Goal: Find specific page/section: Find specific page/section

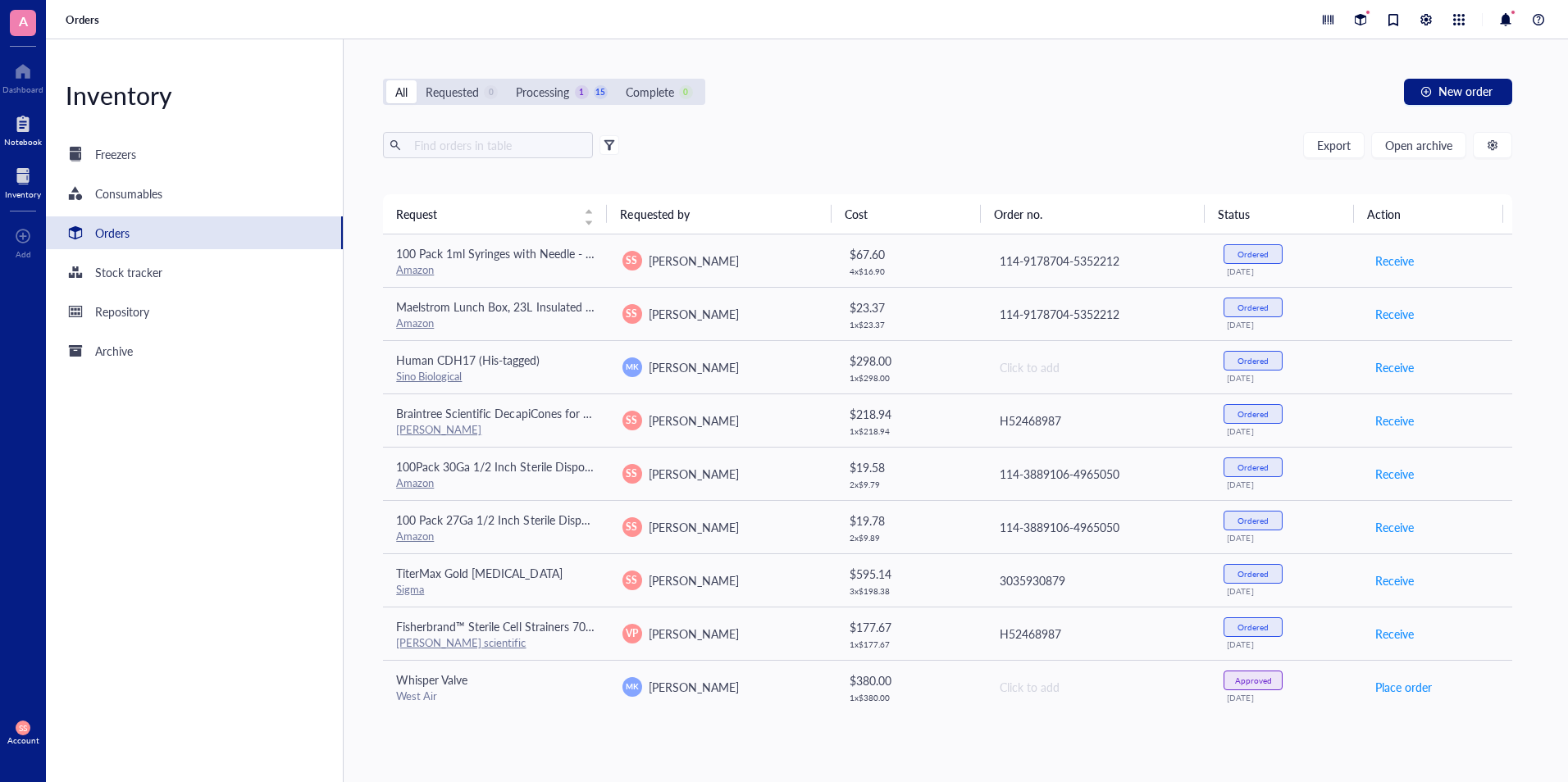
click at [27, 122] on div at bounding box center [22, 124] width 37 height 27
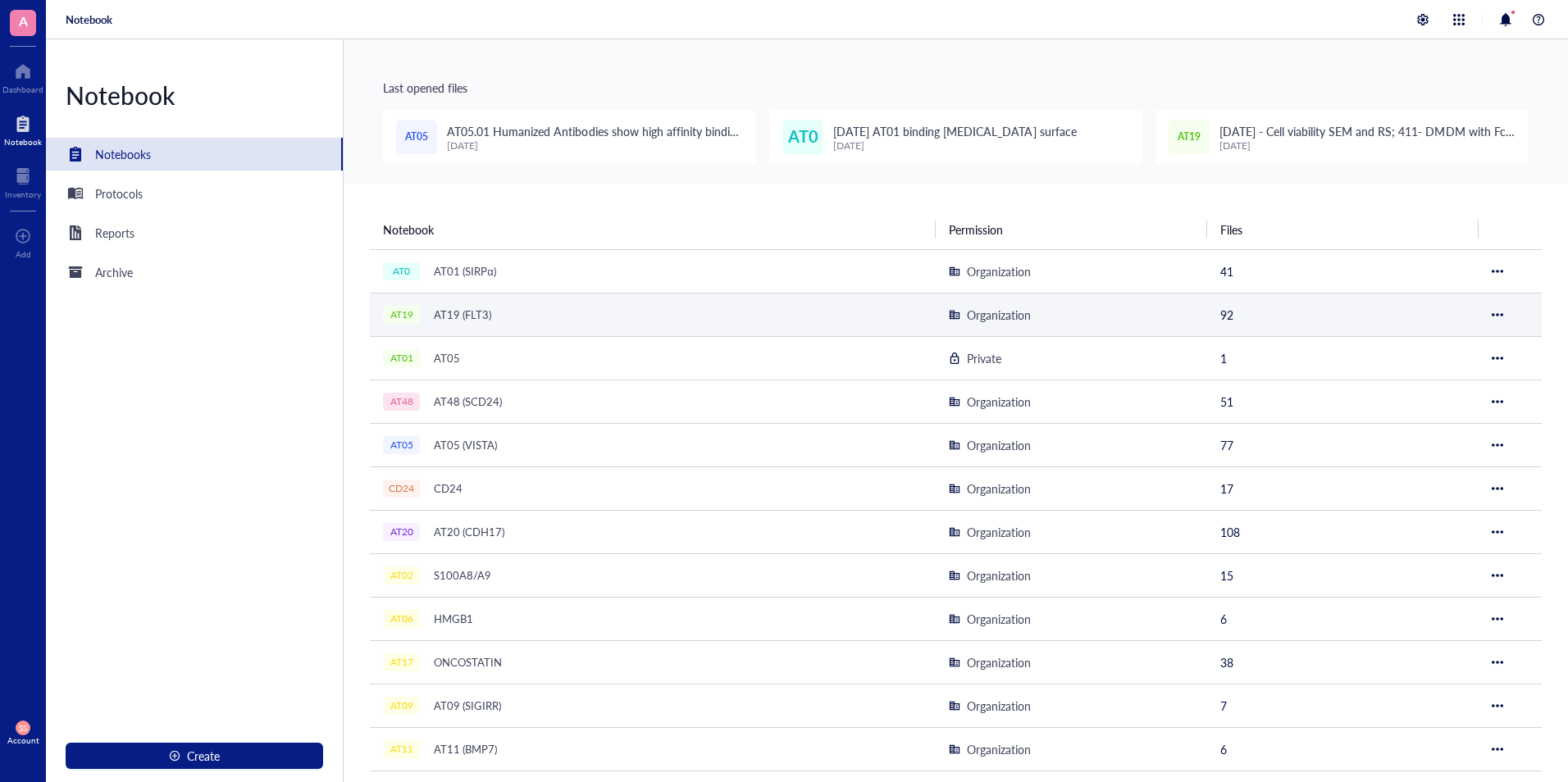
click at [478, 319] on div "AT19 (FLT3)" at bounding box center [462, 315] width 72 height 23
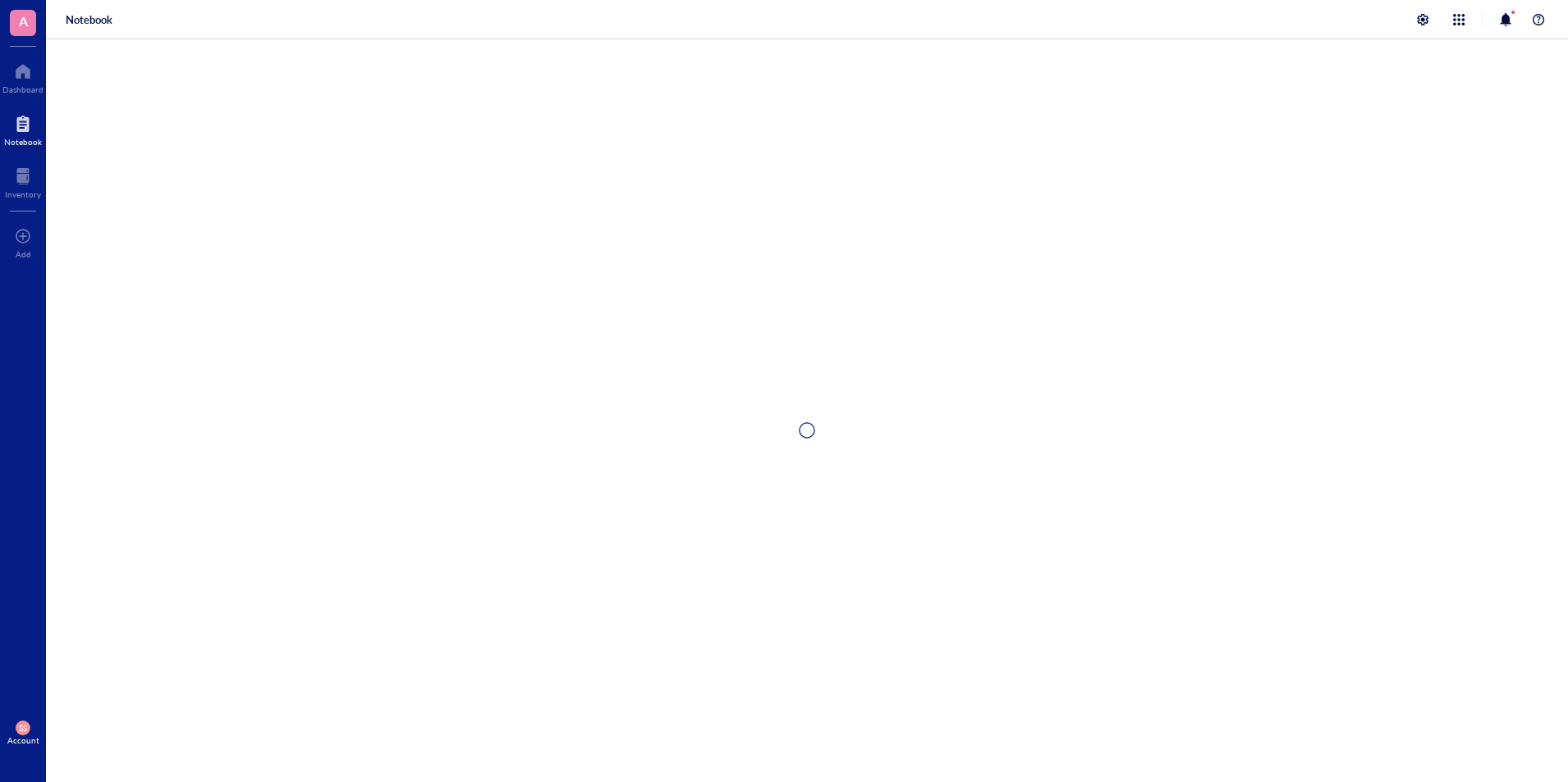
click at [478, 319] on div at bounding box center [806, 430] width 1522 height 782
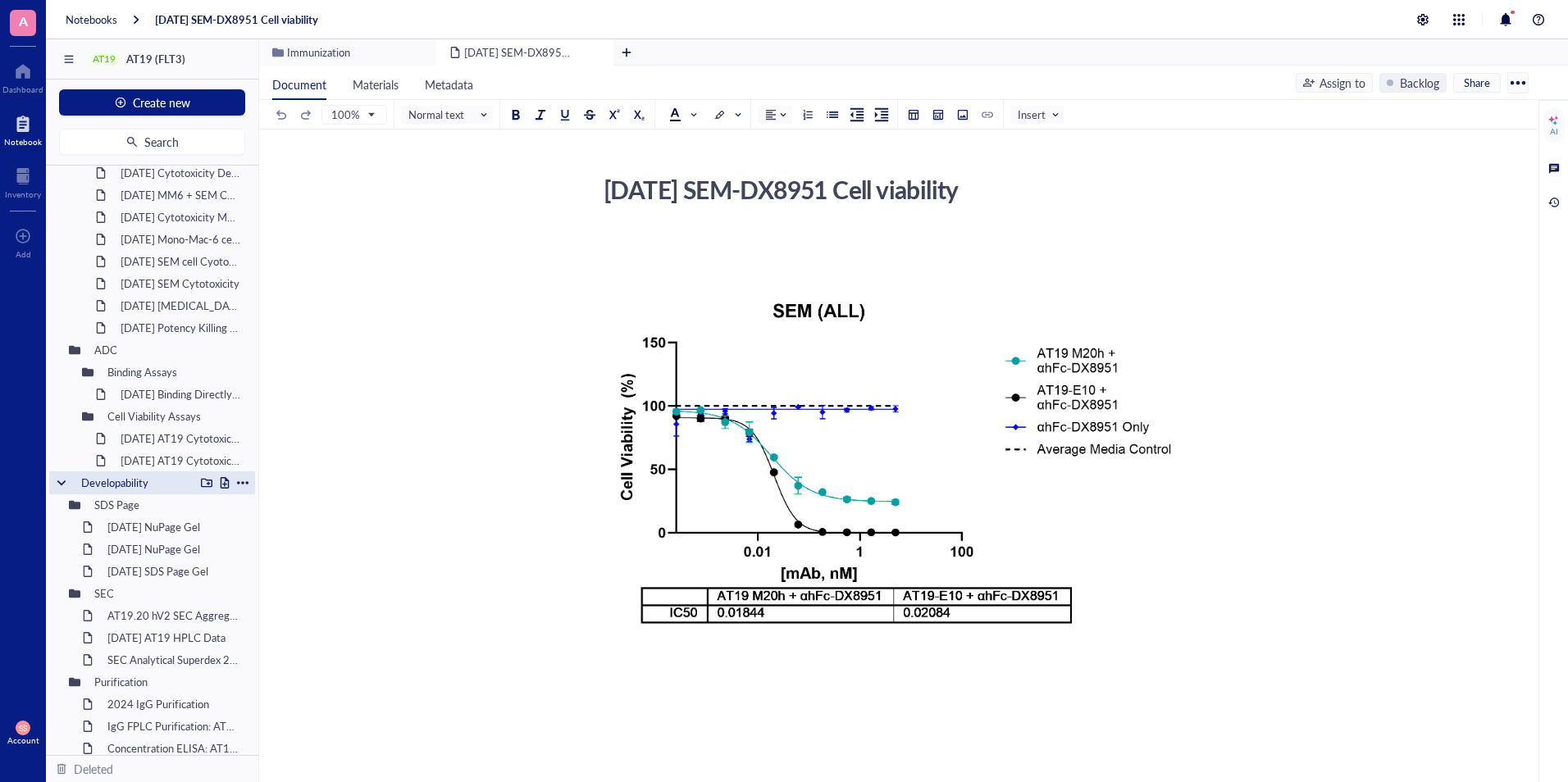
scroll to position [1576, 0]
click at [136, 444] on div "2025-3-18 AT19 Cytotoxicity m20hv2-Deruxtecan and 7F7 mAB on SEM and MV411 Viab…" at bounding box center [171, 445] width 117 height 23
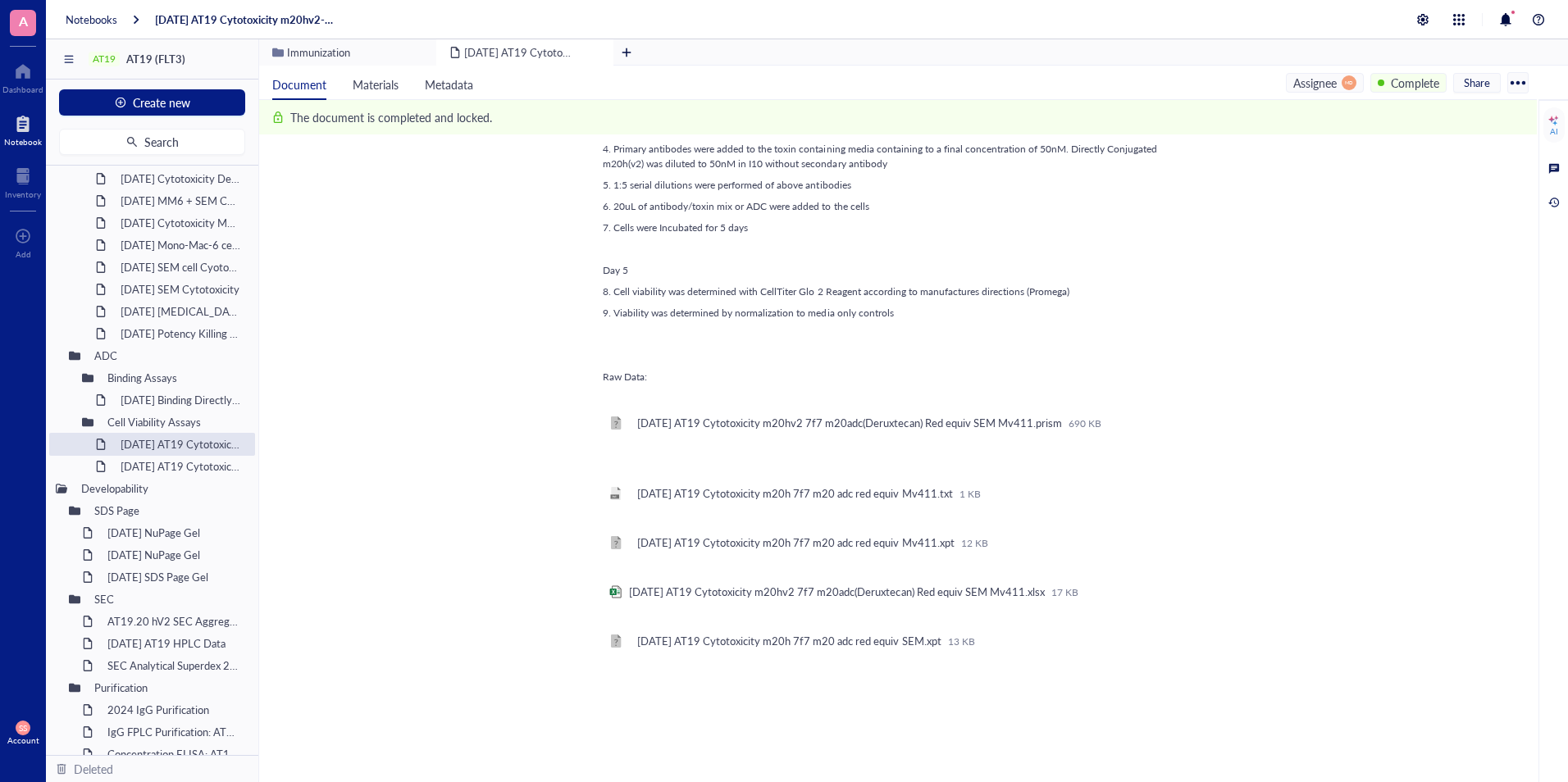
scroll to position [1020, 0]
click at [140, 470] on div "2025-2-24 AT19 Cytotoxicity m20-ADC (Payload A) on MV411 Cells" at bounding box center [171, 467] width 117 height 23
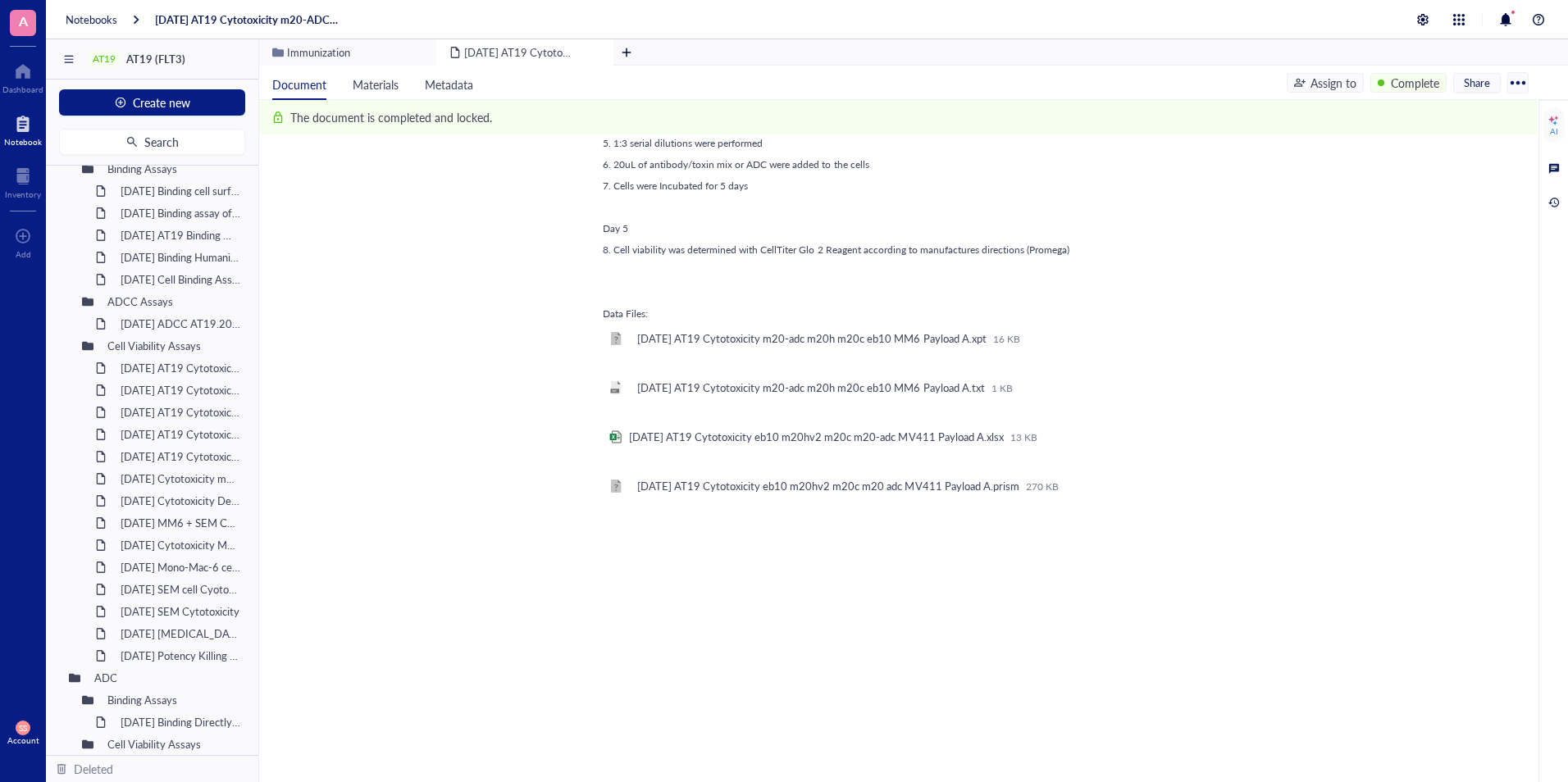
scroll to position [1253, 0]
click at [150, 377] on div "2025-3-24 AT19 Cytotoxicity of MV411 (mAbs: eb10 m20h(v2)) in the presence of a…" at bounding box center [171, 370] width 117 height 23
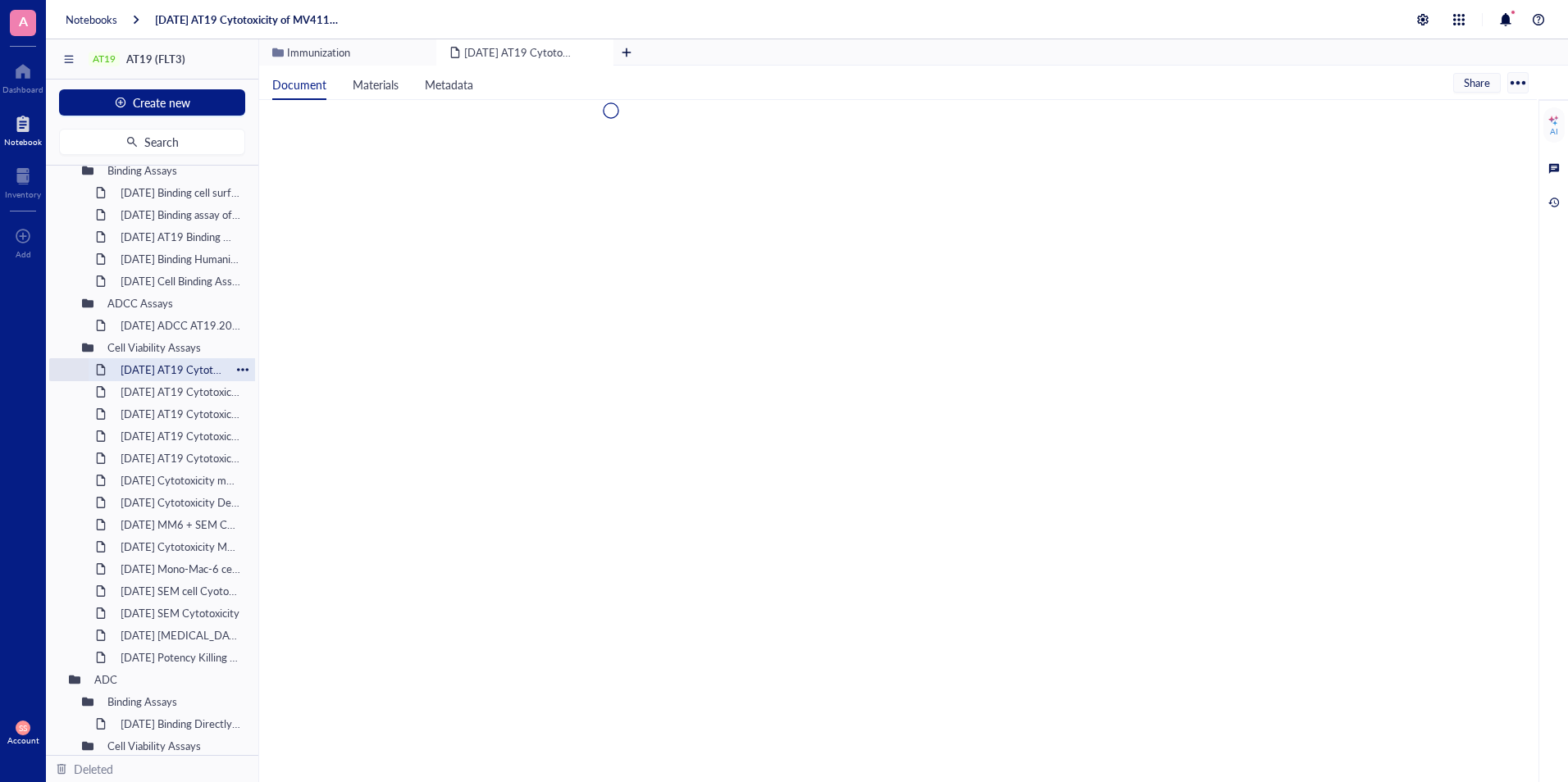
click at [150, 377] on div "2025-3-24 AT19 Cytotoxicity of MV411 (mAbs: eb10 m20h(v2)) in the presence of a…" at bounding box center [171, 370] width 117 height 23
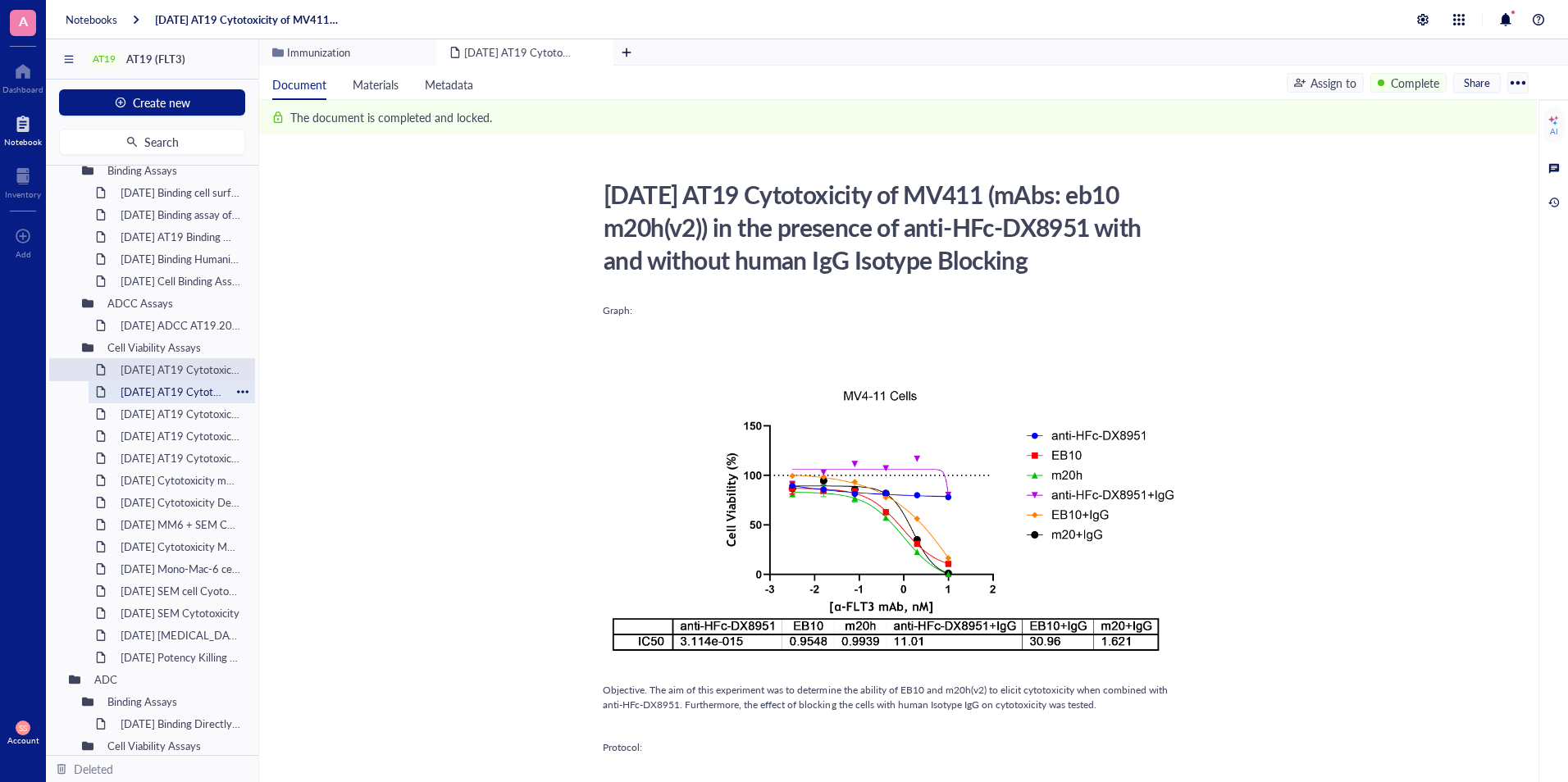
click at [145, 392] on div "2025-3-25 AT19 Cytotoxicity EB10, m20h(v2), 16F7 MMAE SEM Cells" at bounding box center [171, 392] width 117 height 23
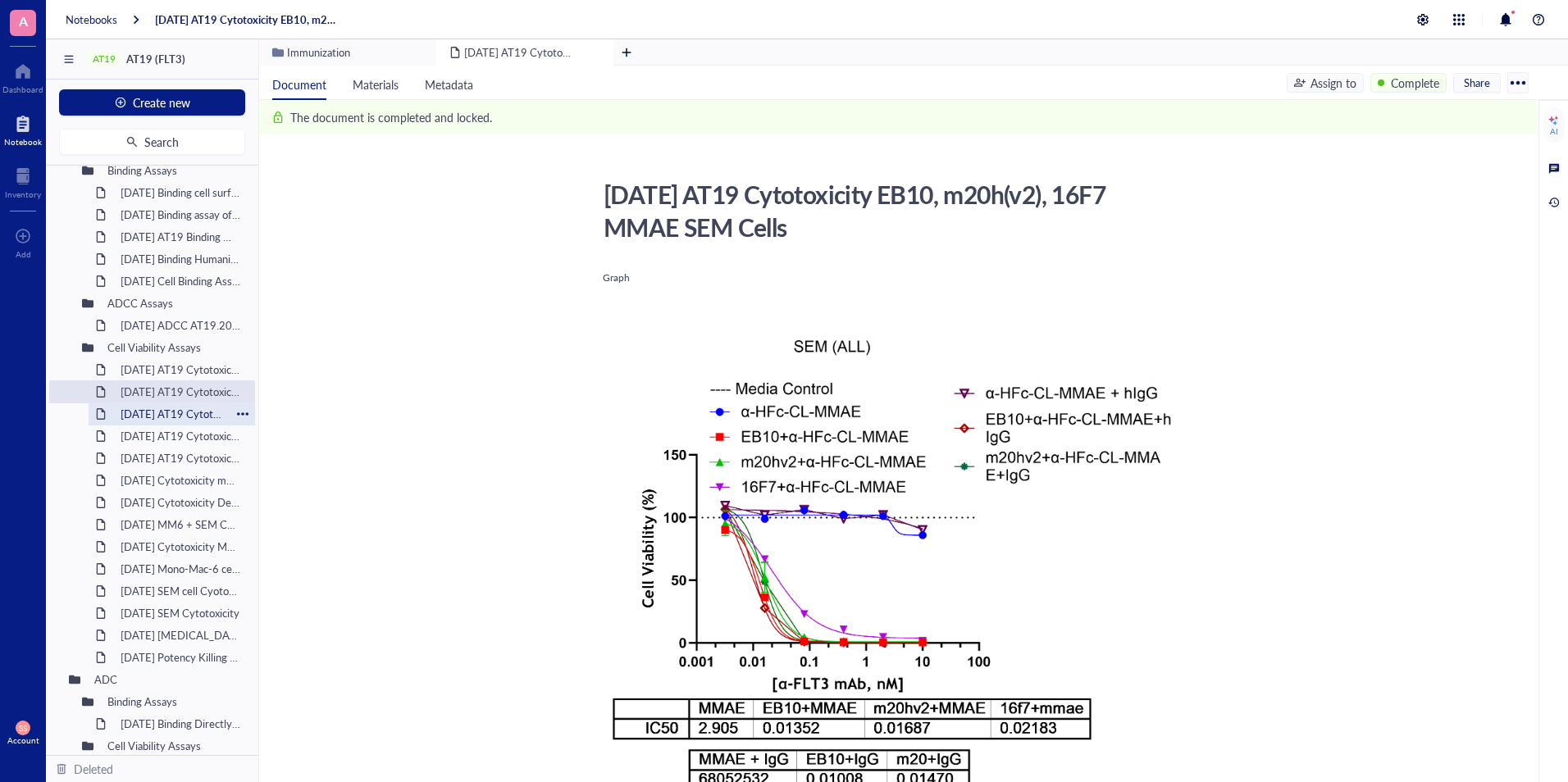
click at [150, 416] on div "2025-3-25 AT19 Cytotoxicity EB10, m20h(v2), 16F7 DX8951 MonoMac6" at bounding box center [171, 414] width 117 height 23
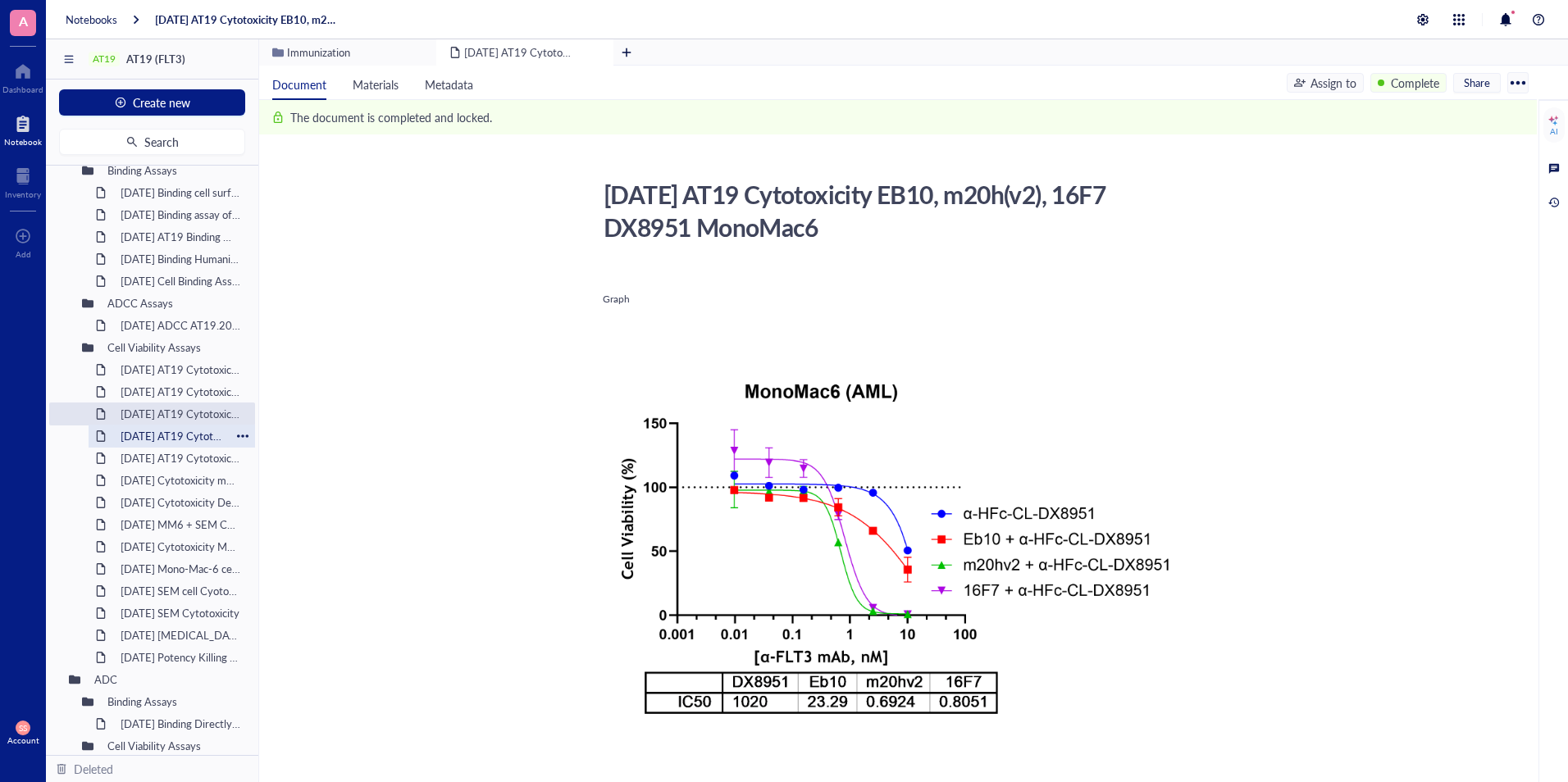
click at [155, 438] on div "2025-3-25 AT19 Cytotoxicity EB10, m20h(v2), 16F7 MMAE MonoMac6" at bounding box center [171, 436] width 117 height 23
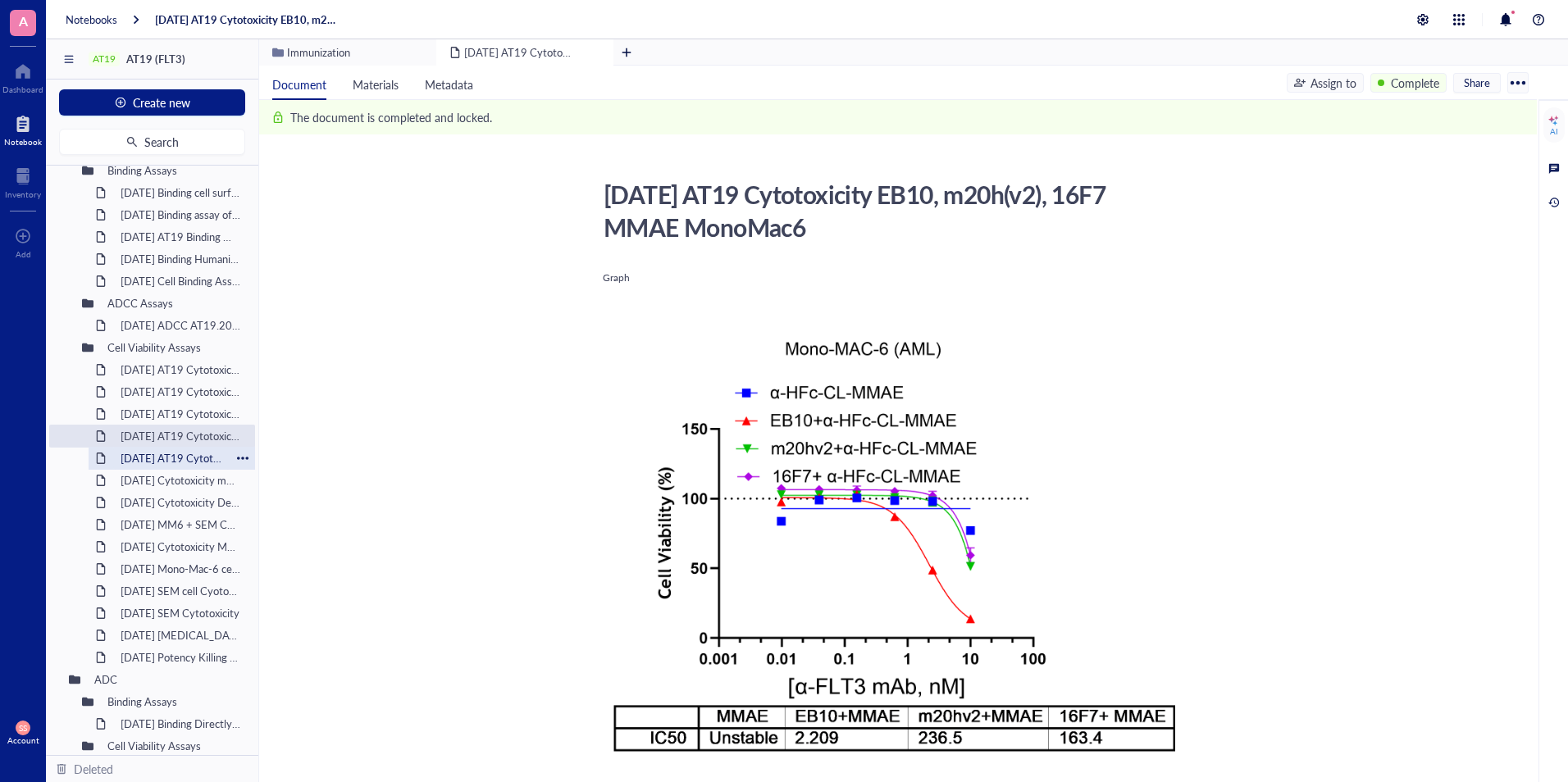
click at [161, 466] on div "2025-3-26 AT19 Cytotoxicity EB10, m20h(v2), 16F7c DX8951 RS4;11" at bounding box center [171, 459] width 117 height 23
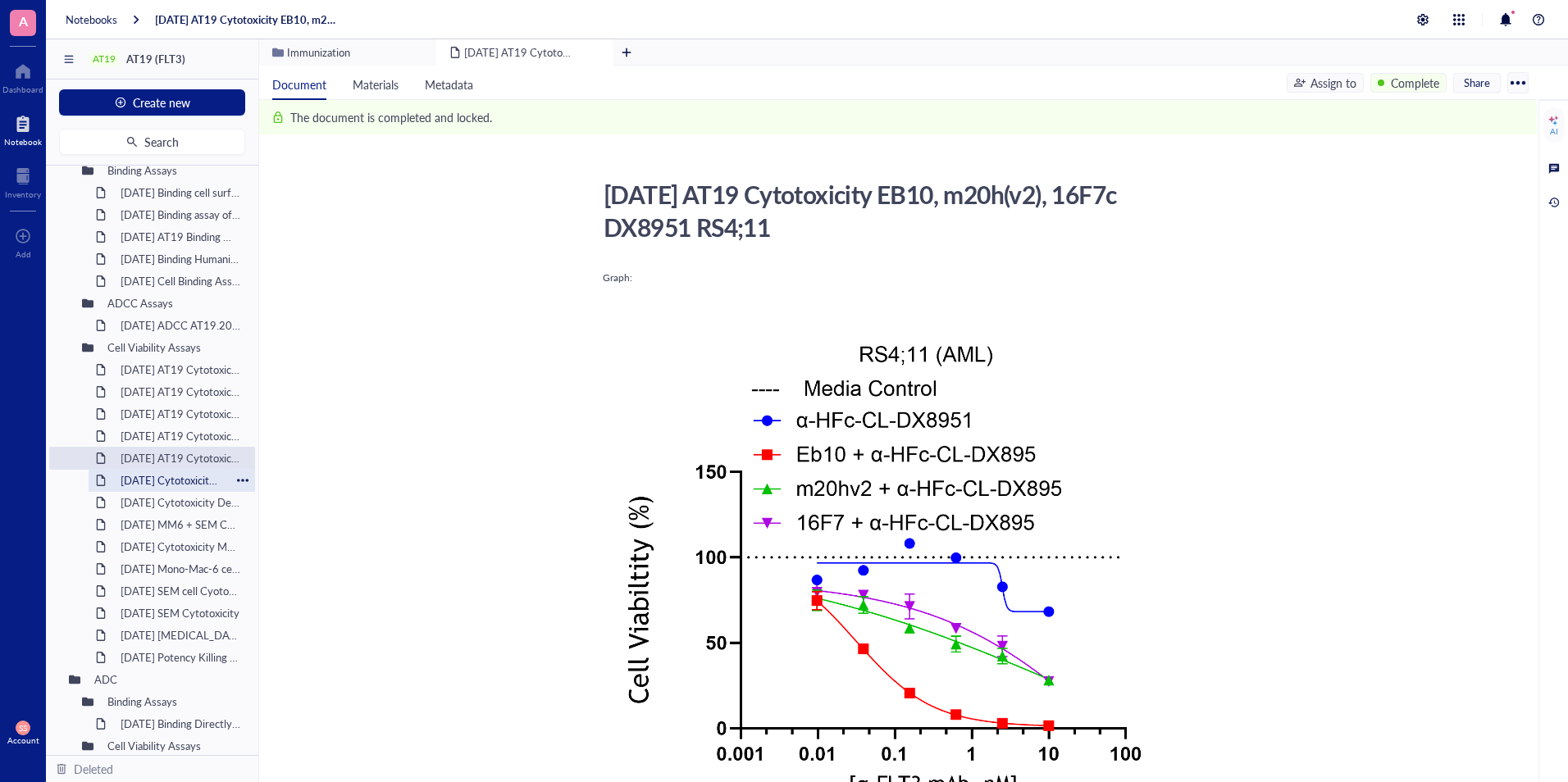
click at [156, 484] on div "2025-2-18 Cytotoxicity m20adc 3A1" at bounding box center [171, 480] width 117 height 23
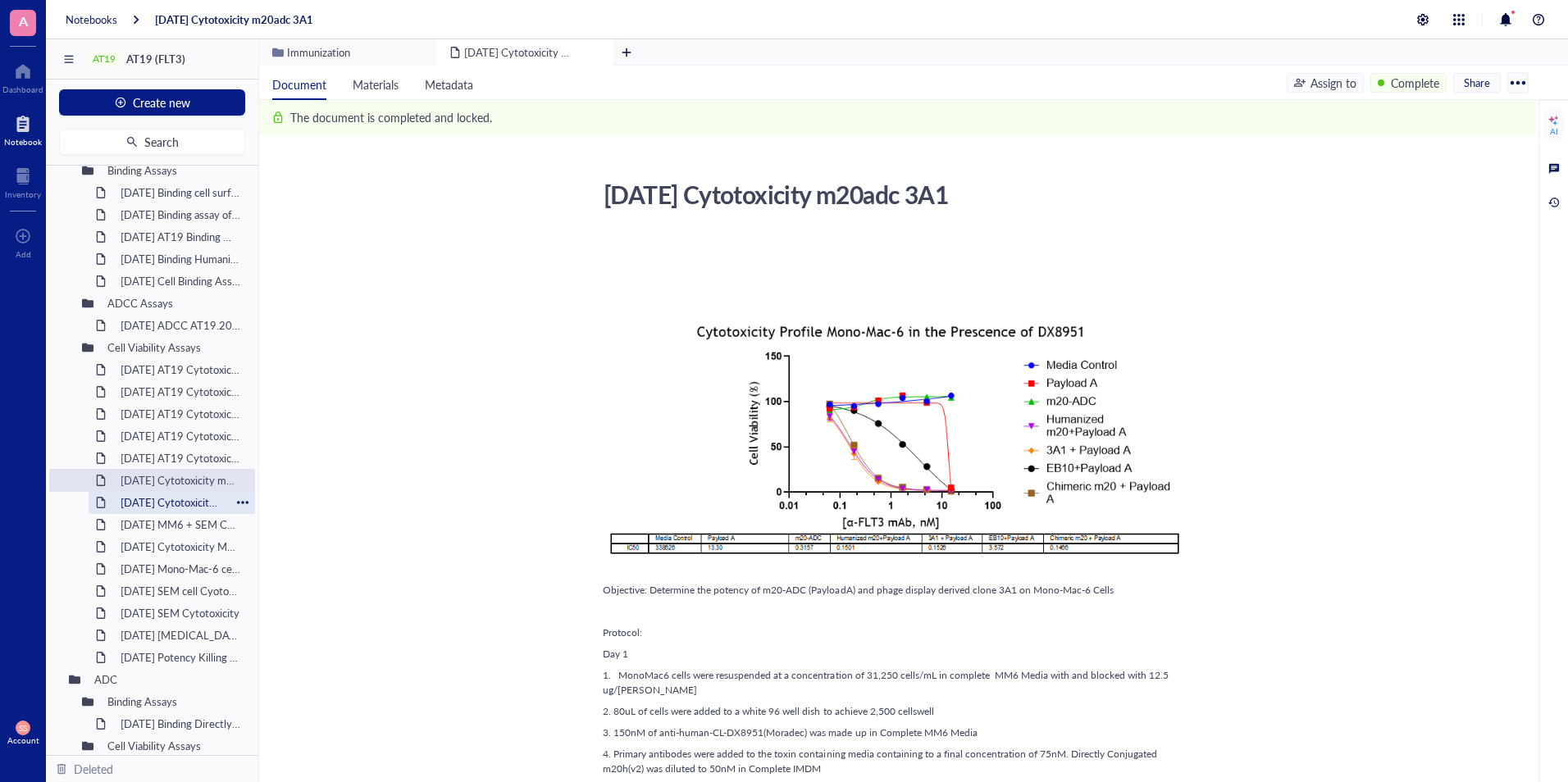
click at [145, 496] on div "2025-2-12 Cytotoxicity Deruxtecan Conjugated m20 humanized (v2)" at bounding box center [171, 503] width 117 height 23
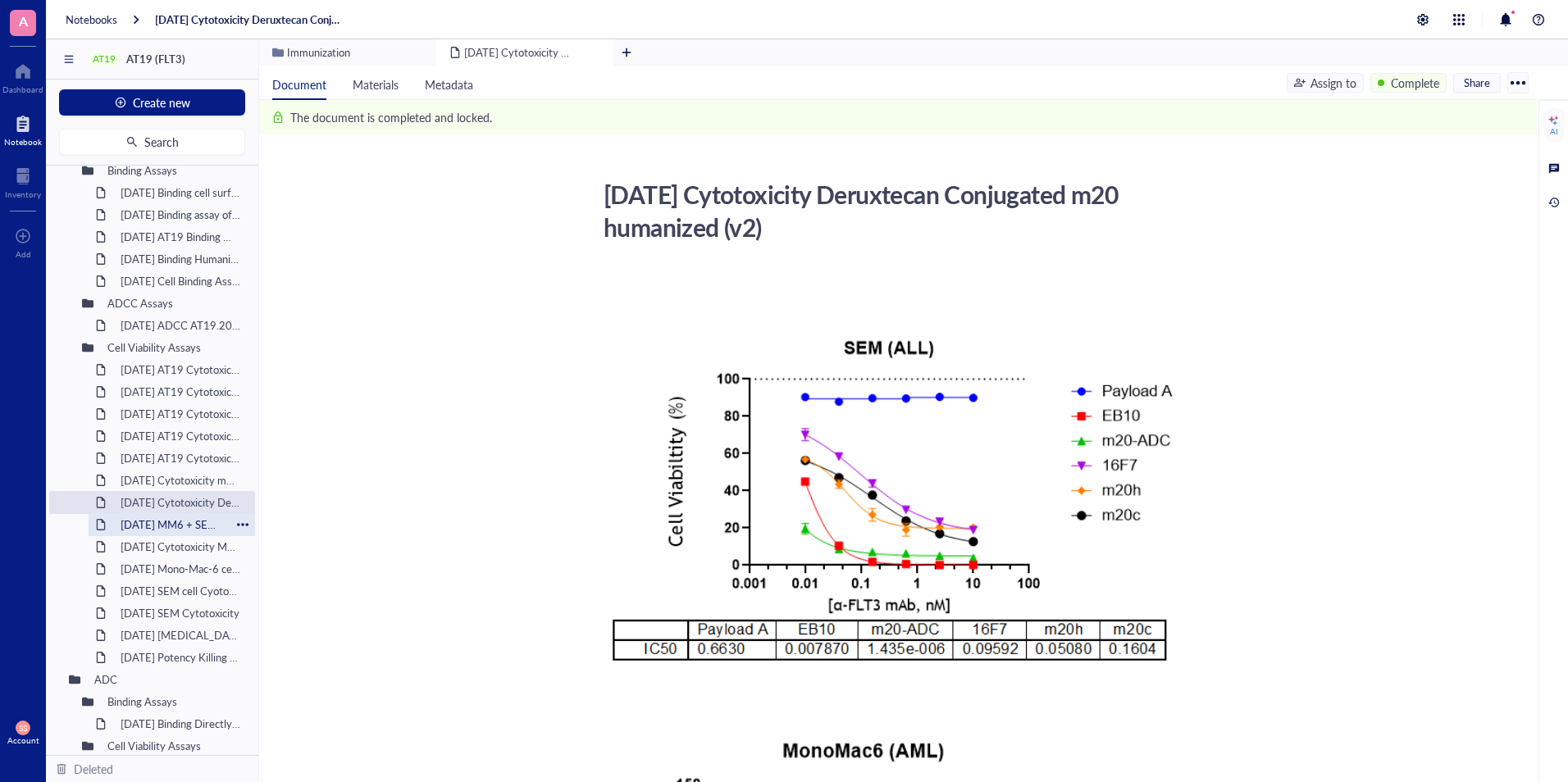
click at [140, 524] on div "2025-2-3 MM6 + SEM Cell Cytotoxicity DX8951" at bounding box center [171, 525] width 117 height 23
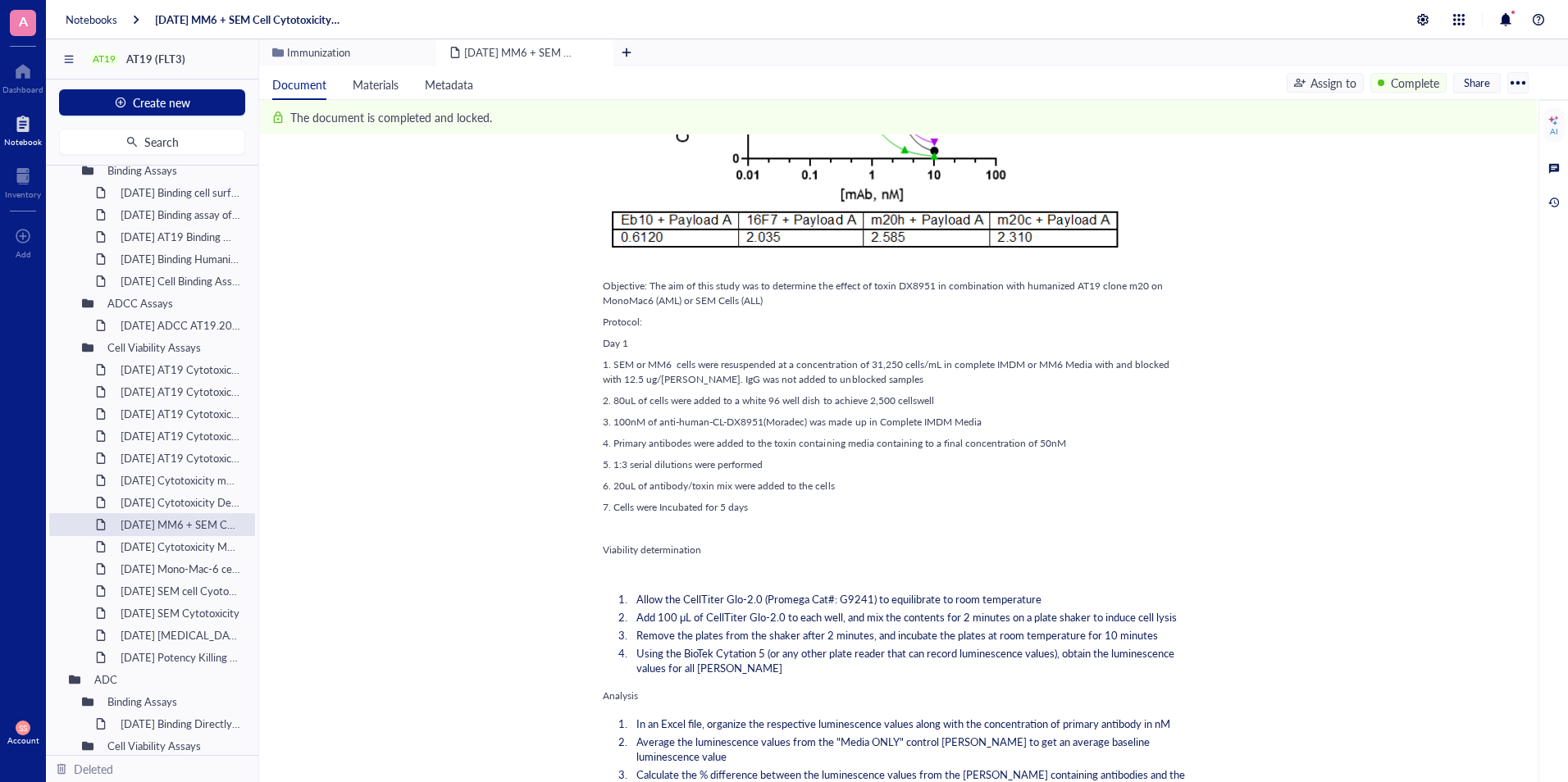
scroll to position [689, 0]
click at [155, 541] on div "2025-1-22 Cytotoxicity MM6 + SEM cells m20h" at bounding box center [171, 547] width 117 height 23
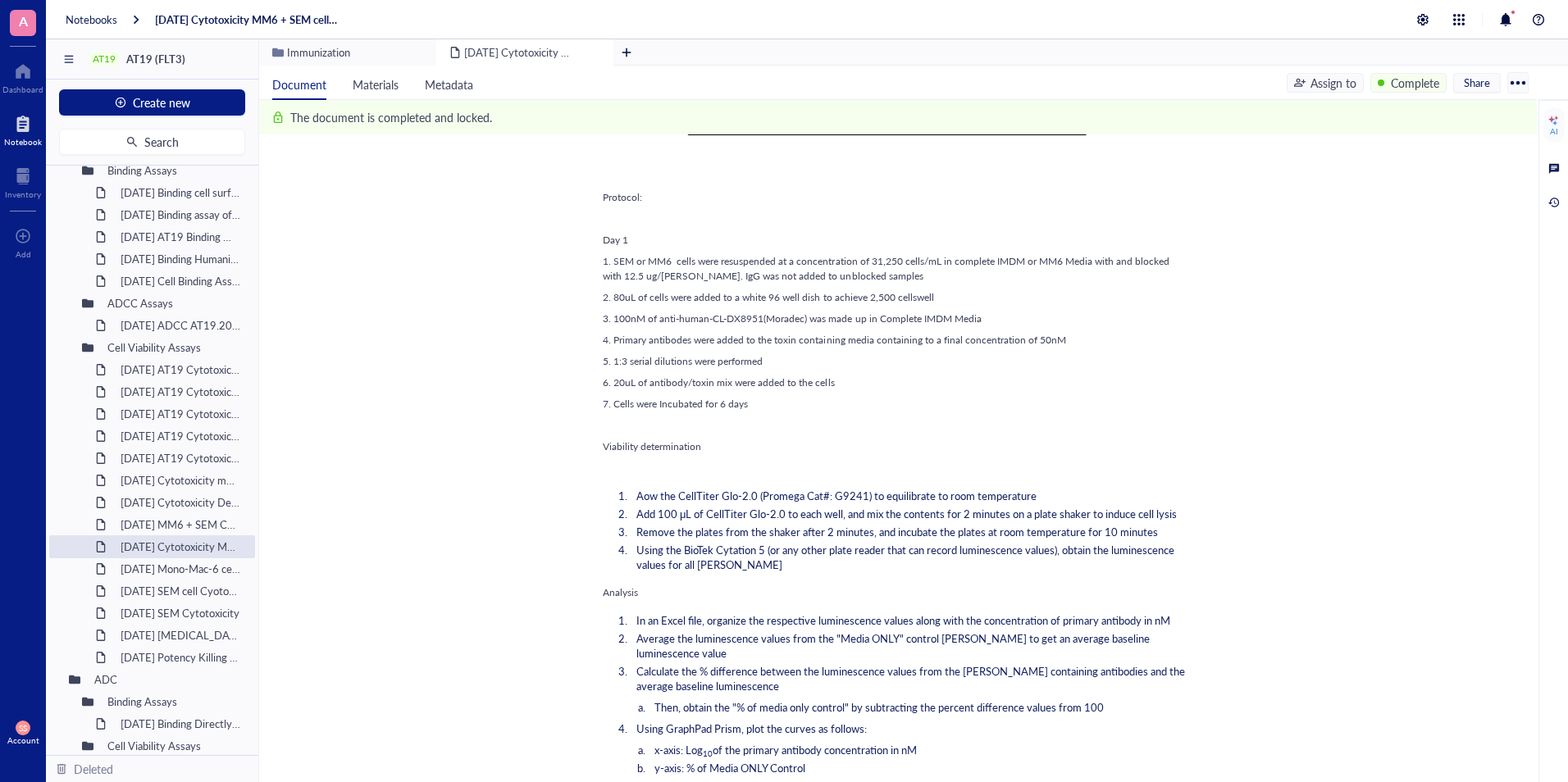
scroll to position [965, 0]
click at [159, 562] on div "2025-Jan-16 Mono-Mac-6 cell Cytotoxcicity DX8951 AT19.20h" at bounding box center [171, 569] width 117 height 23
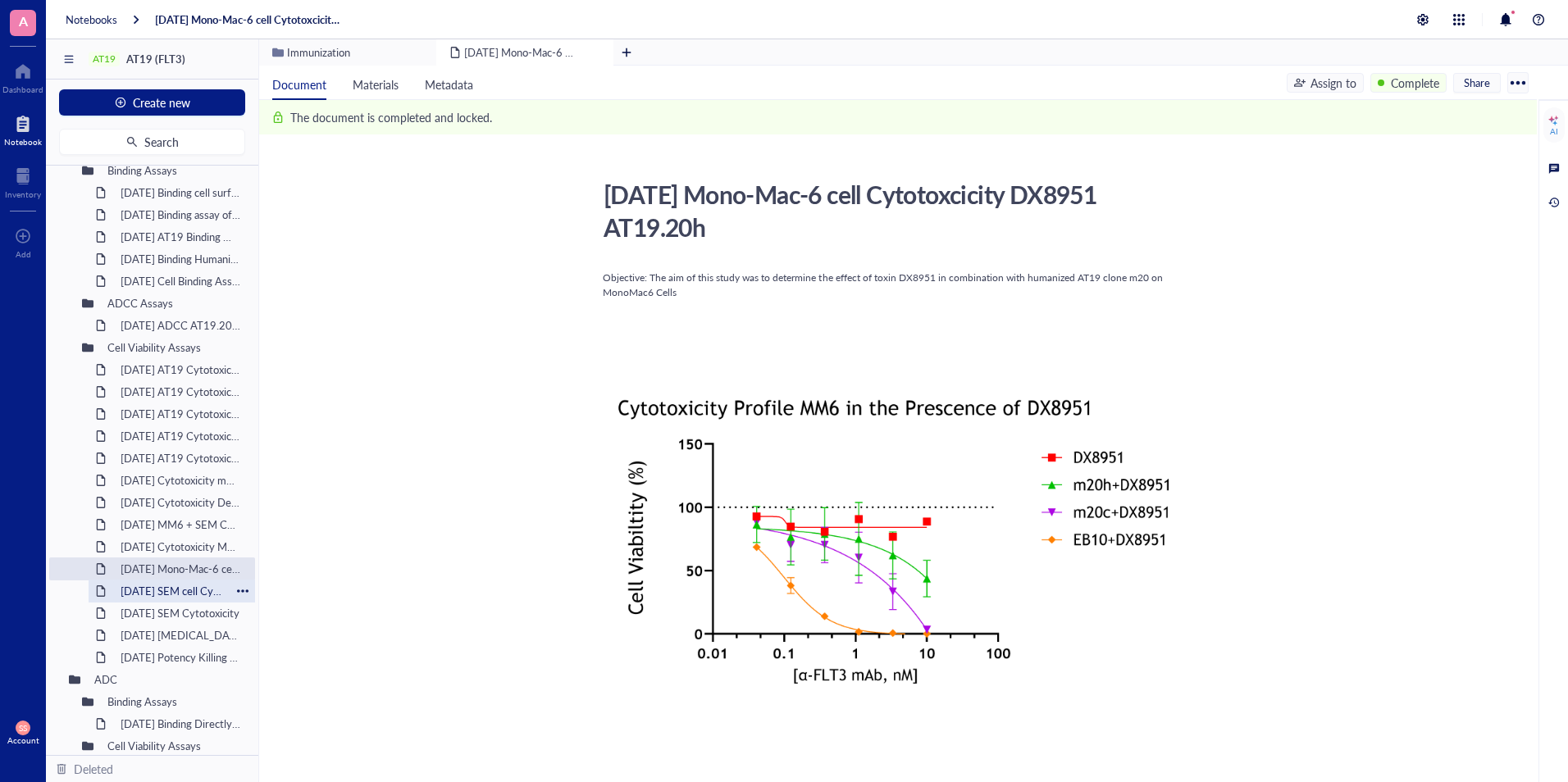
click at [156, 585] on div "2025-Jan-15 SEM cell Cyototoxcicity DX8951 m20h" at bounding box center [171, 592] width 117 height 23
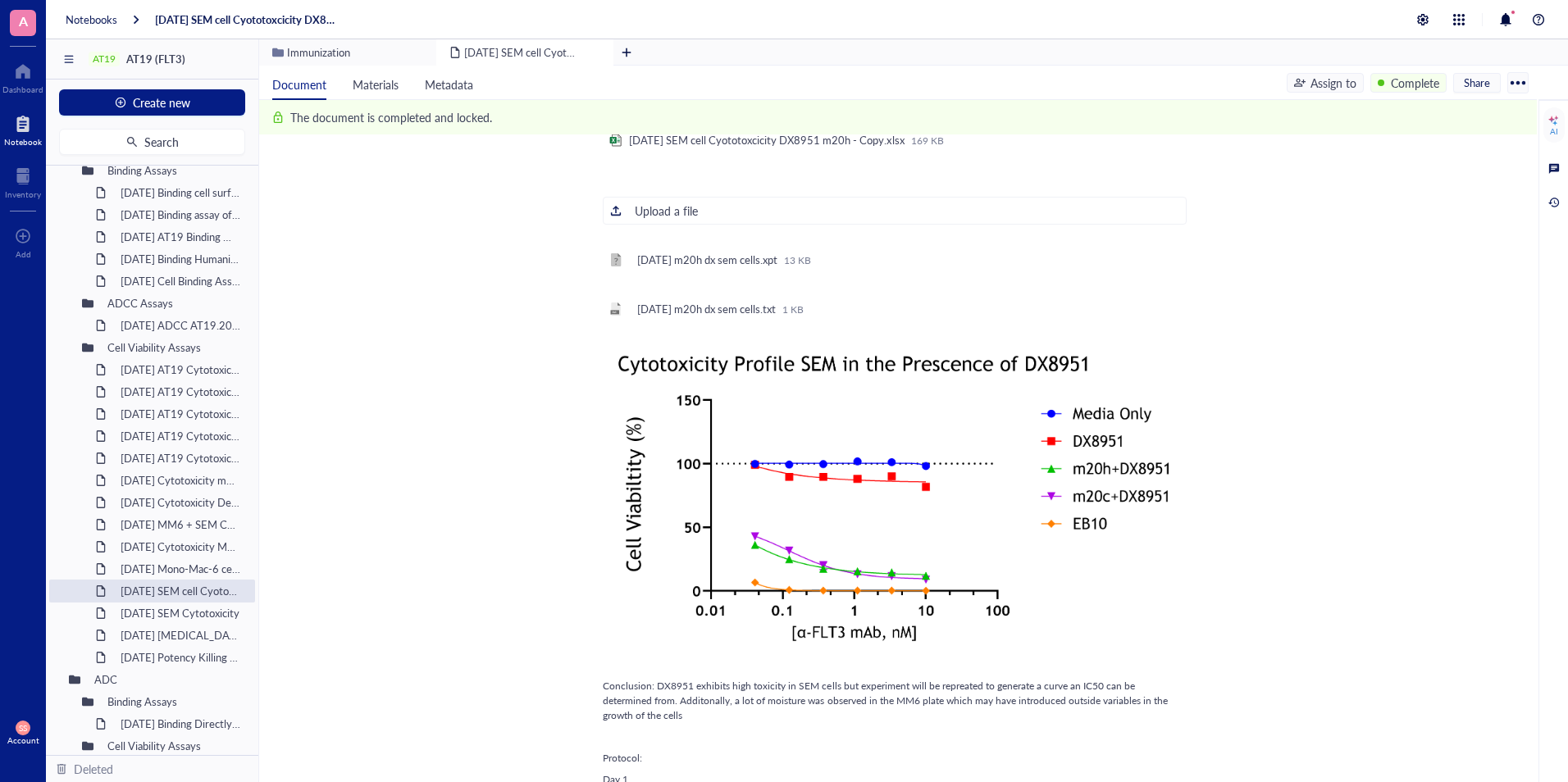
scroll to position [152, 0]
click at [146, 604] on div "2024-12-30 SEM Cytotoxicity" at bounding box center [171, 613] width 117 height 23
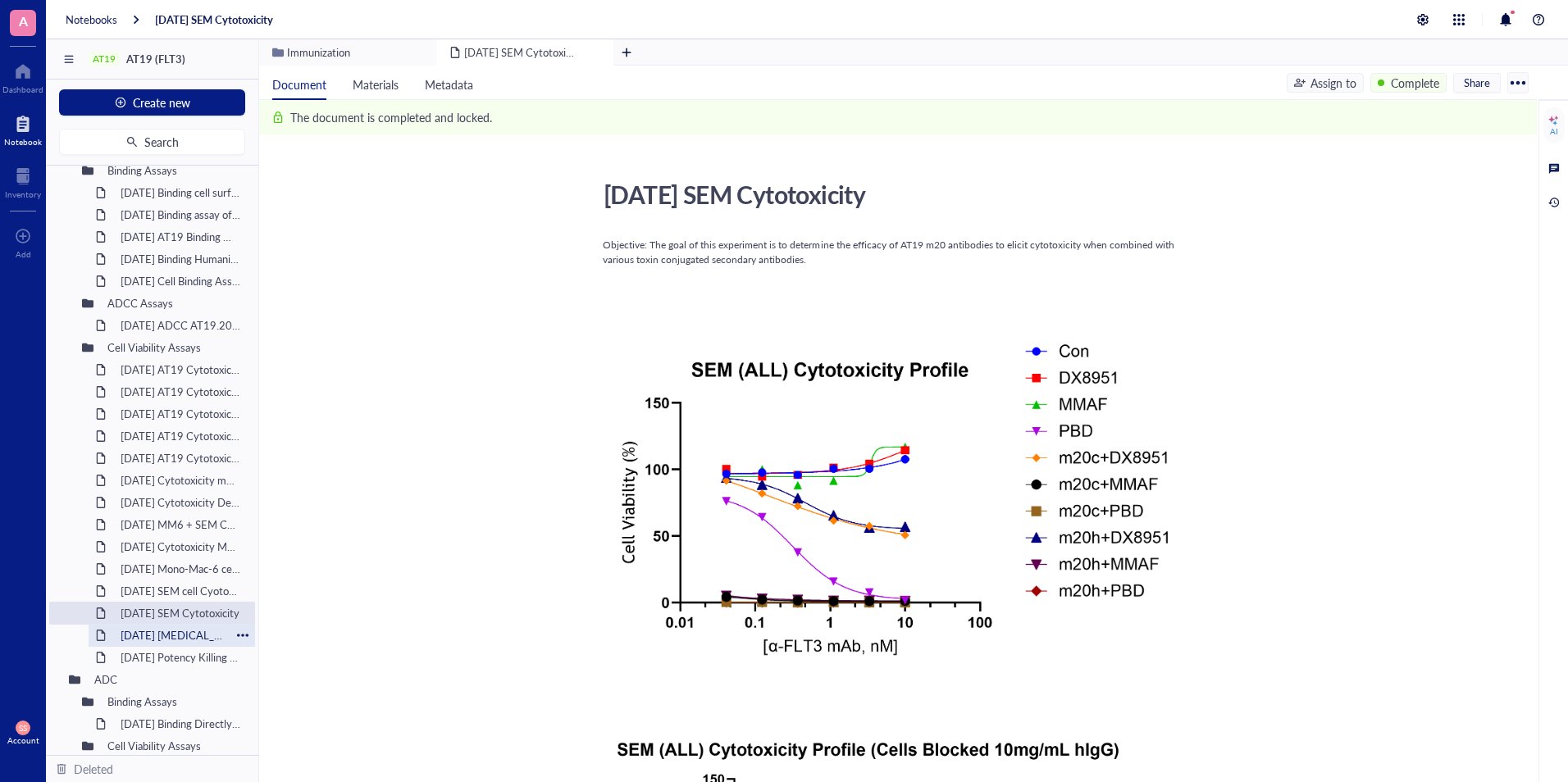
click at [145, 639] on div "2024-12-23 MonoMac-6 Potency AT19.20h v2" at bounding box center [171, 636] width 117 height 23
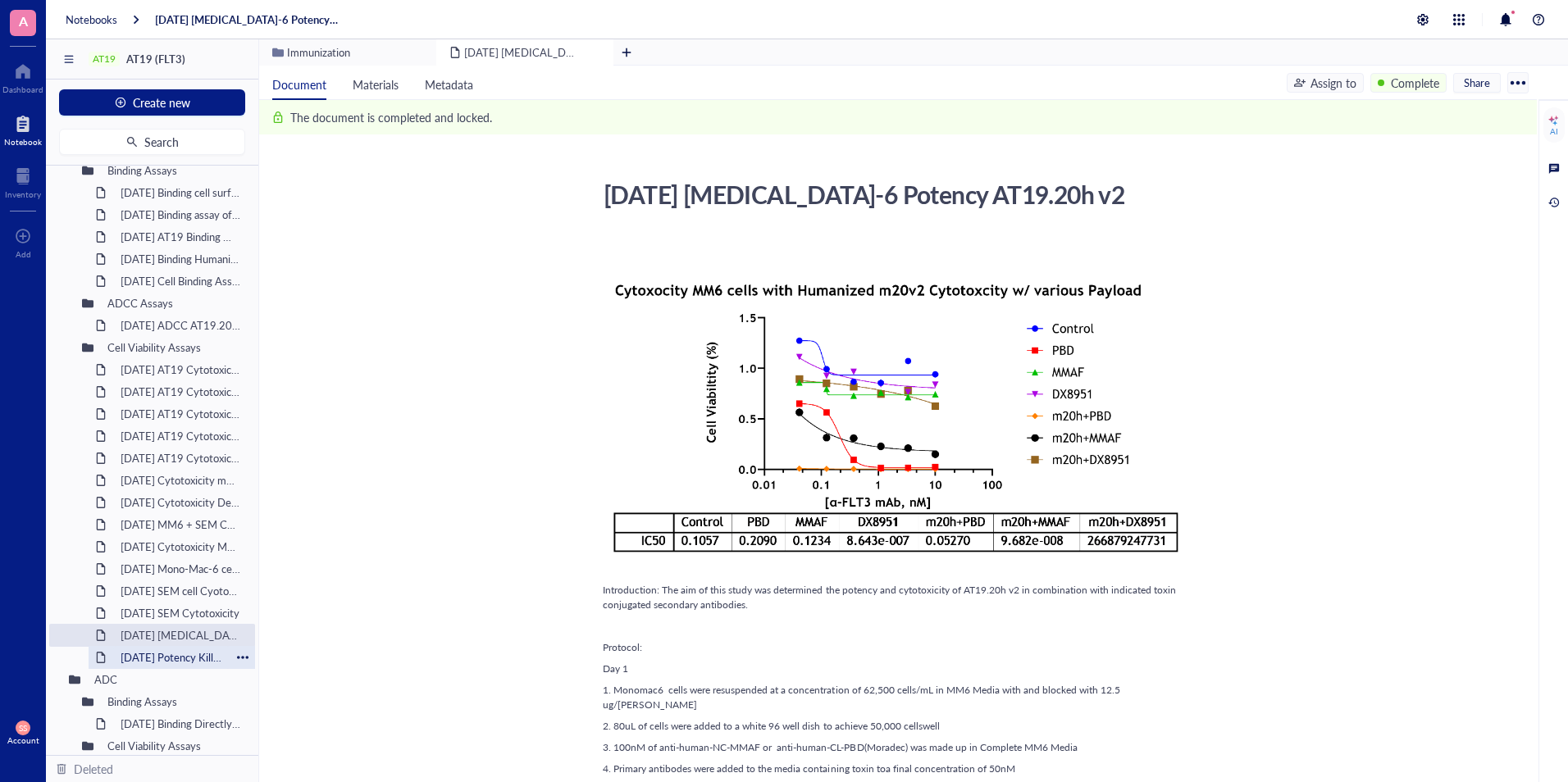
click at [180, 652] on div "12-2-24 Potency Killing m20 Humanized Variants" at bounding box center [171, 657] width 117 height 23
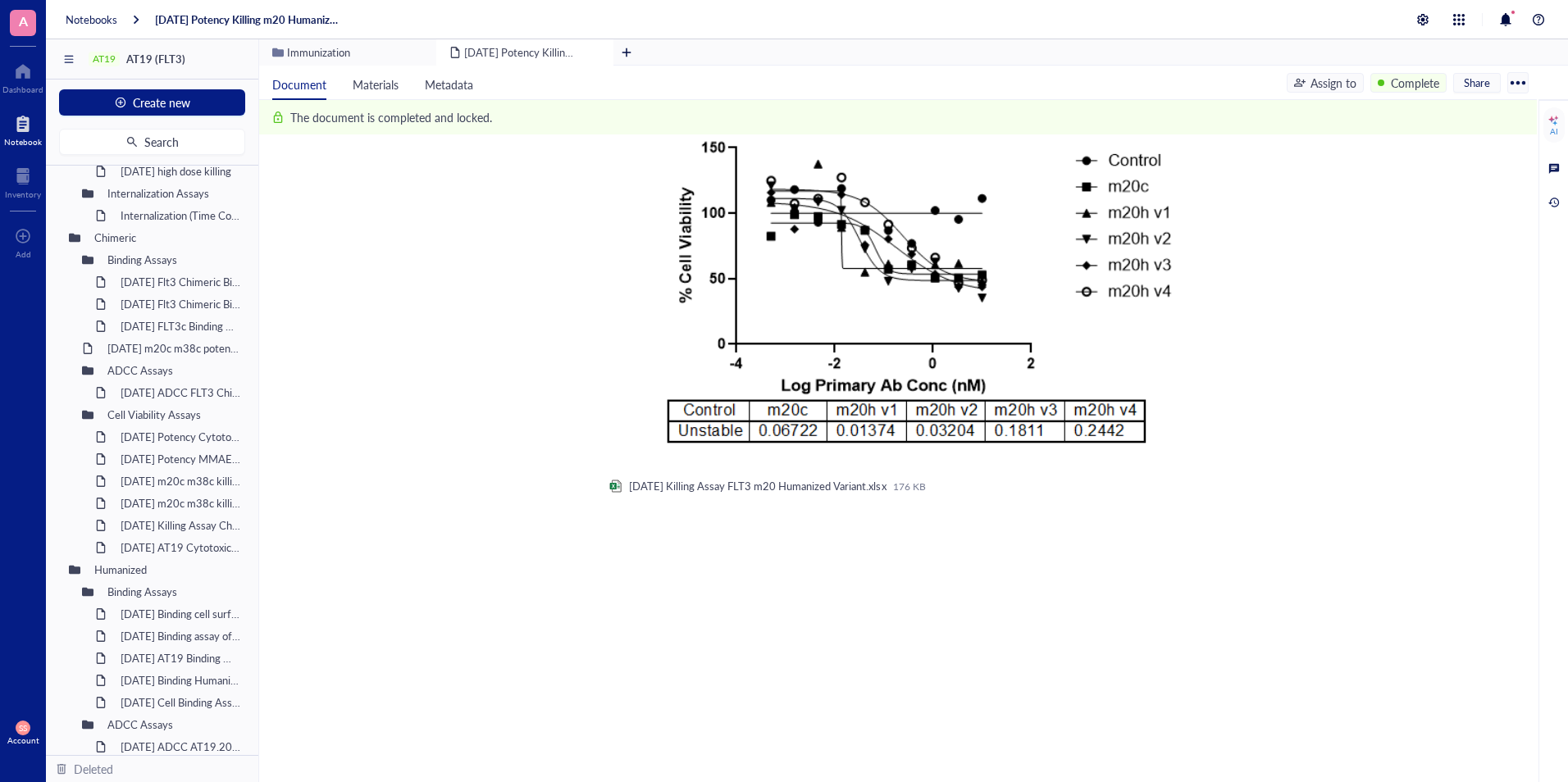
scroll to position [830, 0]
click at [172, 430] on div "2024-9-10 Potency Cytotoxicity m84 m38 DX8951" at bounding box center [171, 438] width 117 height 23
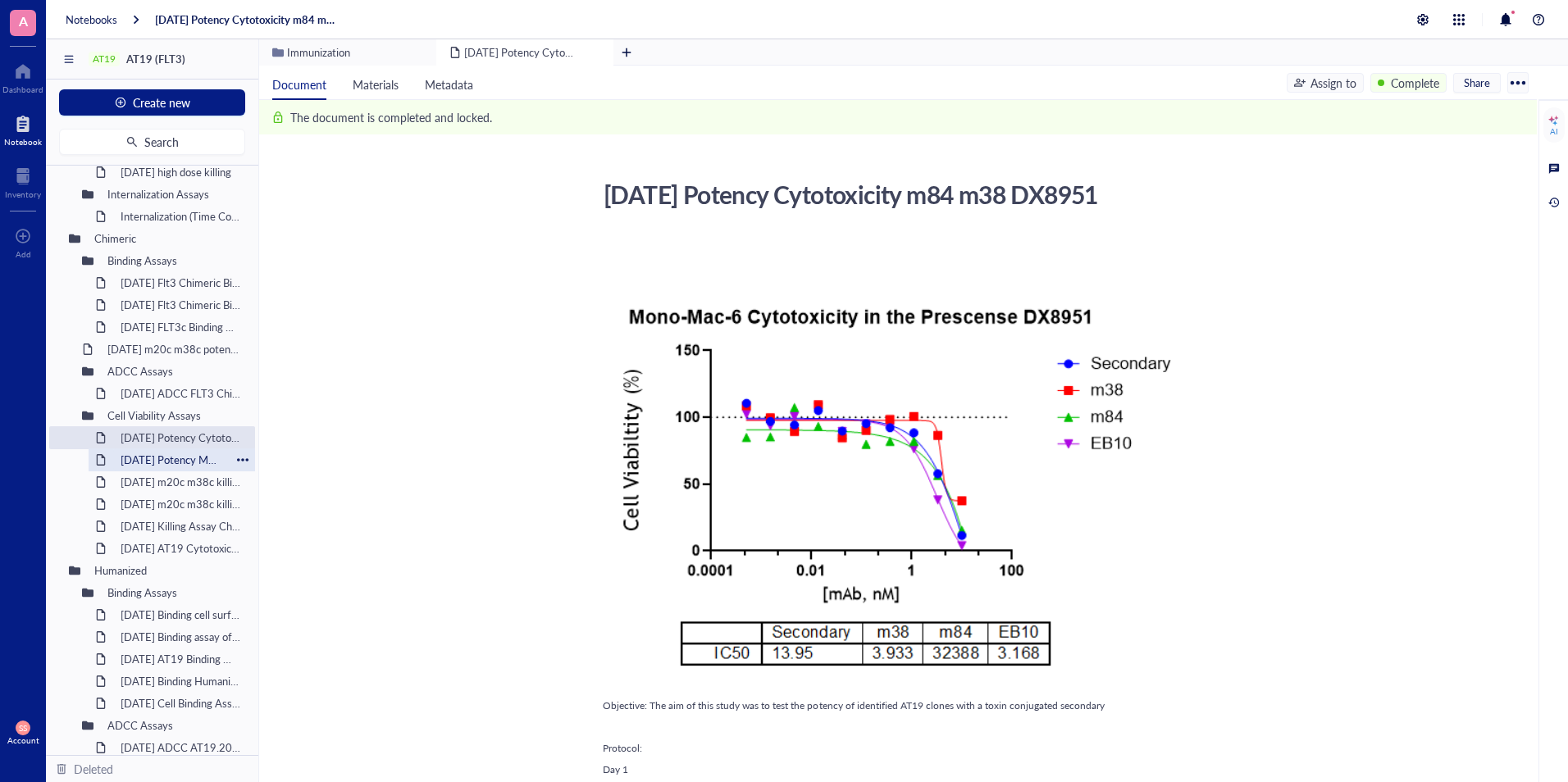
click at [155, 467] on div "2024-9-12 Potency MMAE b1c b32c" at bounding box center [171, 460] width 117 height 23
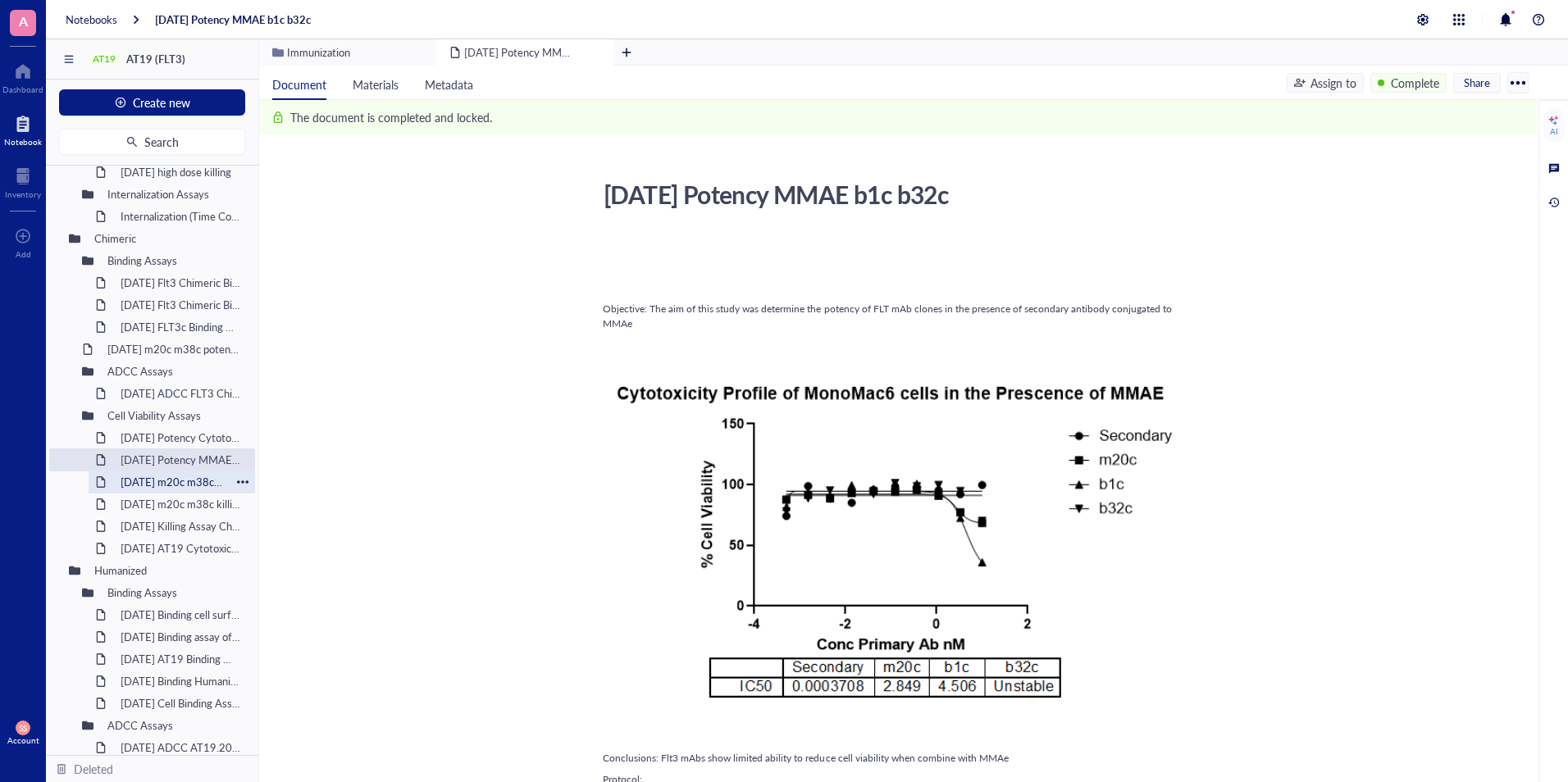
click at [143, 483] on div "2024-10-30 m20c m38c killing potency assay" at bounding box center [171, 482] width 117 height 23
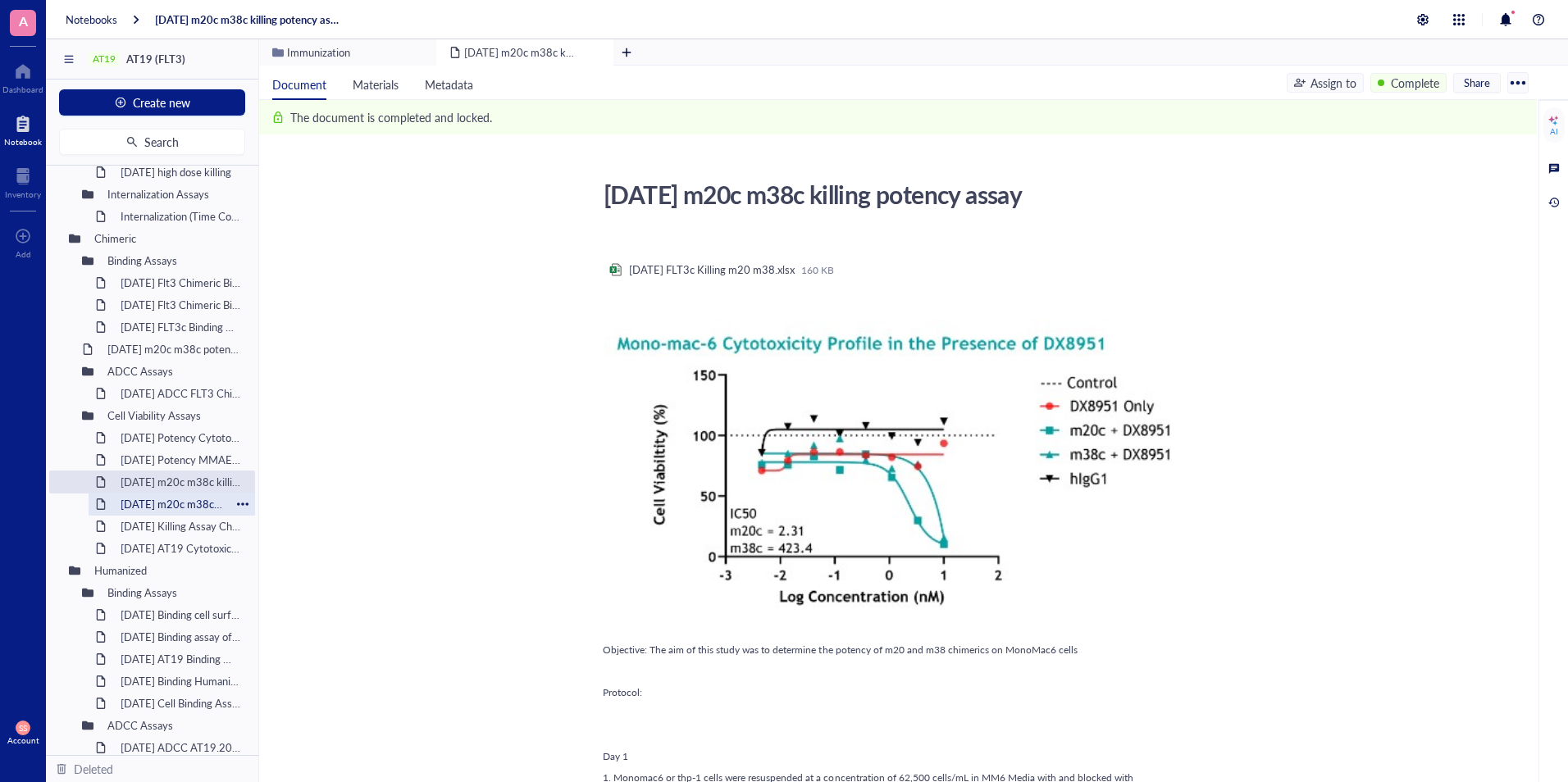
click at [141, 507] on div "10-28-24 m20c m38c killing potency assay" at bounding box center [171, 504] width 117 height 23
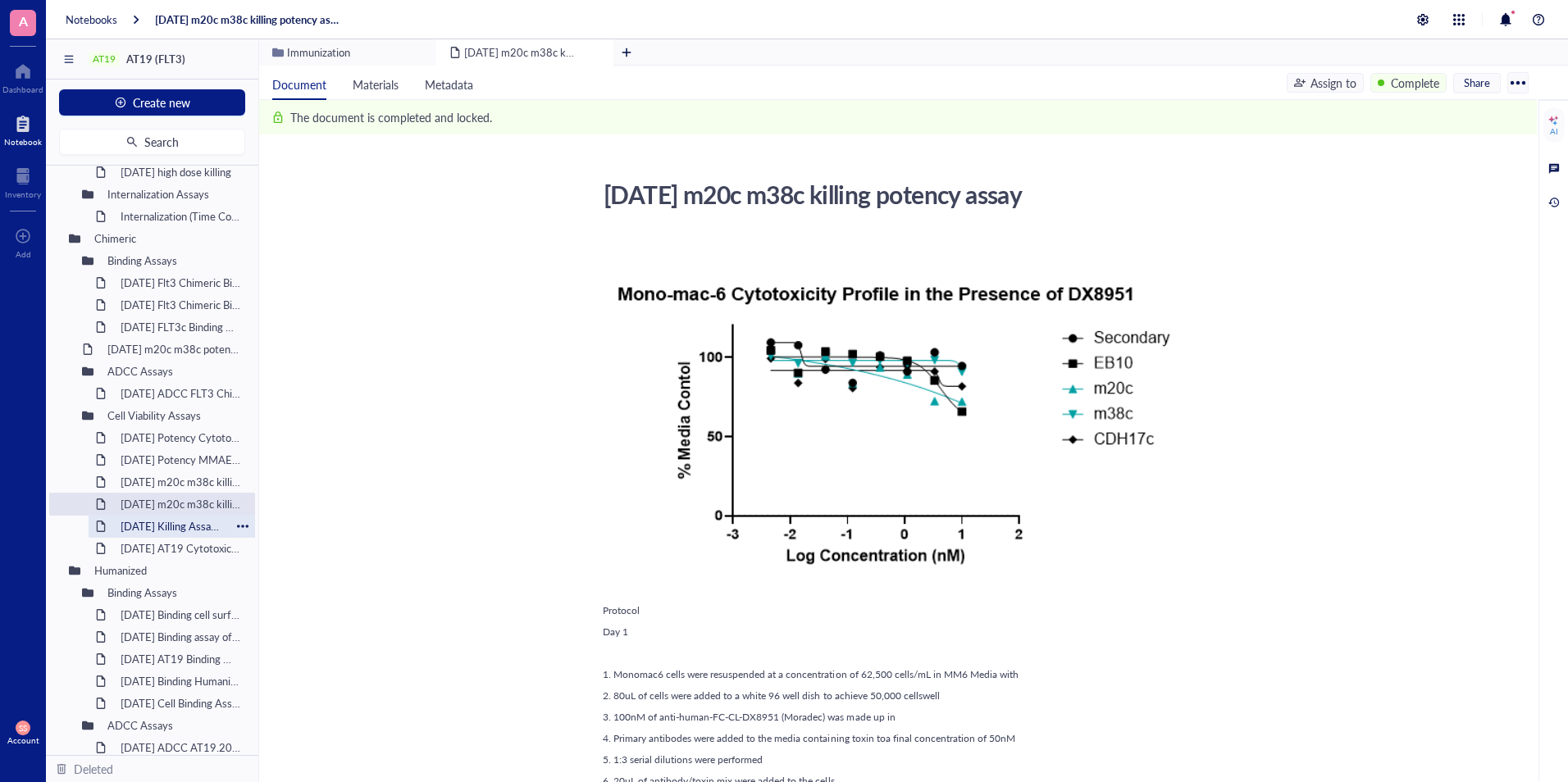
click at [125, 521] on div "10-10-2024 Killing Assay Chimerics" at bounding box center [171, 527] width 117 height 23
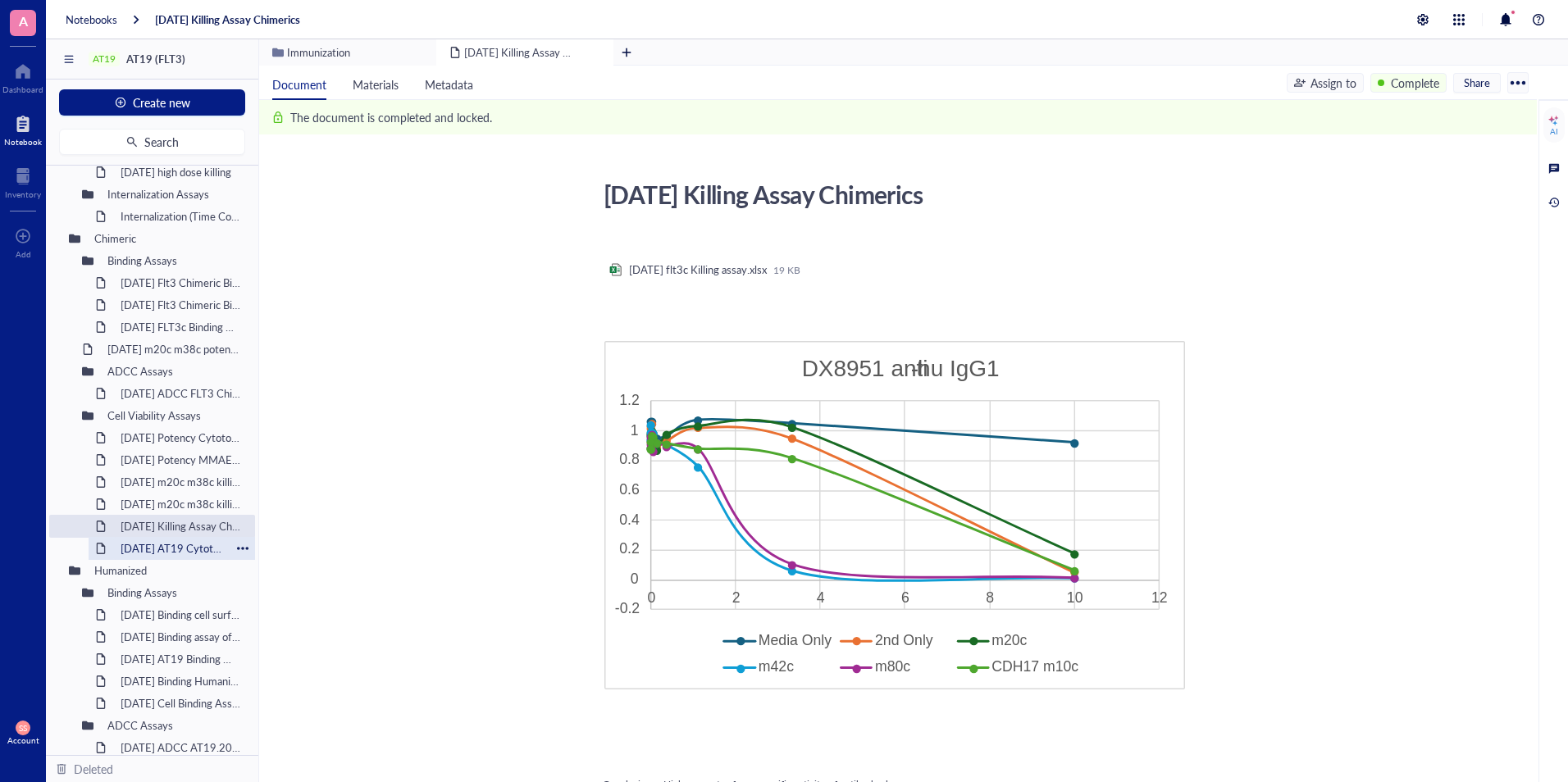
click at [125, 539] on div "2025-3-3 AT19 Cytotoxicity of phage derived clone 3A3 and be cell clones b1 and…" at bounding box center [171, 548] width 117 height 23
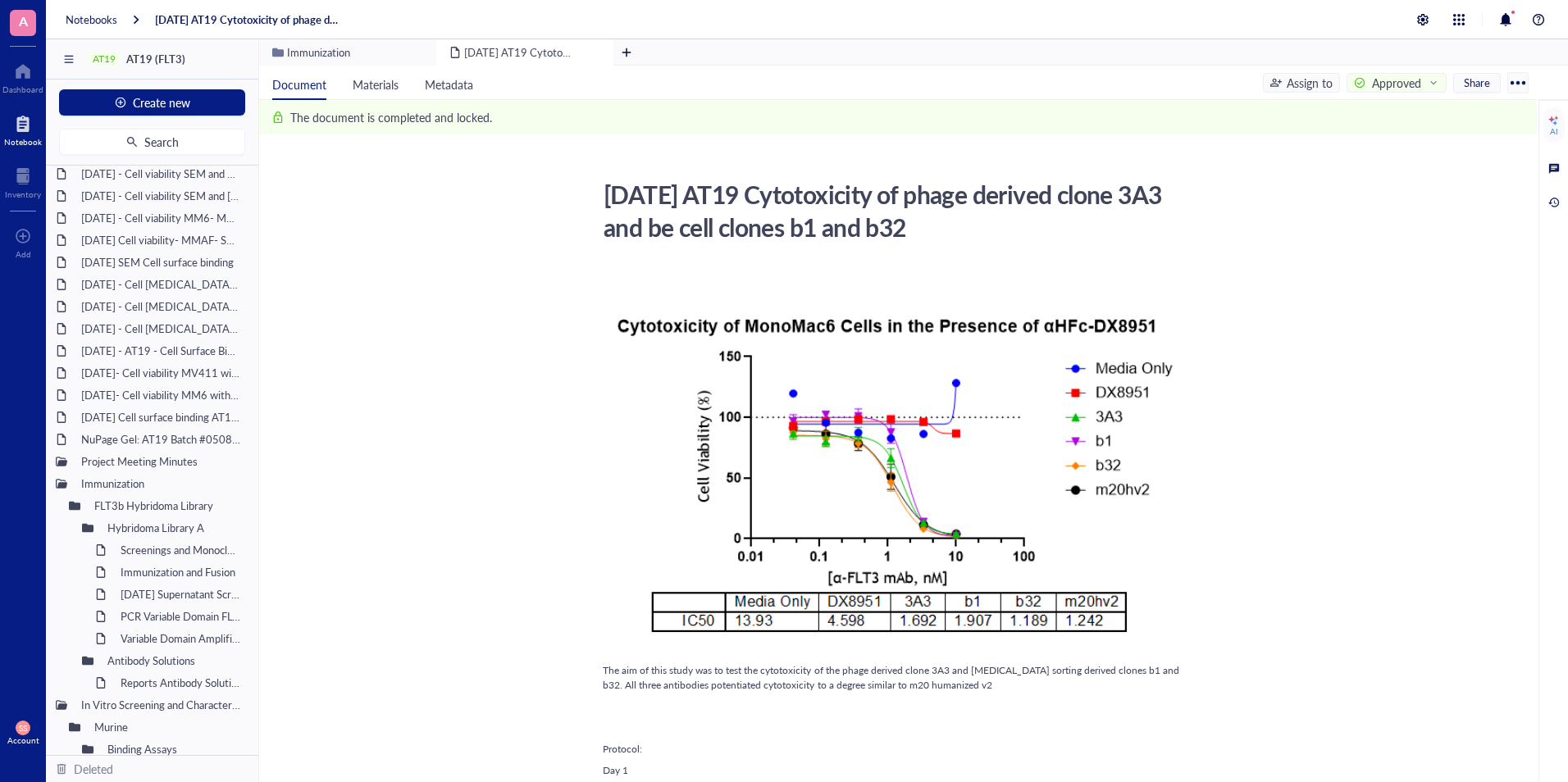
scroll to position [97, 0]
click at [150, 393] on div "MAY 07 2025- Cell viability MM6 with and without IgG Blocking - DX8951" at bounding box center [152, 396] width 156 height 23
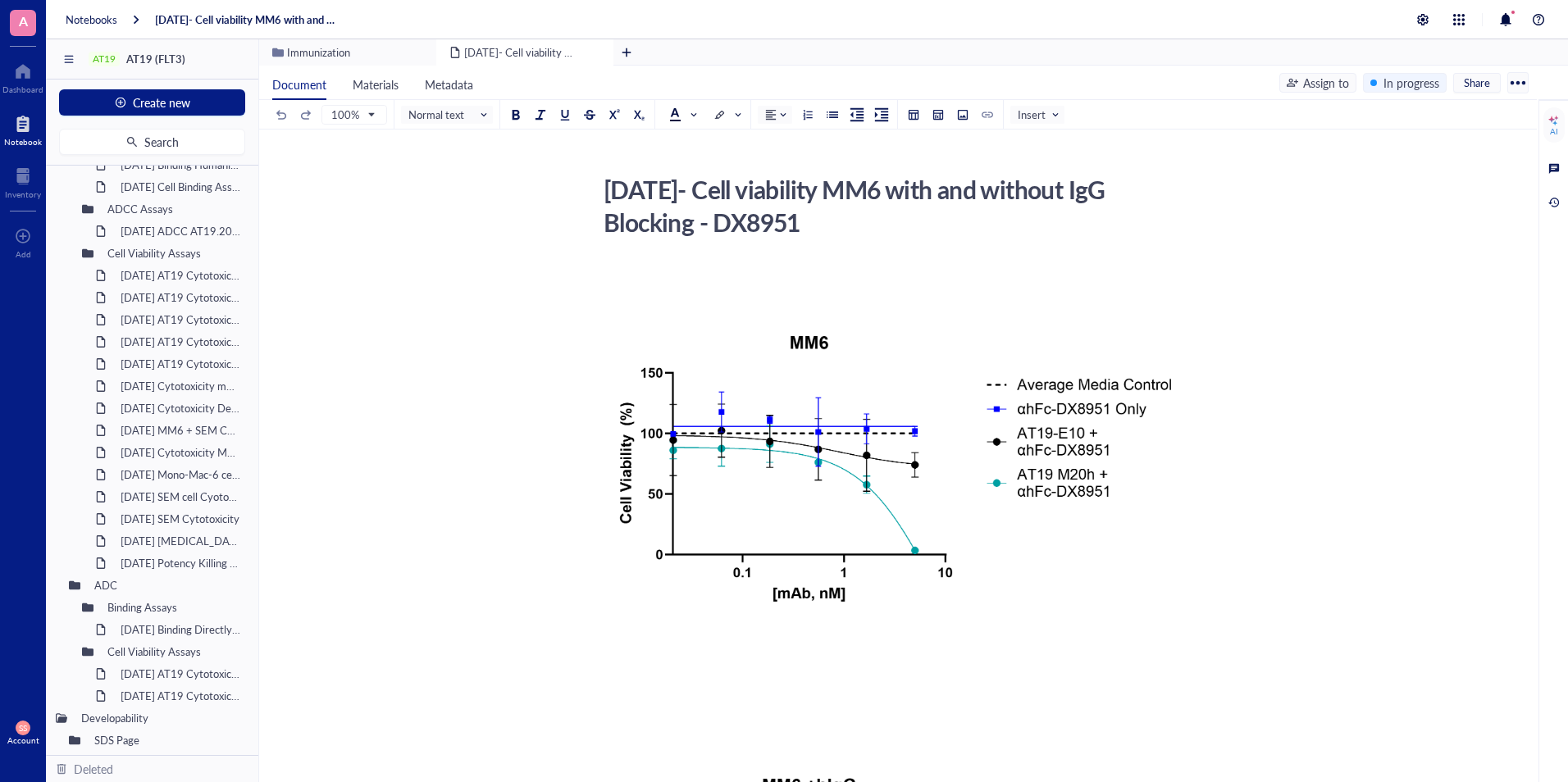
scroll to position [1348, 0]
click at [148, 234] on div "2024-DEC-03 ADCC AT19.20h V2" at bounding box center [171, 230] width 117 height 23
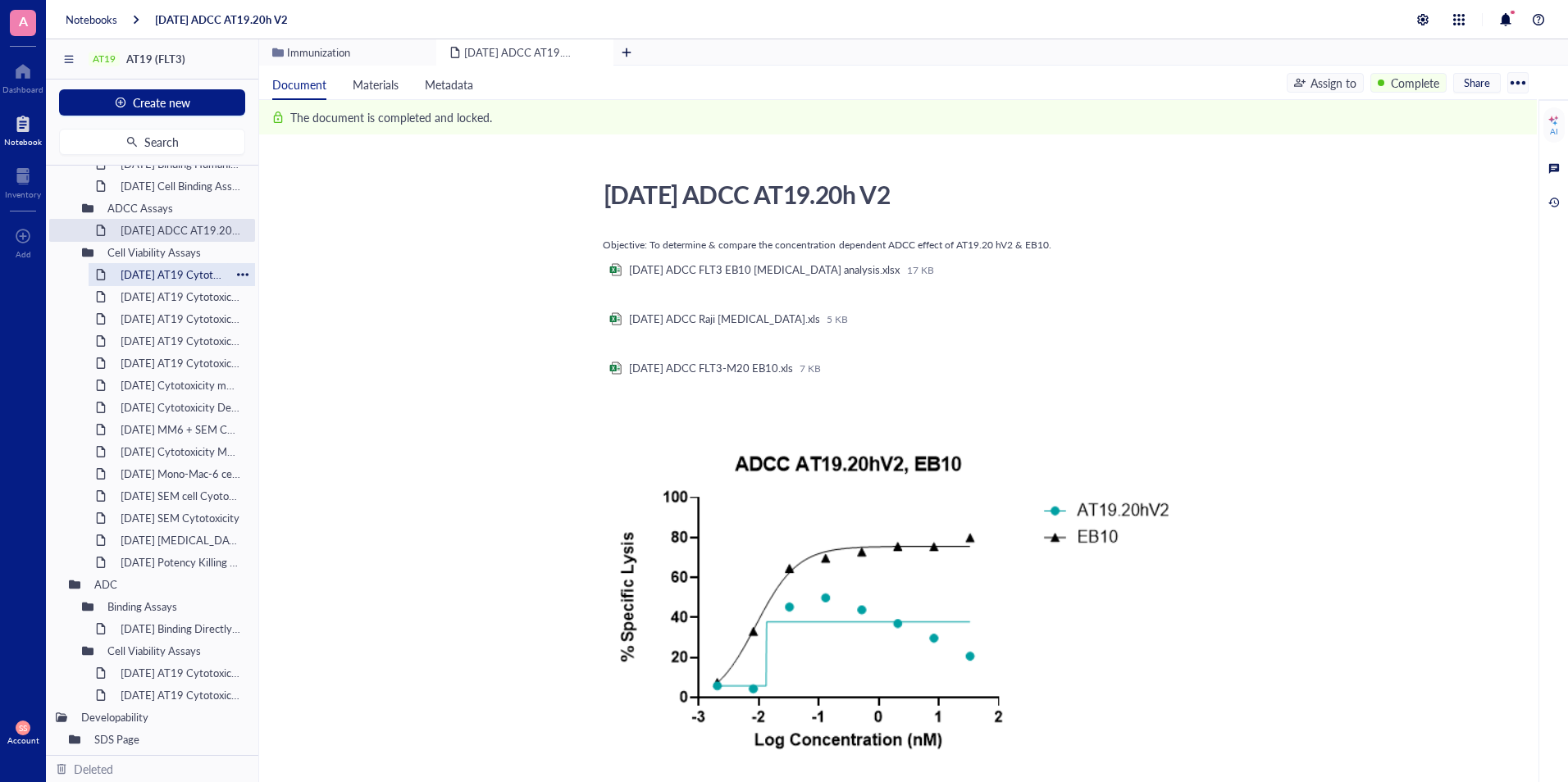
click at [125, 271] on div "2025-3-24 AT19 Cytotoxicity of MV411 (mAbs: eb10 m20h(v2)) in the presence of a…" at bounding box center [171, 275] width 117 height 23
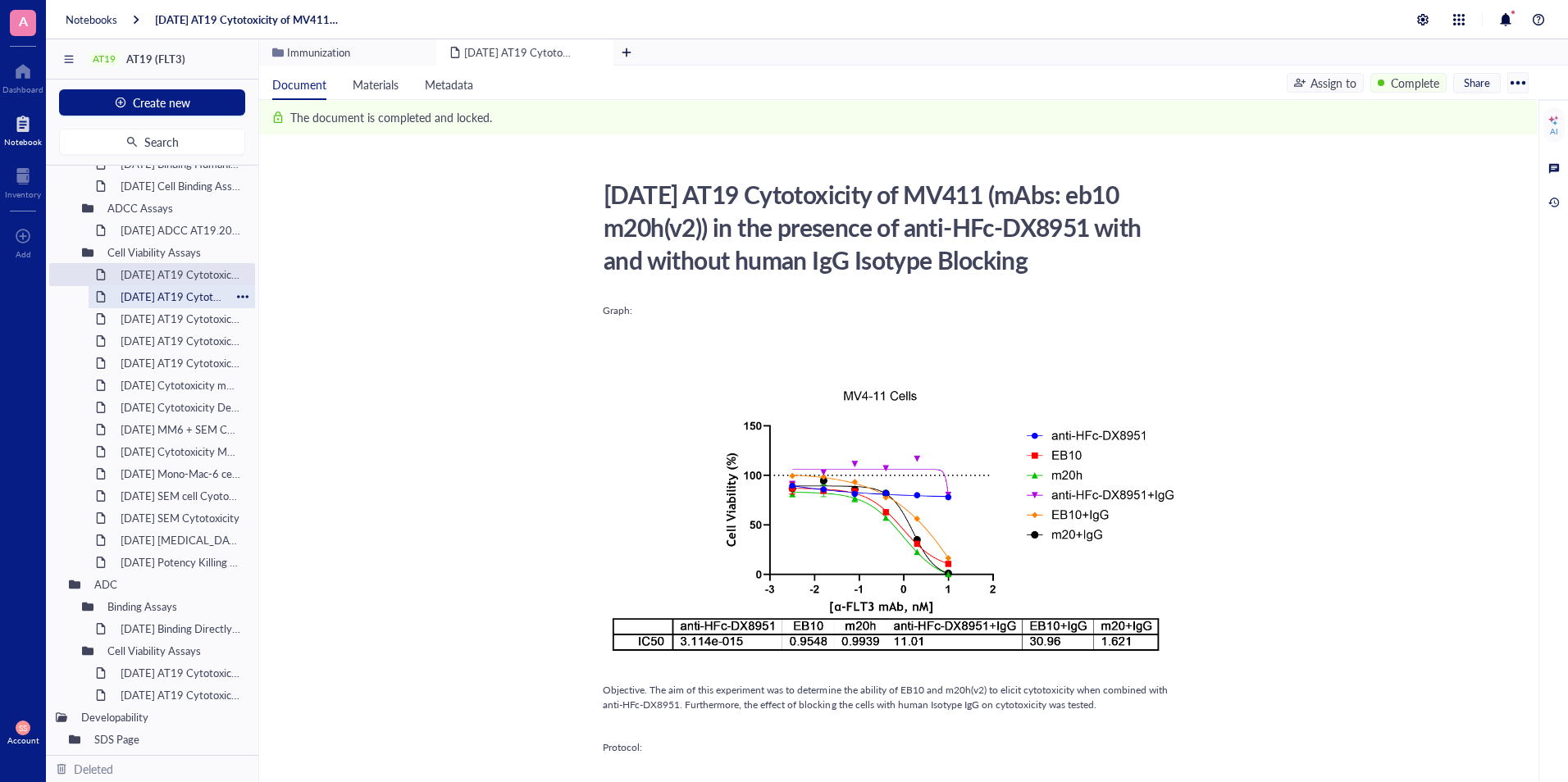
click at [125, 293] on div "2025-3-25 AT19 Cytotoxicity EB10, m20h(v2), 16F7 MMAE SEM Cells" at bounding box center [171, 297] width 117 height 23
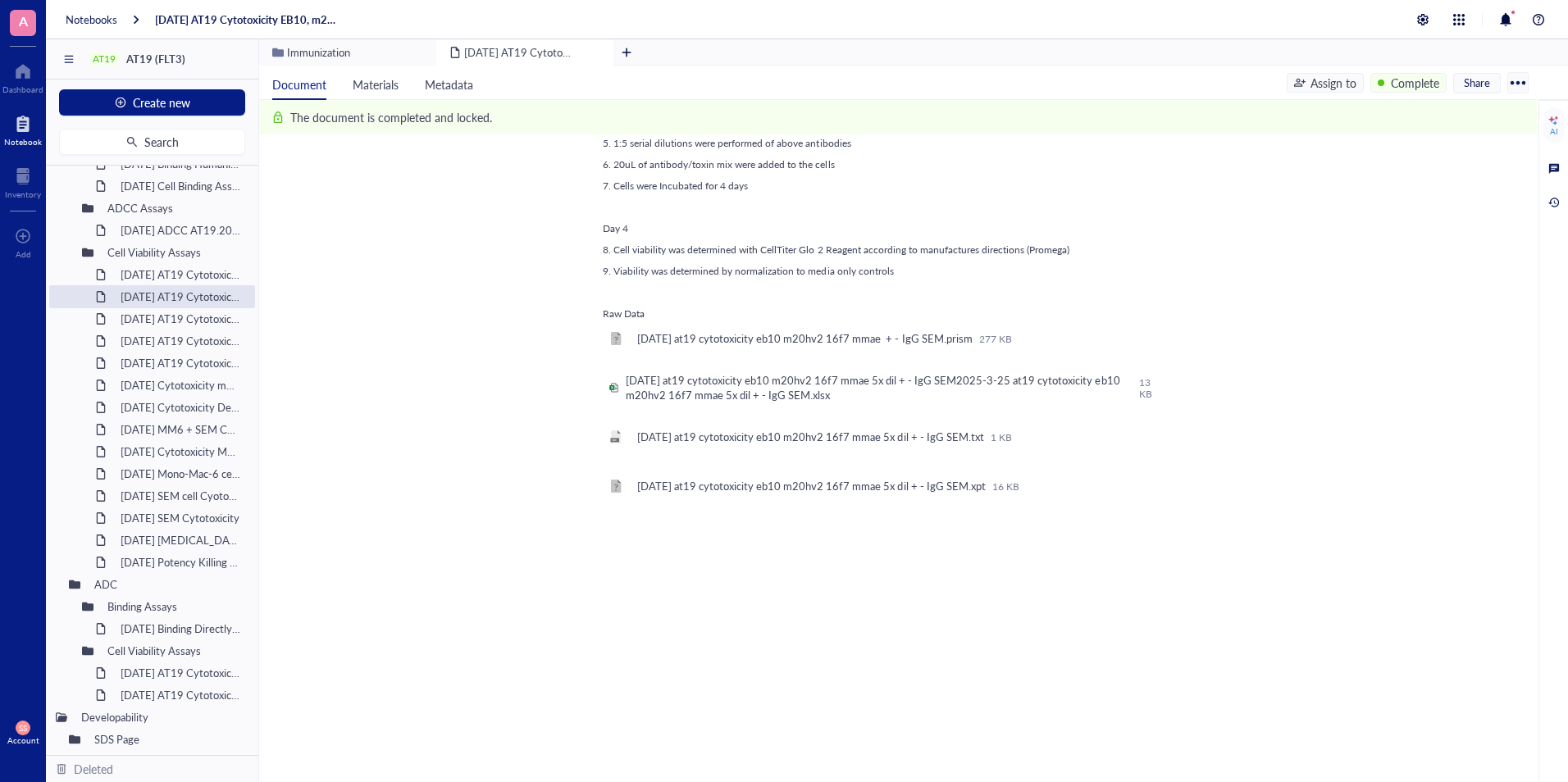
scroll to position [908, 0]
click at [158, 324] on div "2025-3-25 AT19 Cytotoxicity EB10, m20h(v2), 16F7 DX8951 MonoMac6" at bounding box center [171, 319] width 117 height 23
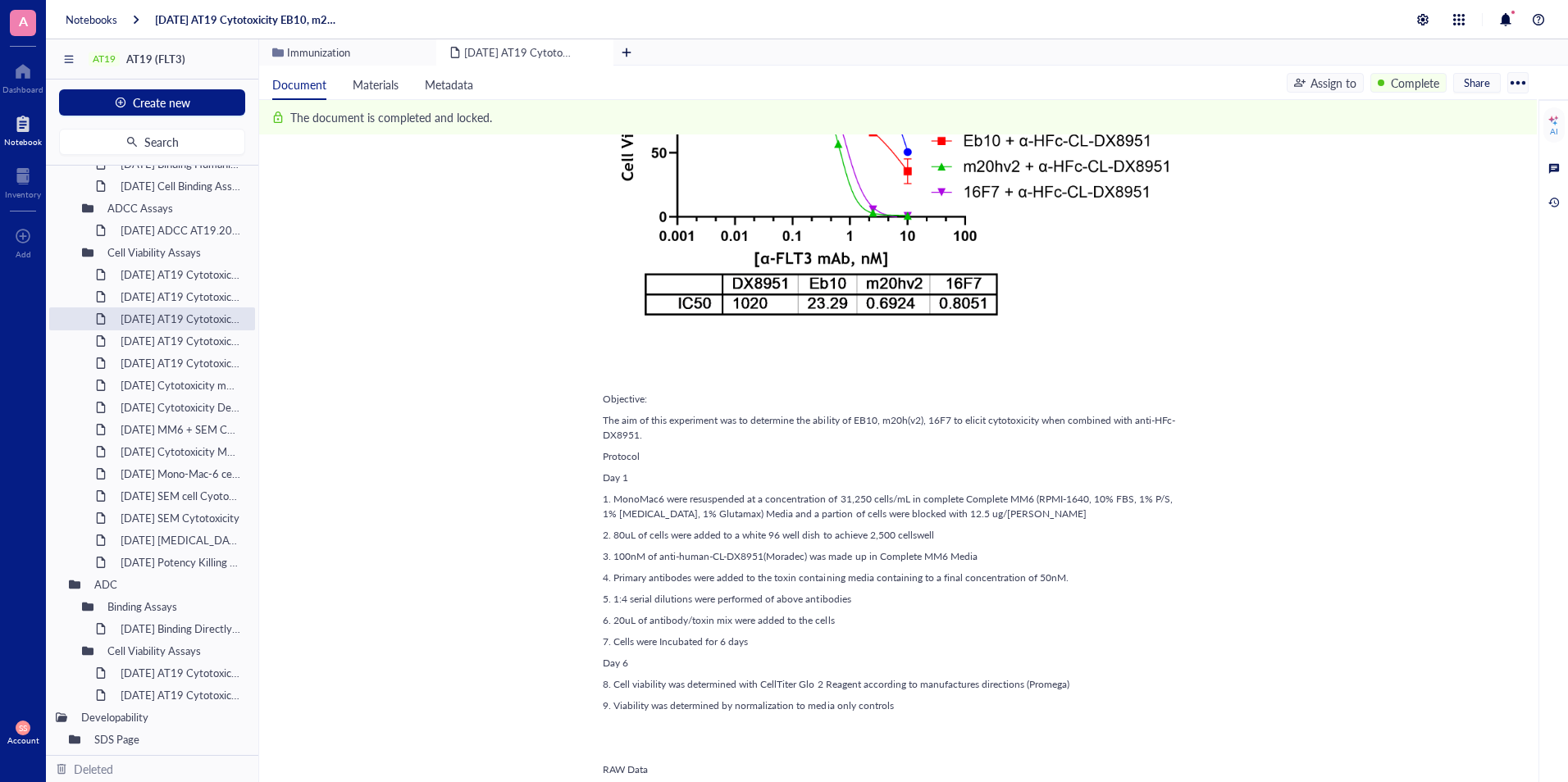
scroll to position [854, 0]
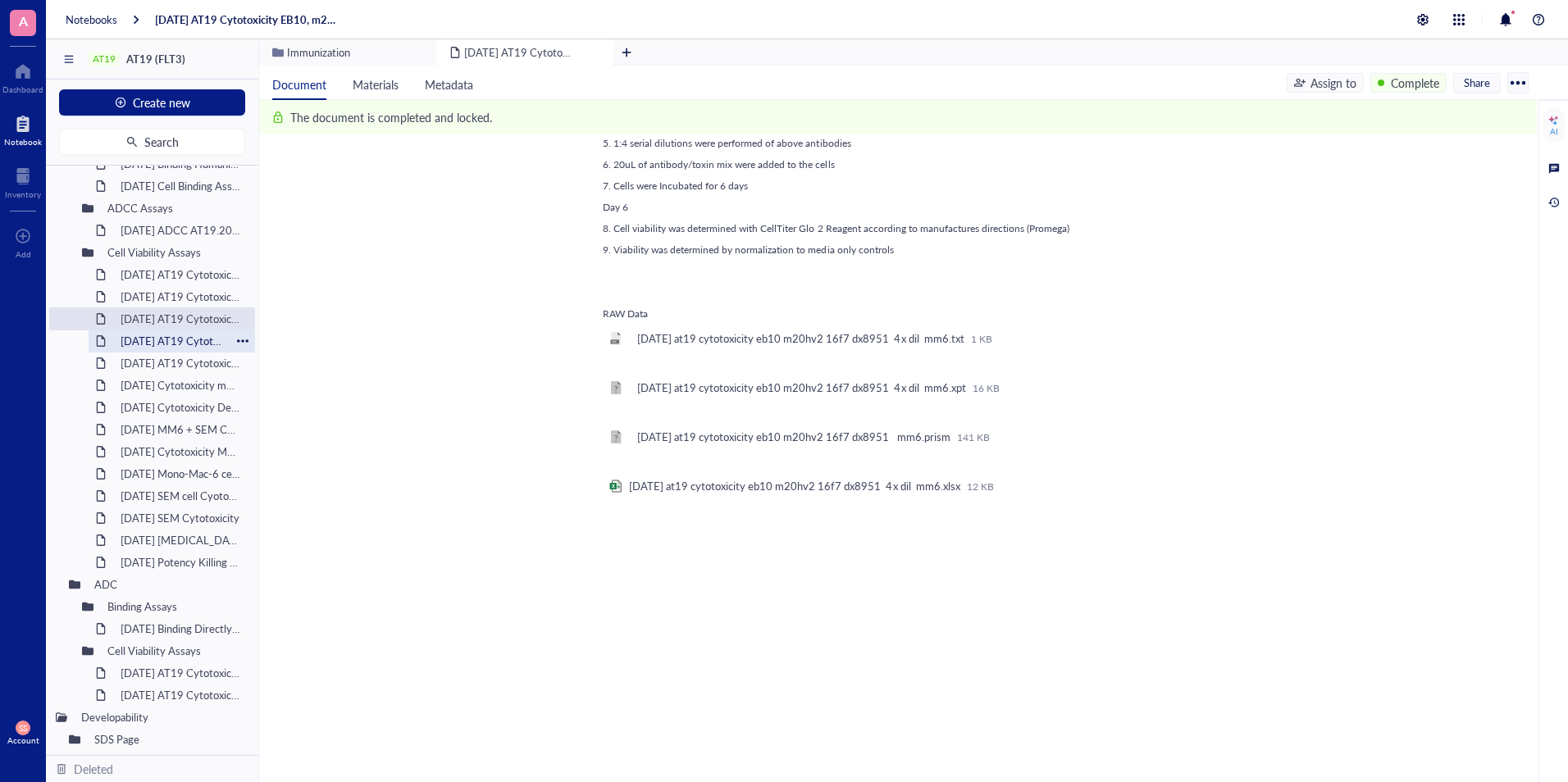
click at [187, 342] on div "2025-3-25 AT19 Cytotoxicity EB10, m20h(v2), 16F7 MMAE MonoMac6" at bounding box center [171, 342] width 117 height 23
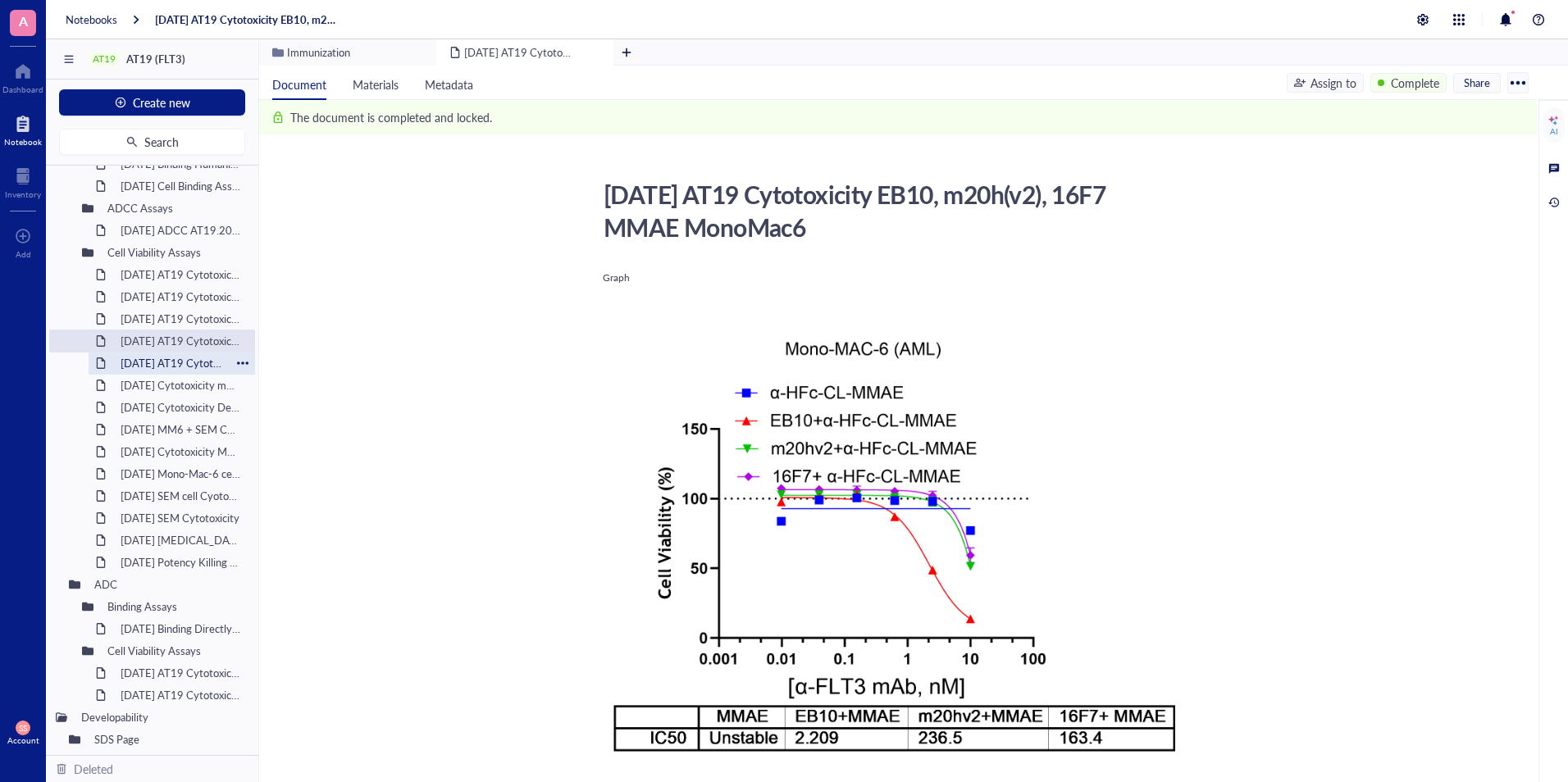
click at [142, 365] on div "2025-3-26 AT19 Cytotoxicity EB10, m20h(v2), 16F7c DX8951 RS4;11" at bounding box center [171, 363] width 117 height 23
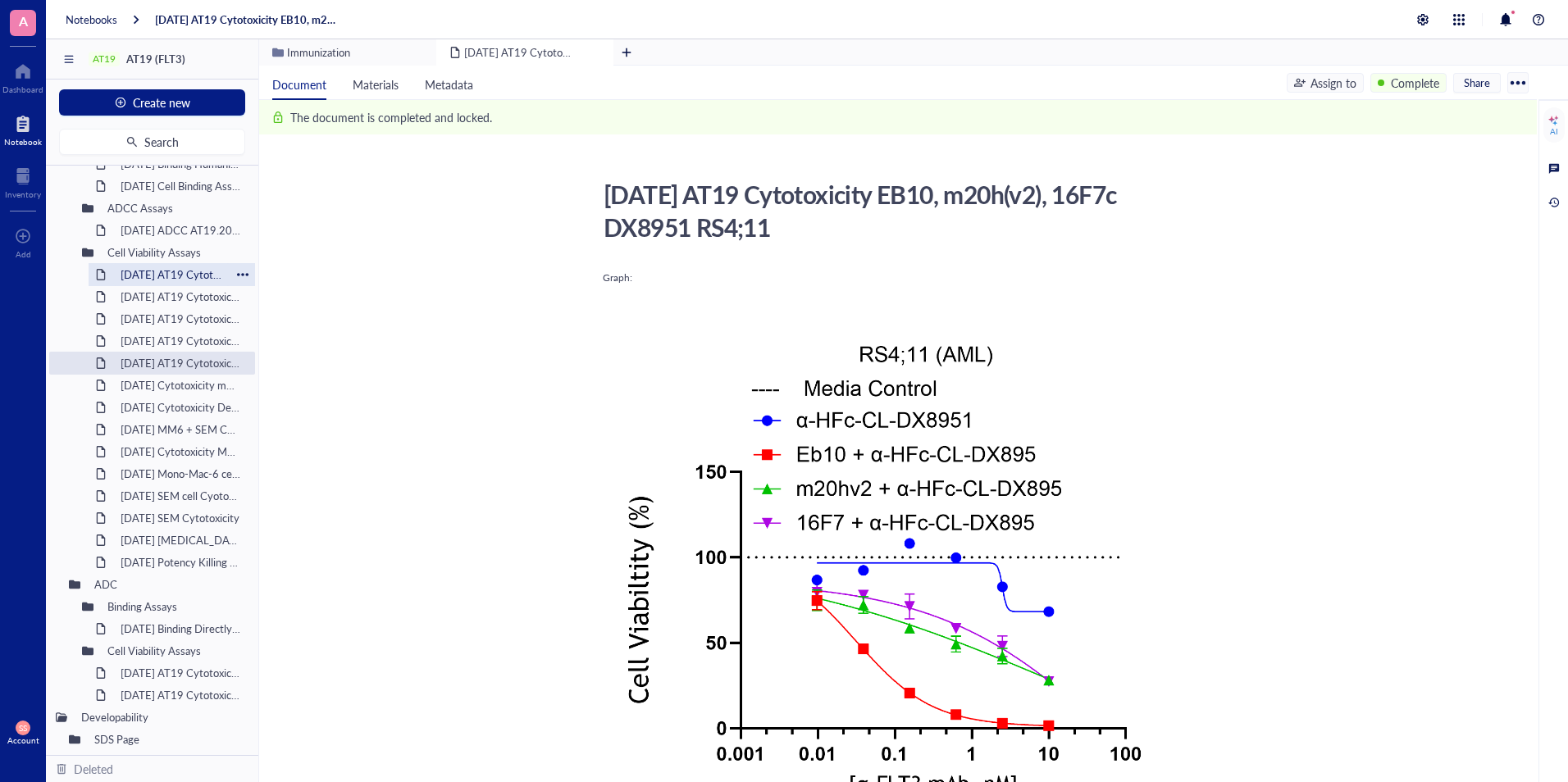
click at [154, 273] on div "2025-3-24 AT19 Cytotoxicity of MV411 (mAbs: eb10 m20h(v2)) in the presence of a…" at bounding box center [171, 275] width 117 height 23
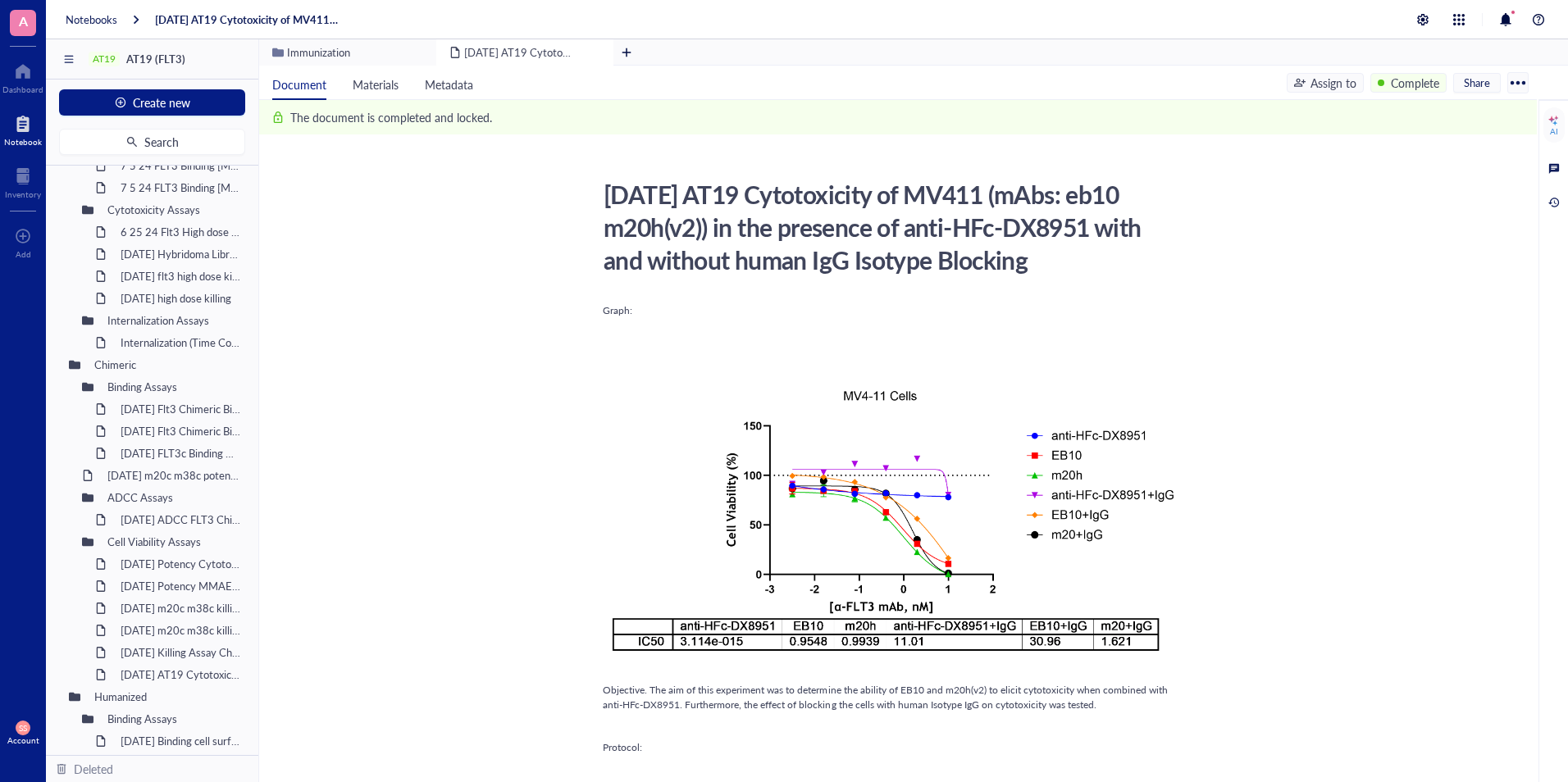
scroll to position [704, 0]
click at [158, 240] on div "6 25 24 Flt3 High dose killing Assay" at bounding box center [171, 233] width 117 height 23
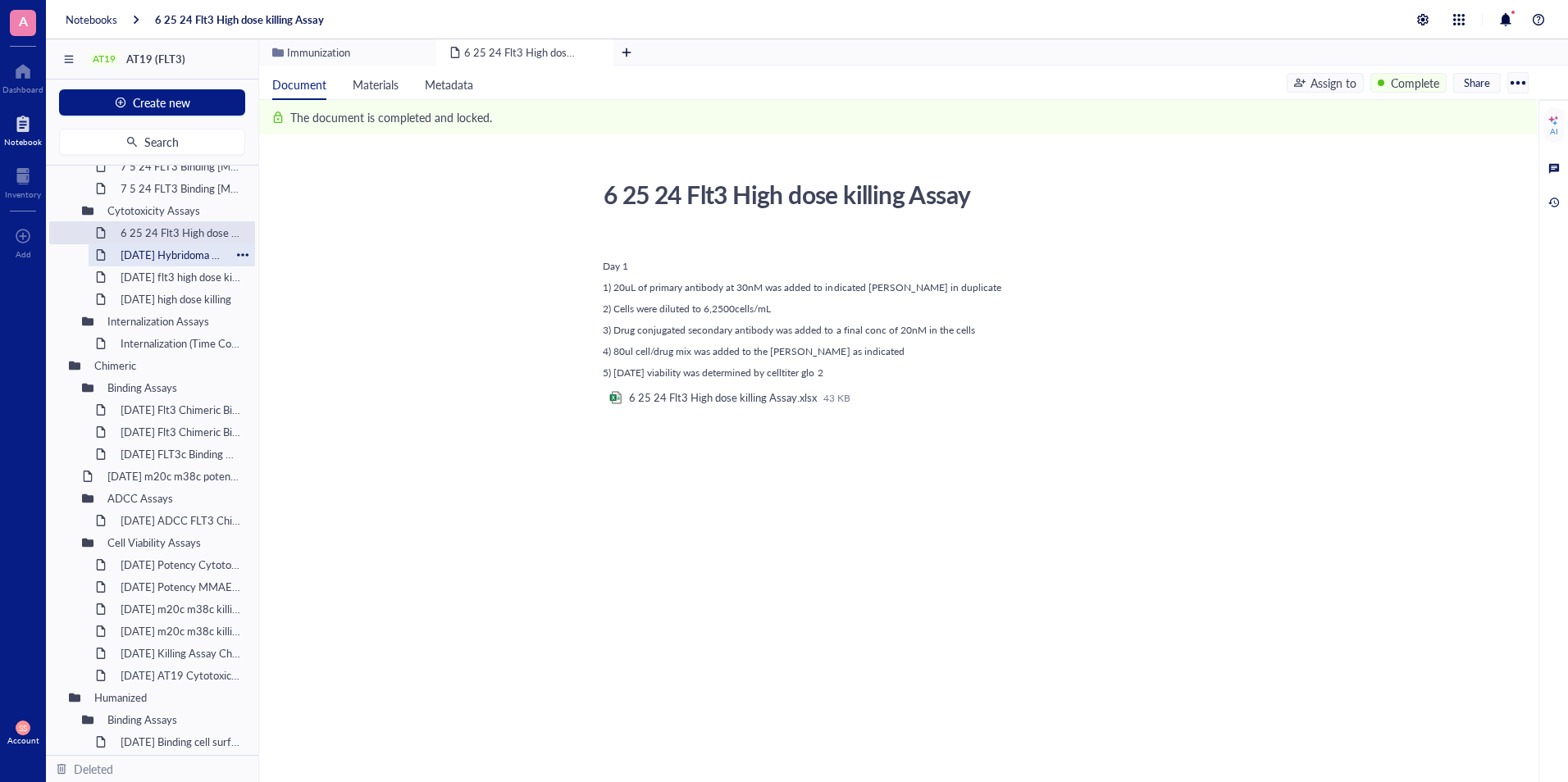
click at [158, 263] on div "11-12-24 Hybridoma Library A Cytotoxicity Screen" at bounding box center [171, 255] width 117 height 23
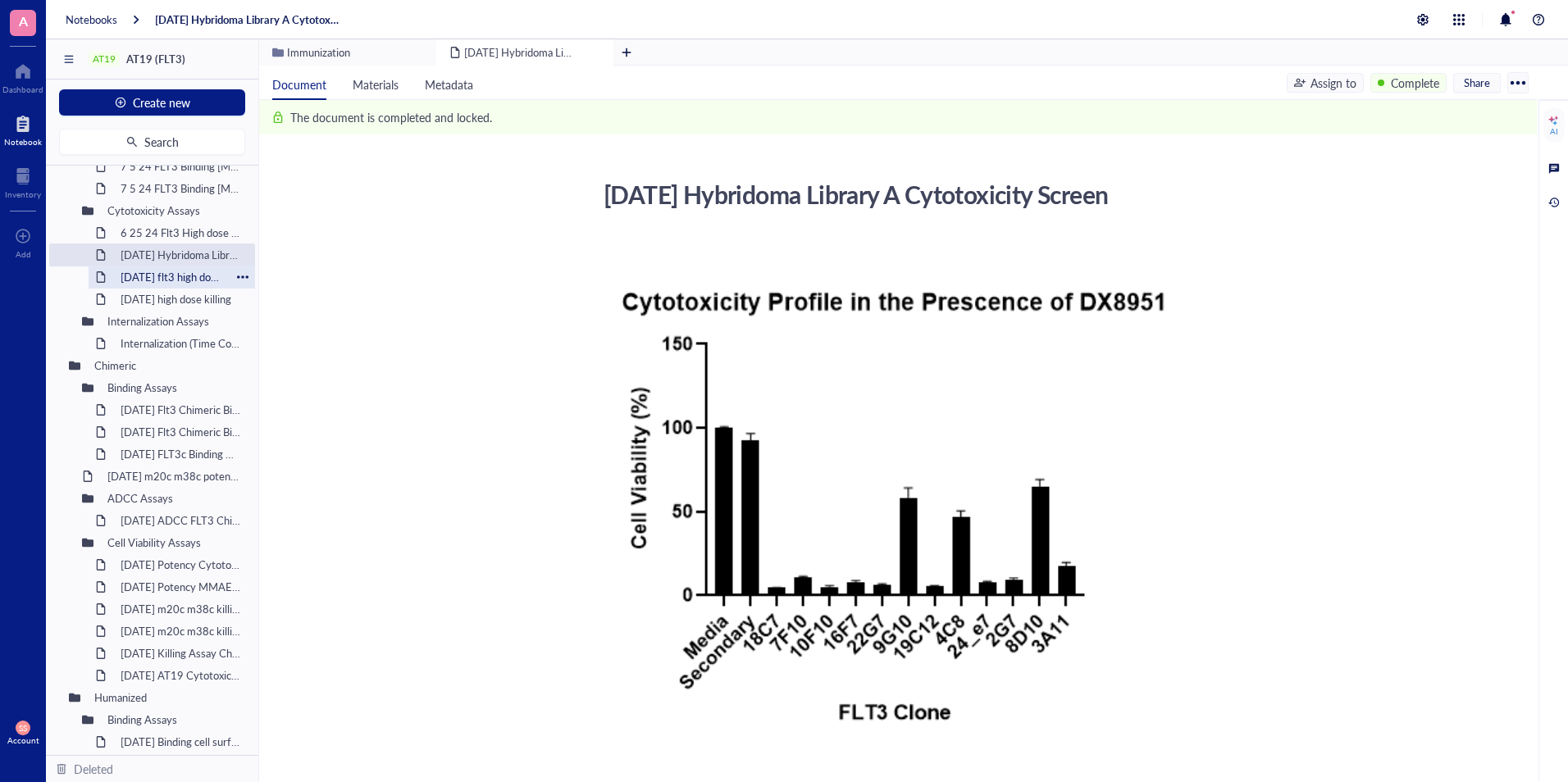
click at [156, 276] on div "2024-07-09 flt3 high dose killing assay" at bounding box center [171, 278] width 117 height 23
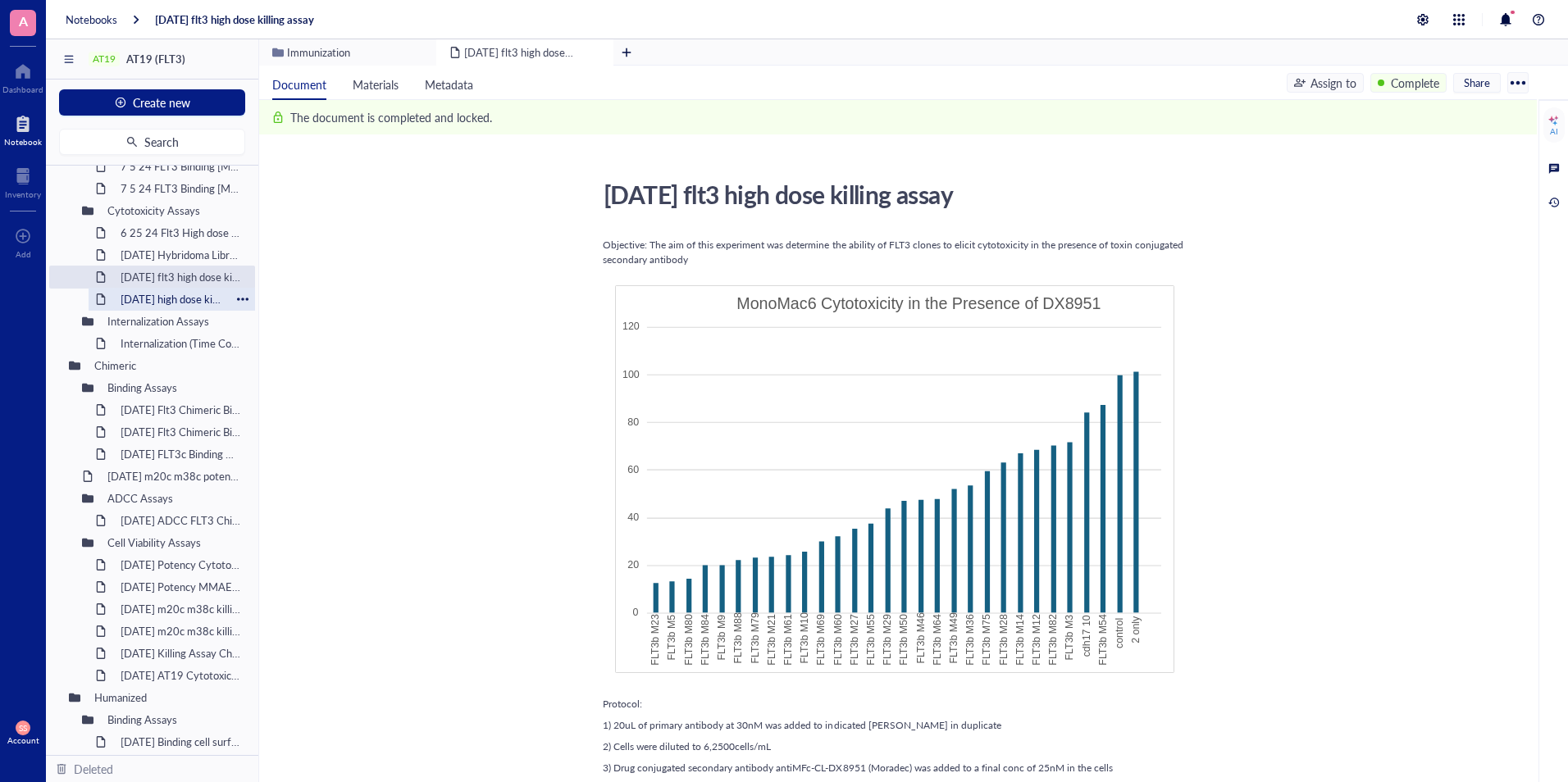
click at [156, 298] on div "2024-07-11 high dose killing" at bounding box center [171, 299] width 117 height 23
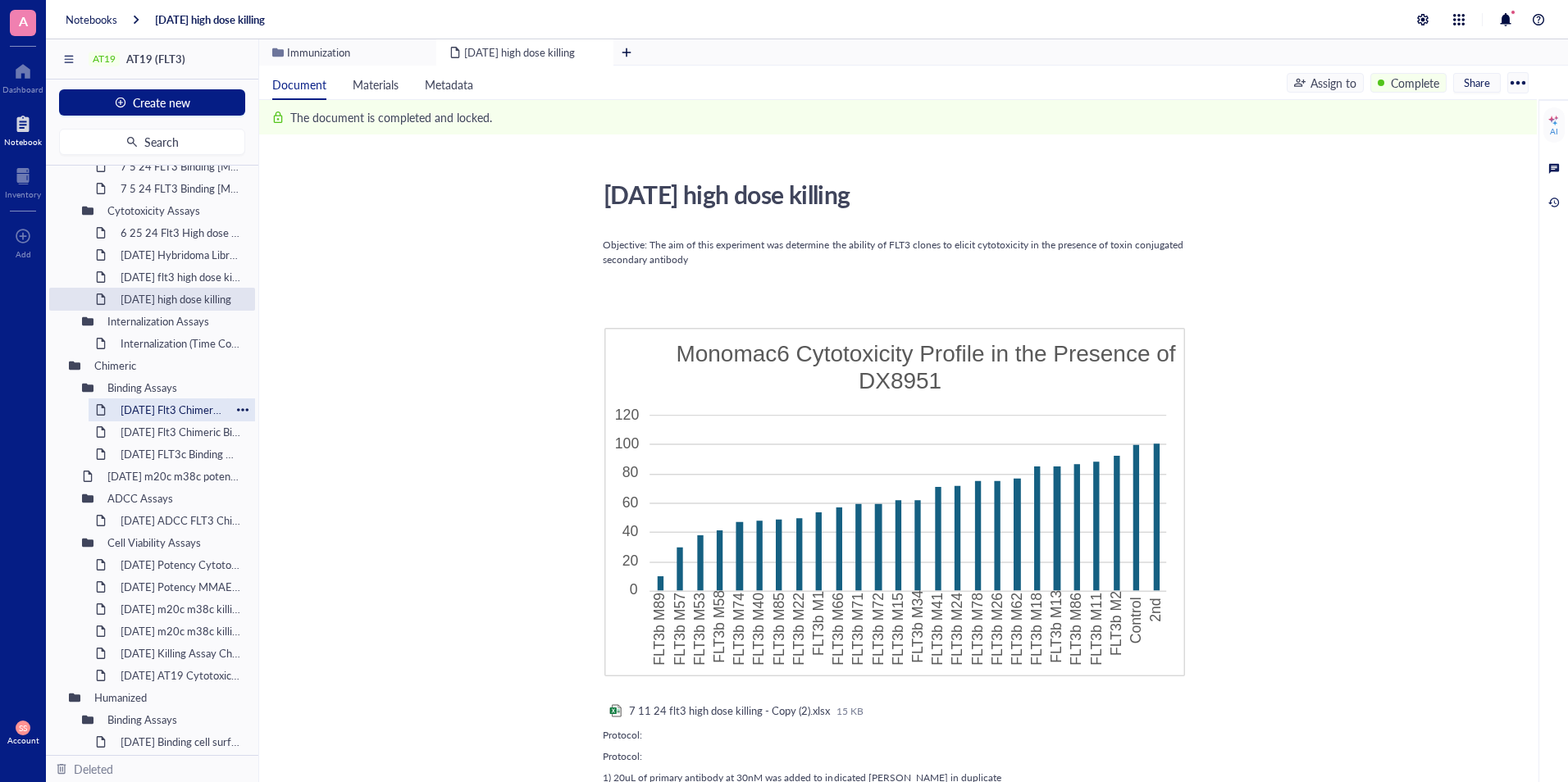
click at [126, 408] on div "10-23-24 Flt3 Chimeric Binding MM6" at bounding box center [171, 411] width 117 height 23
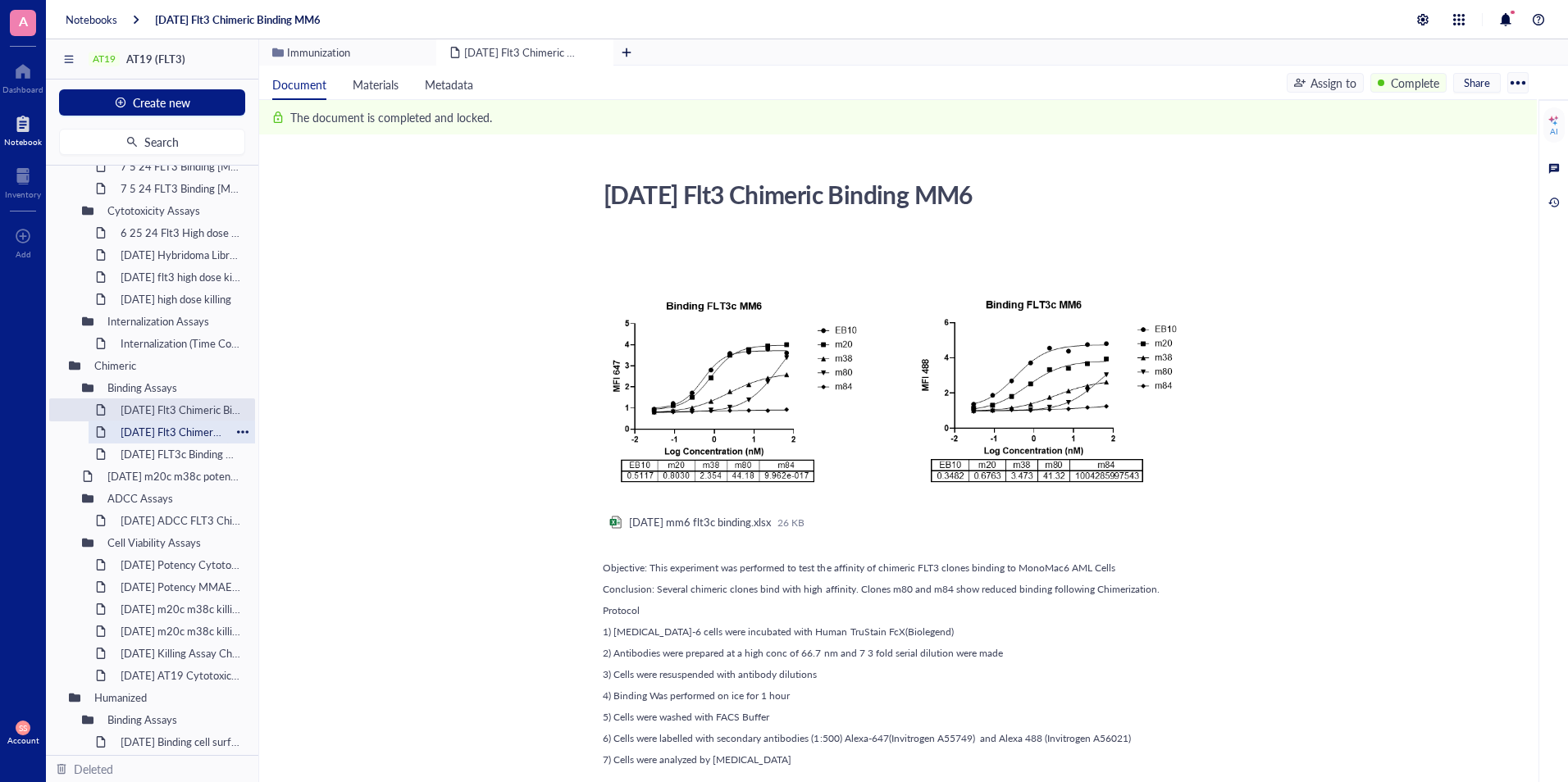
click at [142, 430] on div "10-29-24 Flt3 Chimeric Binding on hFLT3 transfected HEK293 Cells" at bounding box center [171, 432] width 117 height 23
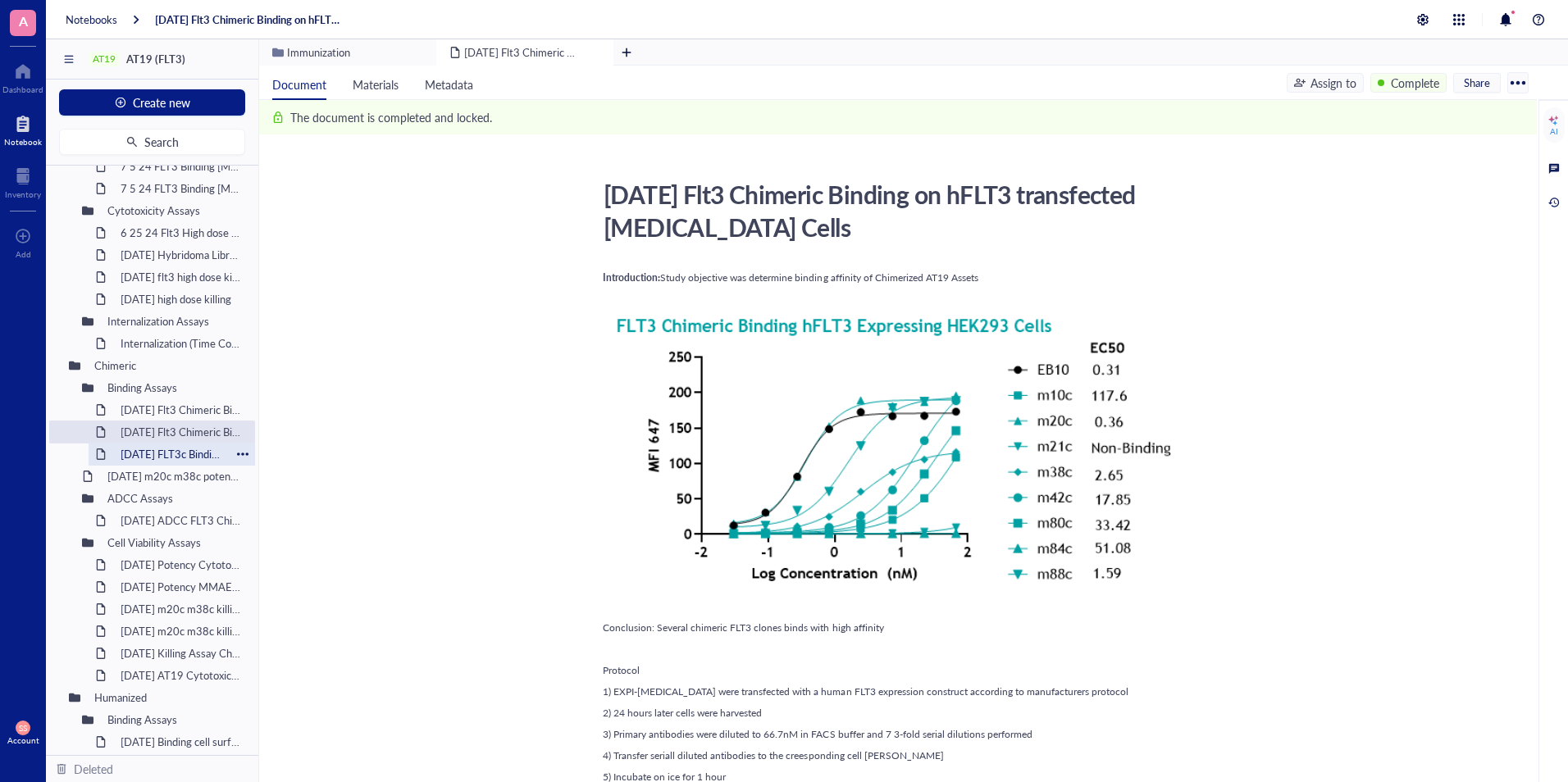
click at [142, 457] on div "2024-11-7 FLT3c Binding CynoFLT3 ELISA" at bounding box center [171, 455] width 117 height 23
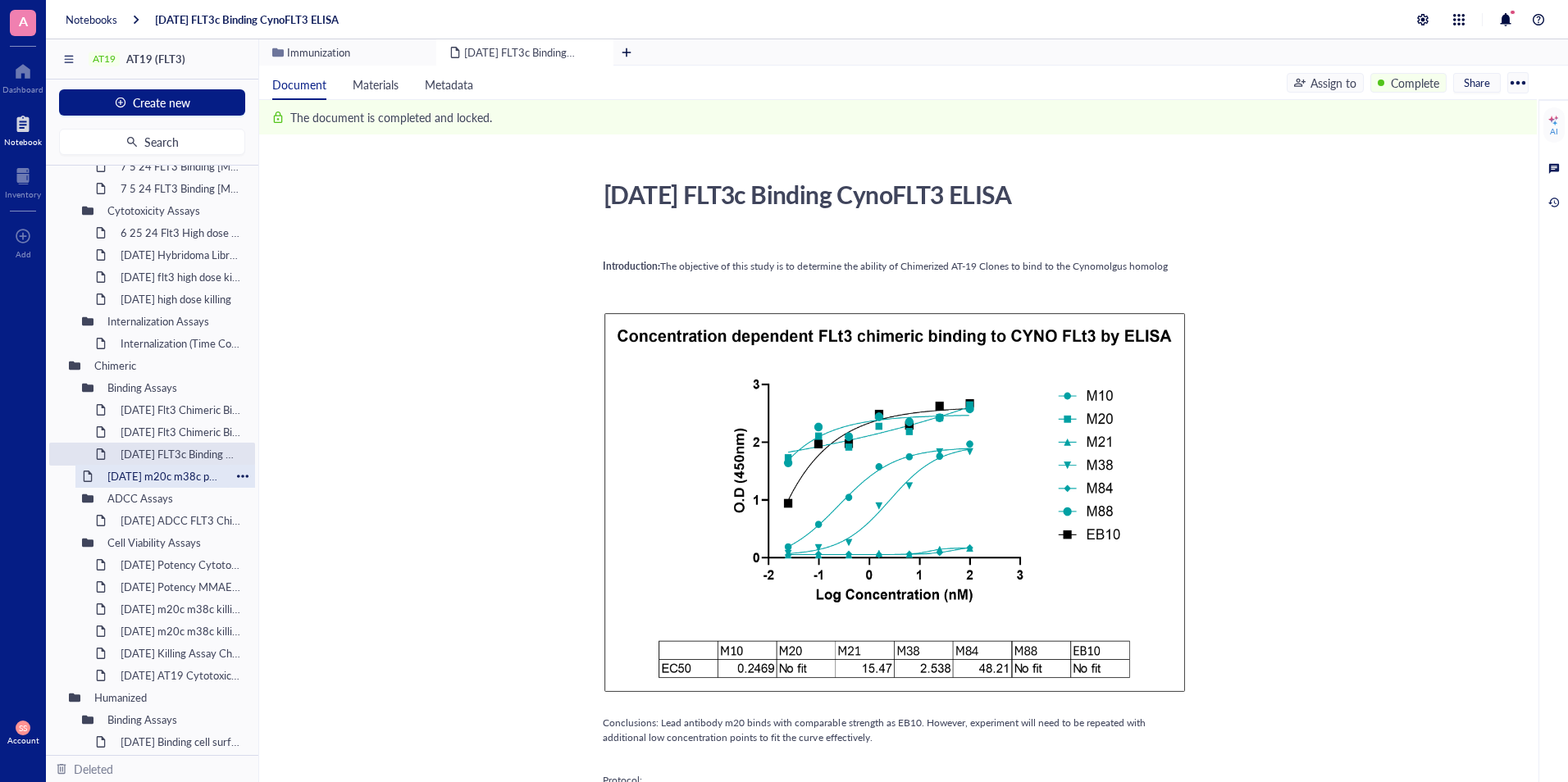
click at [141, 473] on div "2024-11-4 m20c m38c potency assay MMAE" at bounding box center [165, 476] width 131 height 23
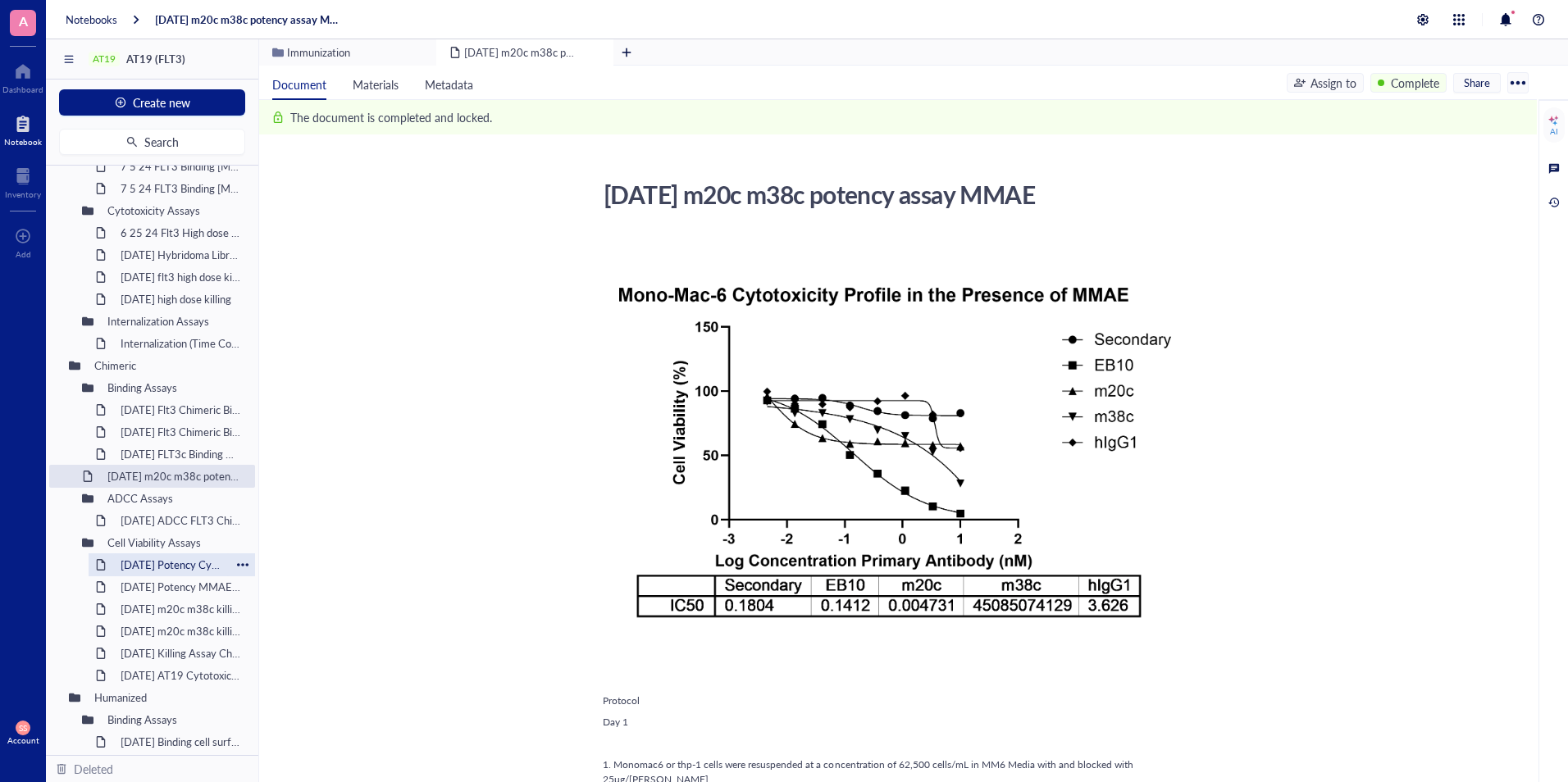
click at [148, 568] on div "2024-9-10 Potency Cytotoxicity m84 m38 DX8951" at bounding box center [171, 565] width 117 height 23
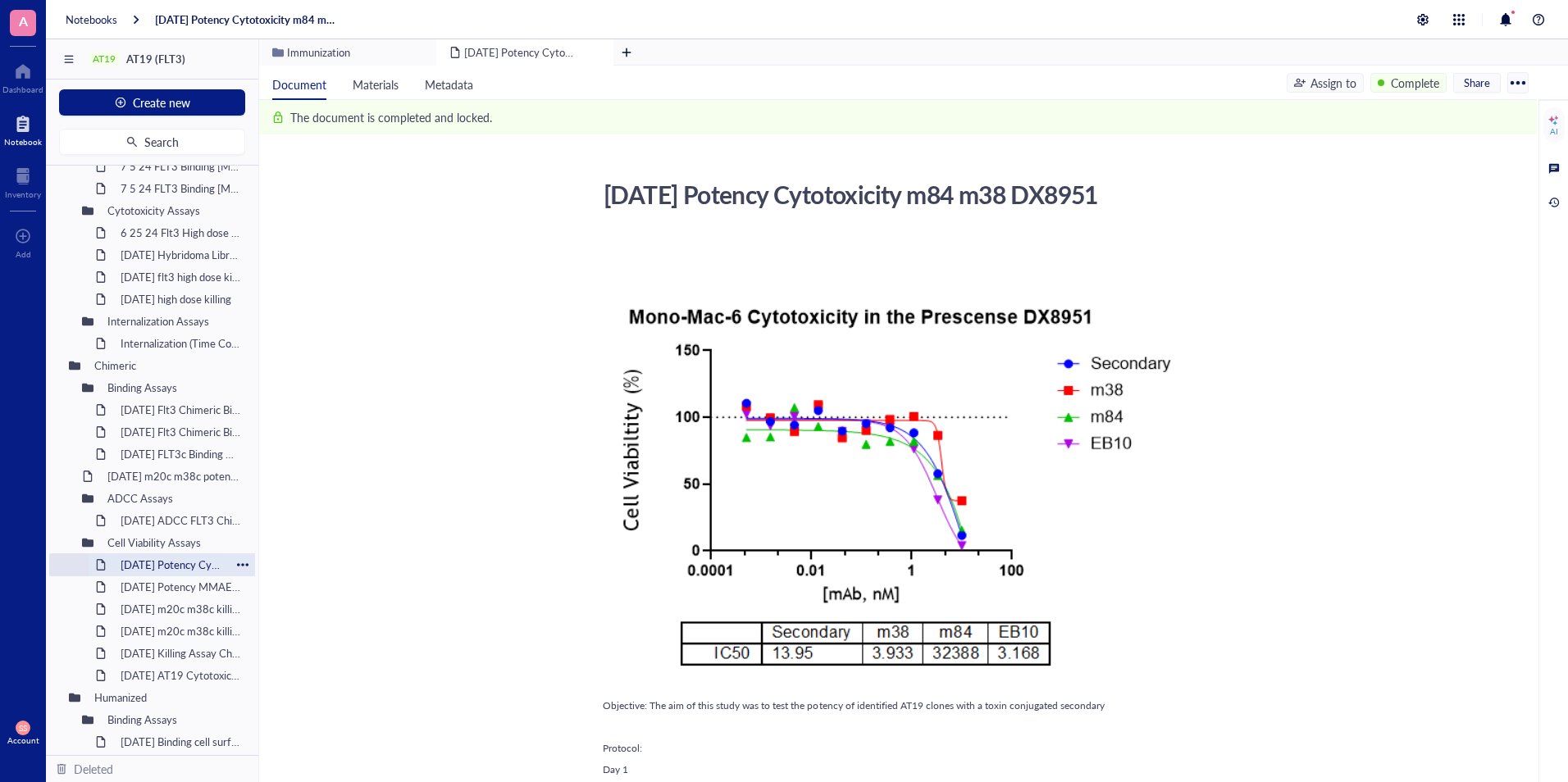
scroll to position [736, 0]
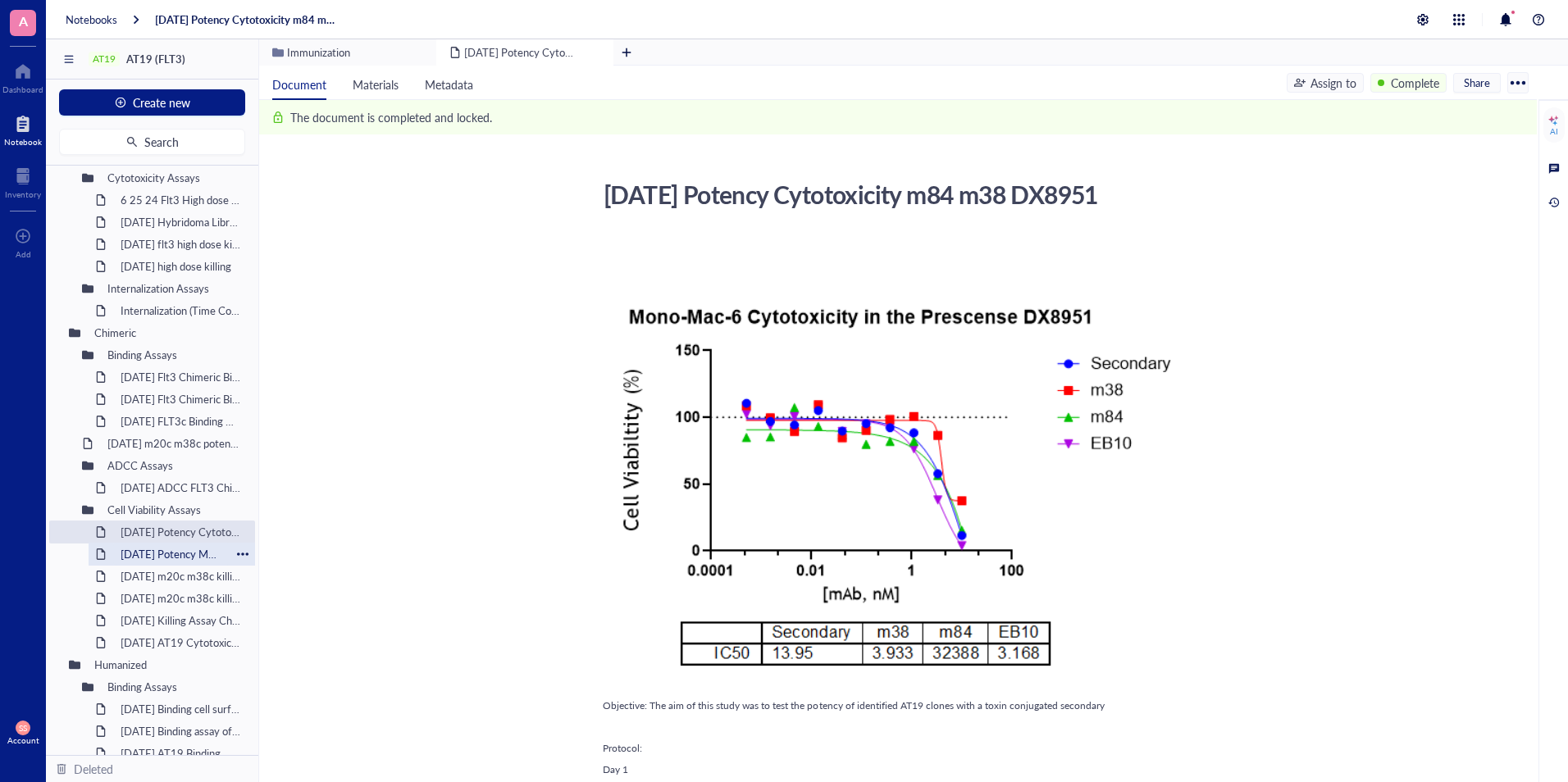
click at [149, 563] on div "2024-9-12 Potency MMAE b1c b32c" at bounding box center [171, 554] width 117 height 23
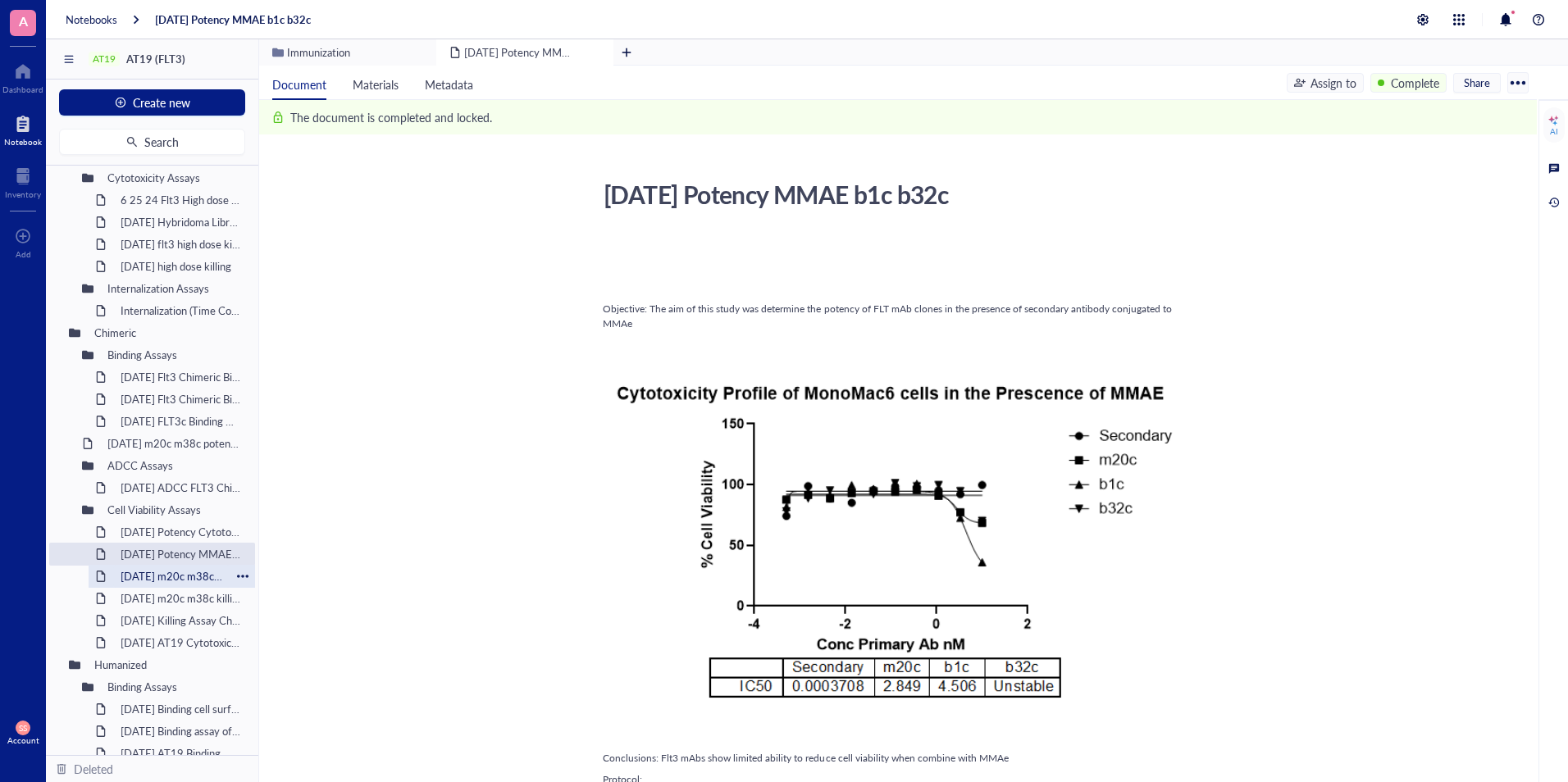
click at [155, 579] on div "2024-10-30 m20c m38c killing potency assay" at bounding box center [171, 577] width 117 height 23
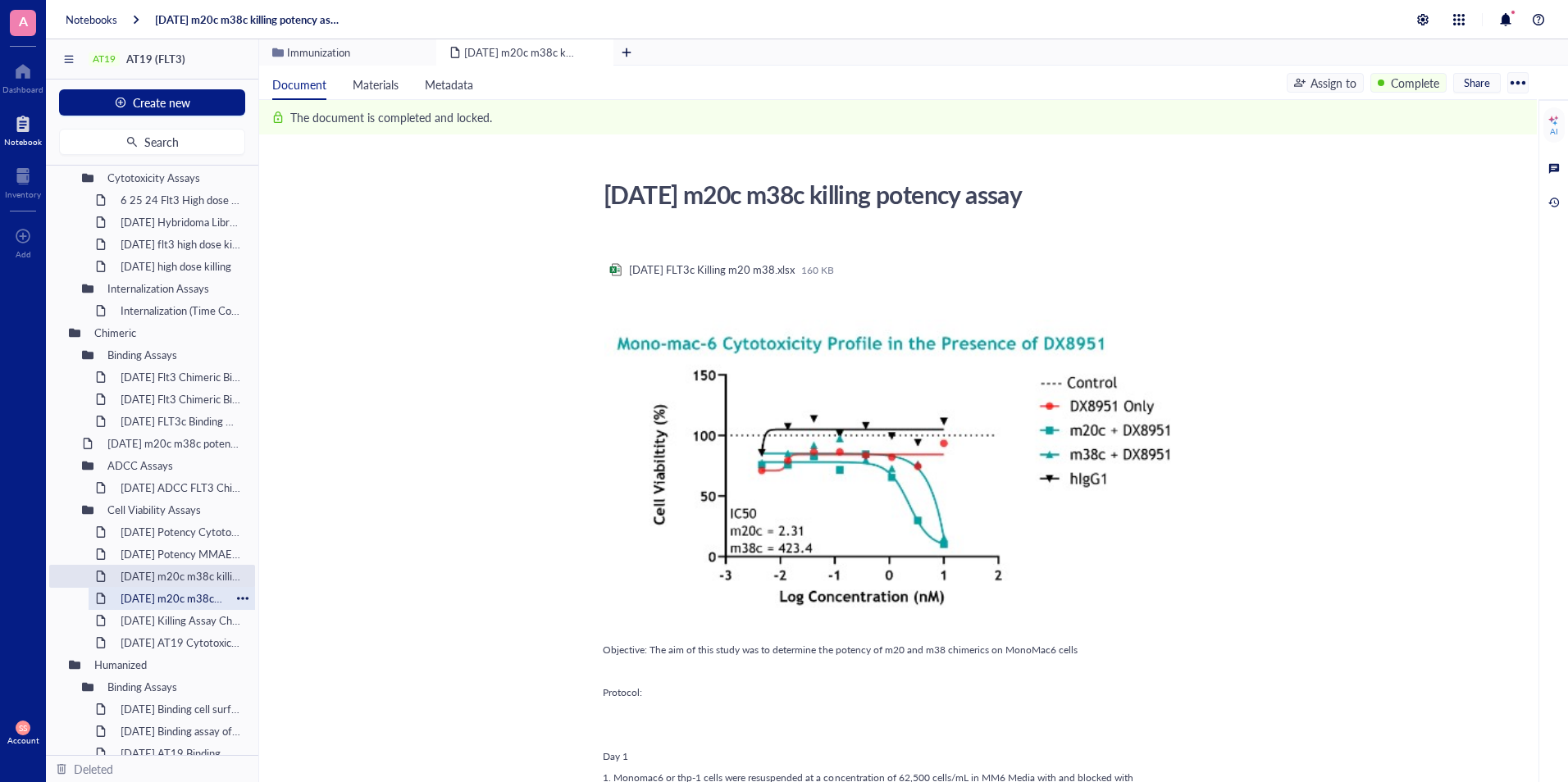
click at [155, 591] on div "10-28-24 m20c m38c killing potency assay" at bounding box center [171, 598] width 117 height 23
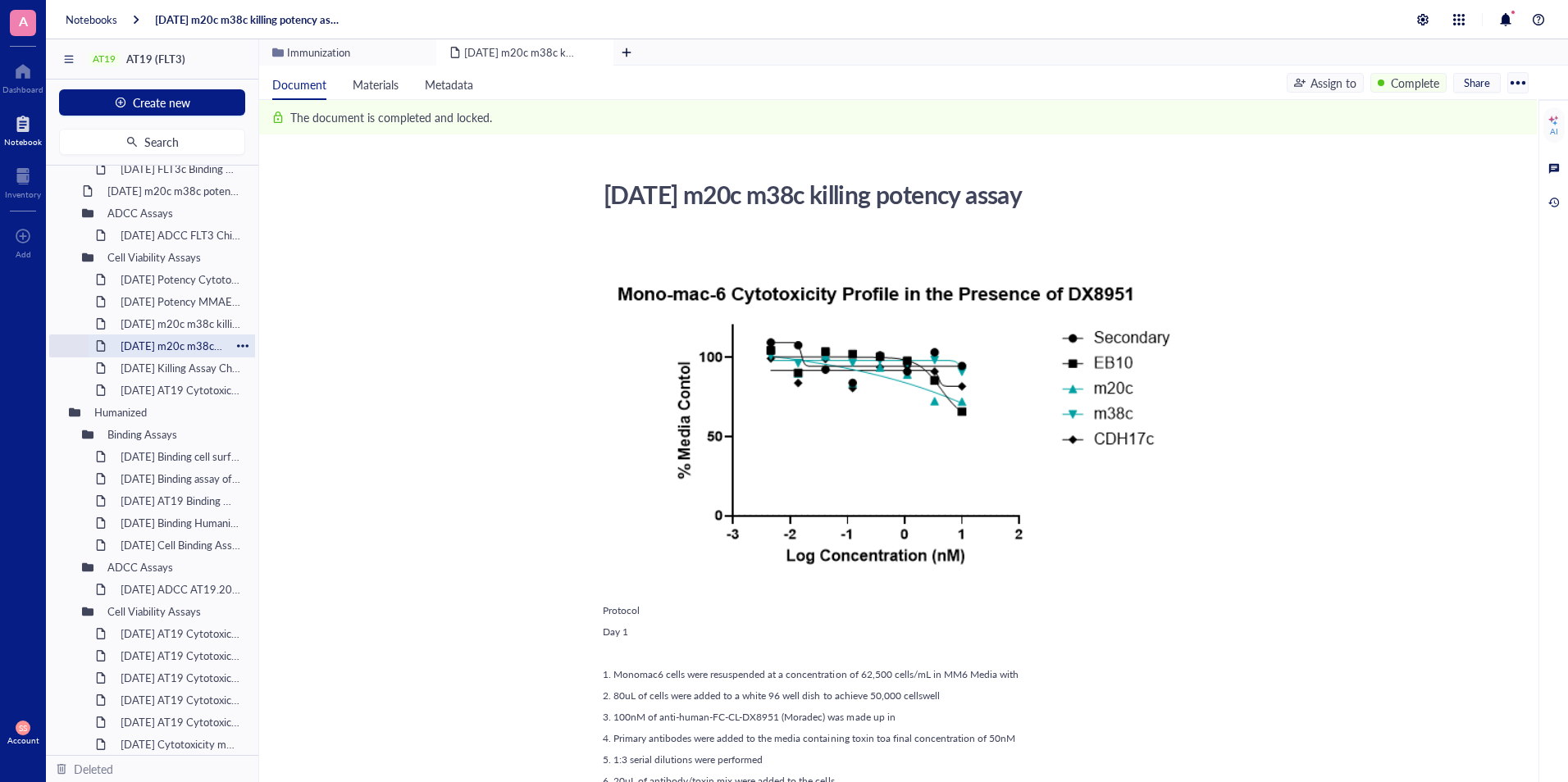
scroll to position [1018, 0]
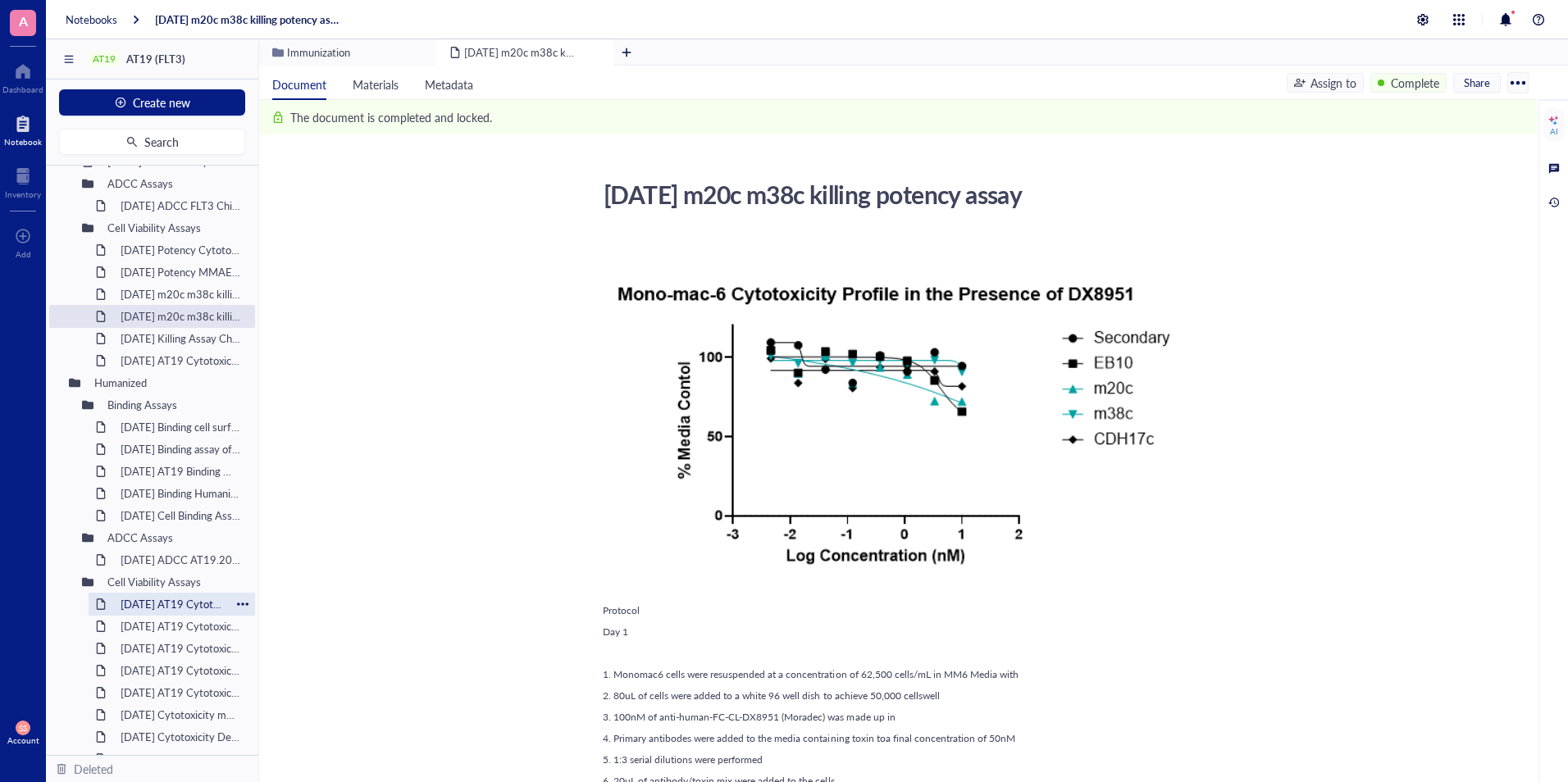
click at [168, 605] on div "2025-3-24 AT19 Cytotoxicity of MV411 (mAbs: eb10 m20h(v2)) in the presence of a…" at bounding box center [171, 604] width 117 height 23
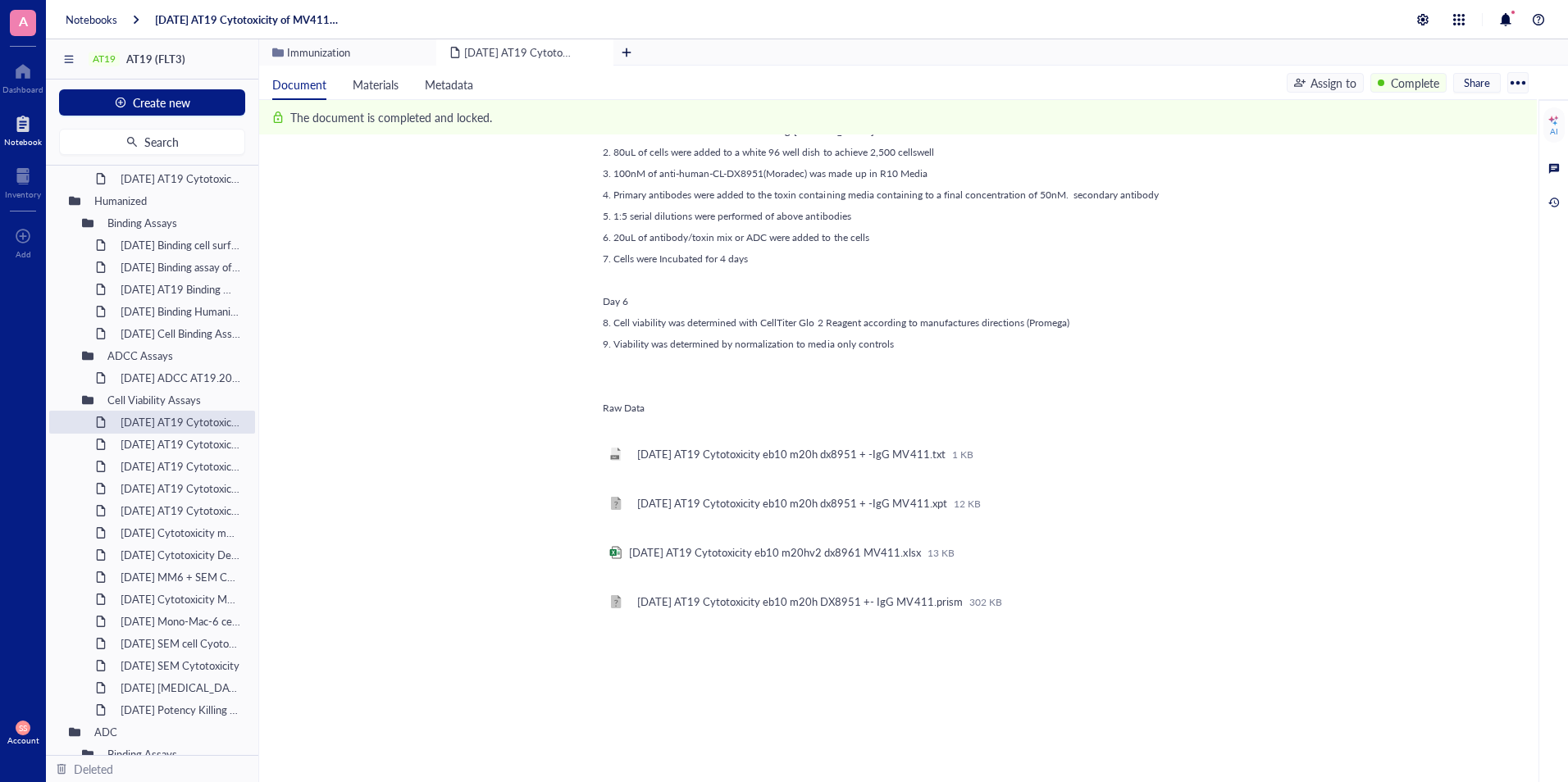
scroll to position [811, 0]
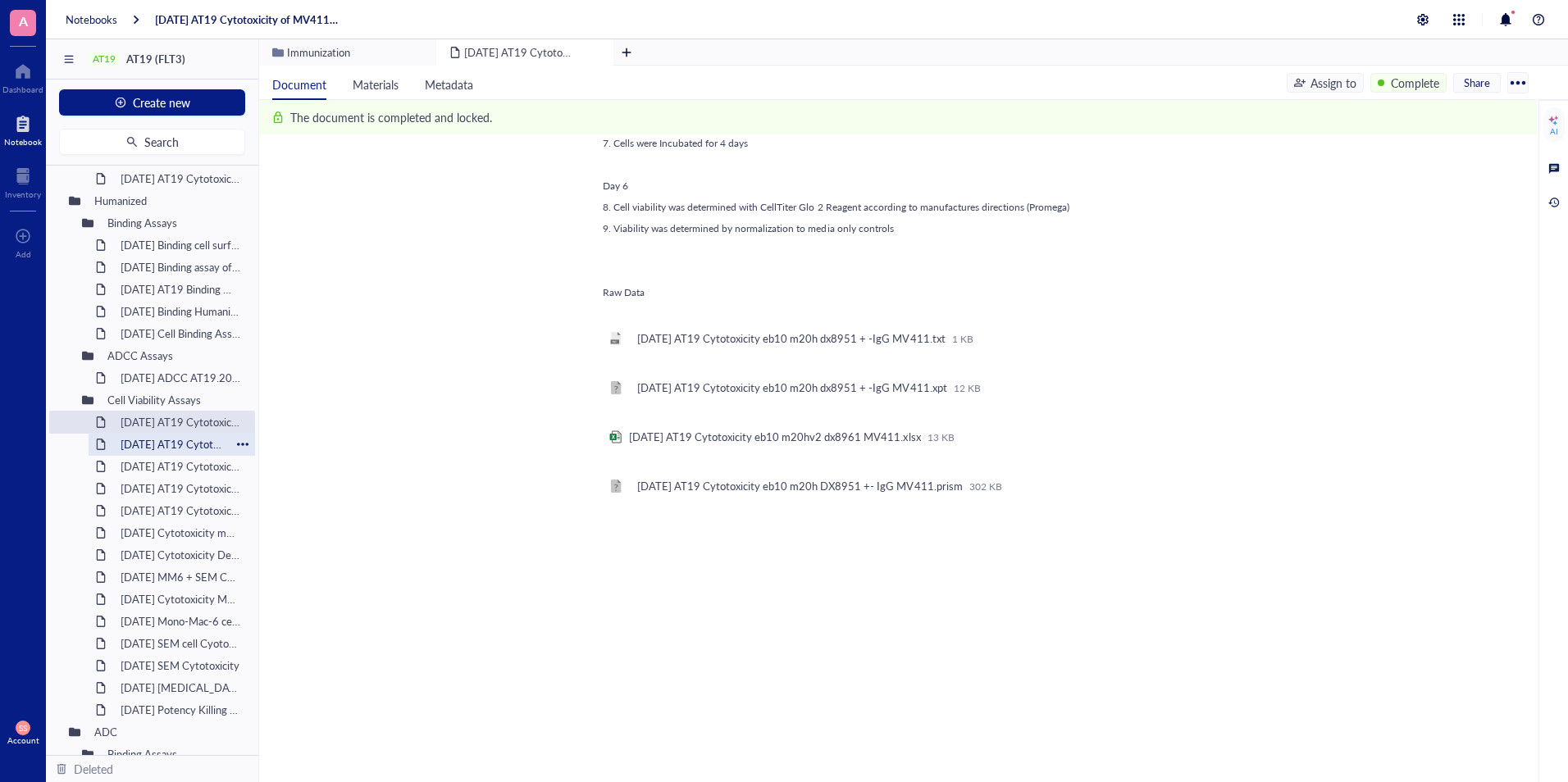
click at [167, 444] on div "2025-3-25 AT19 Cytotoxicity EB10, m20h(v2), 16F7 MMAE SEM Cells" at bounding box center [171, 445] width 117 height 23
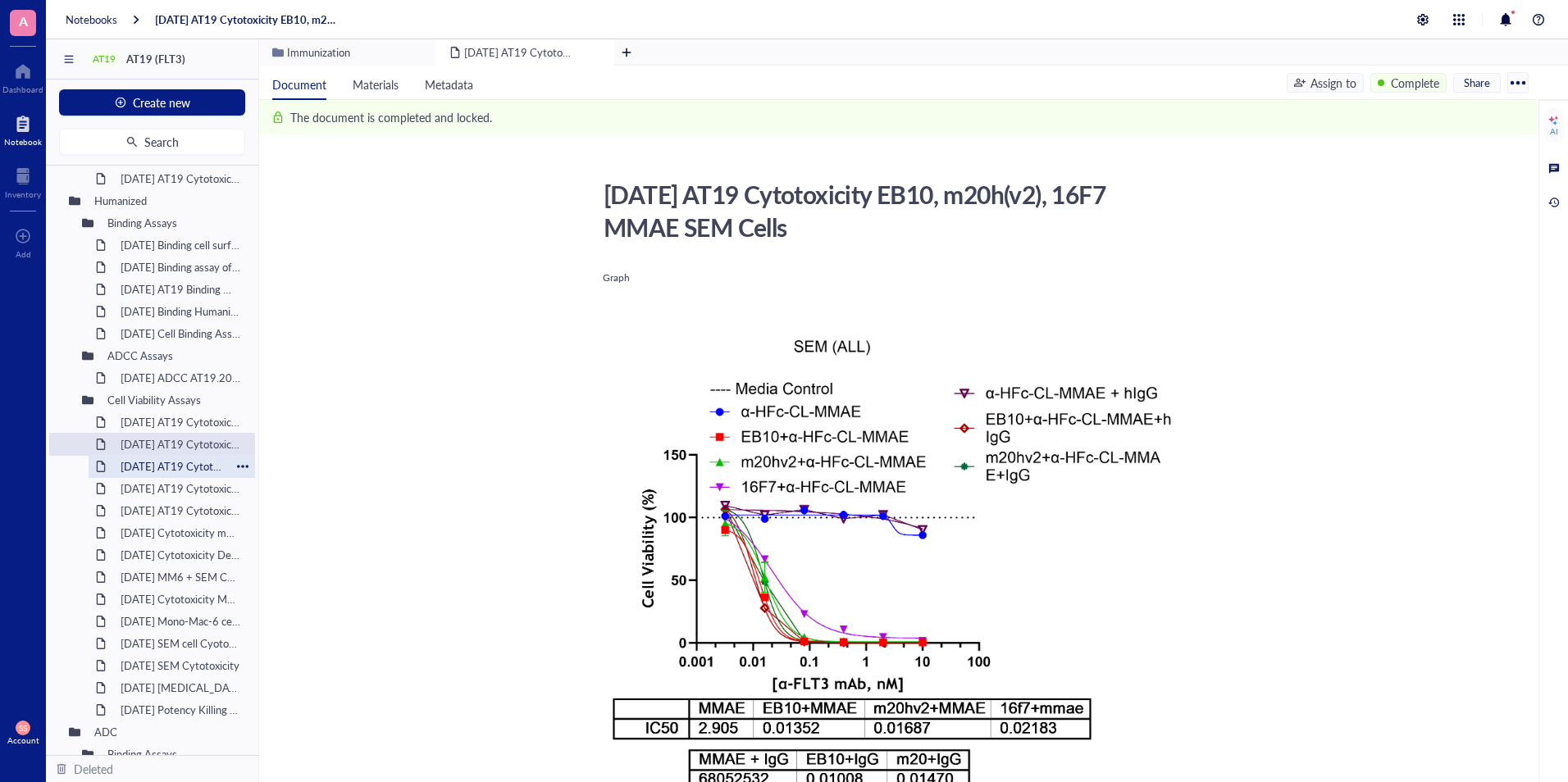
click at [190, 470] on div "2025-3-25 AT19 Cytotoxicity EB10, m20h(v2), 16F7 DX8951 MonoMac6" at bounding box center [171, 467] width 117 height 23
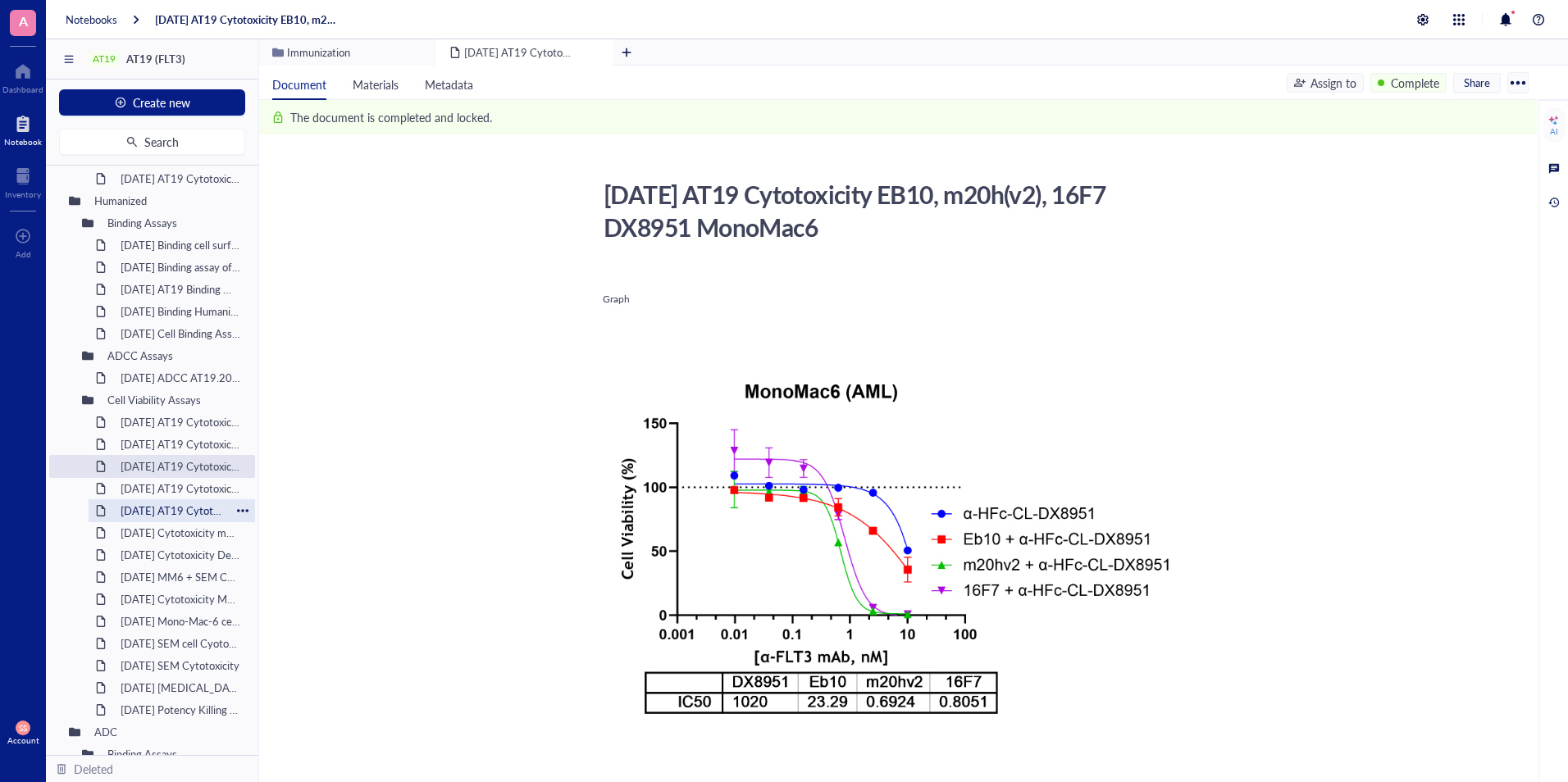
click at [153, 504] on div "2025-3-26 AT19 Cytotoxicity EB10, m20h(v2), 16F7c DX8951 RS4;11" at bounding box center [171, 511] width 117 height 23
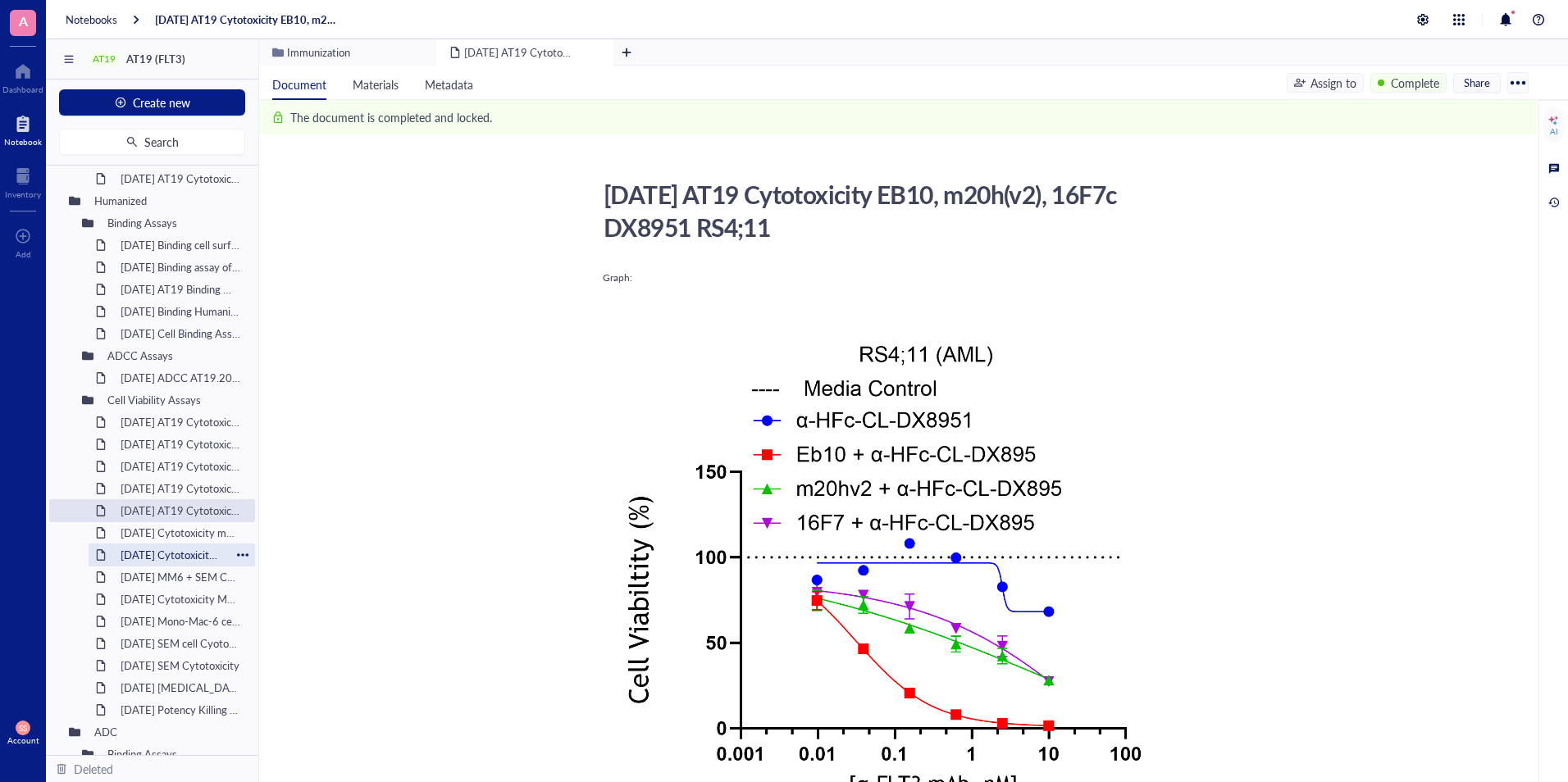
click at [148, 546] on div "2025-2-12 Cytotoxicity Deruxtecan Conjugated m20 humanized (v2)" at bounding box center [171, 555] width 117 height 23
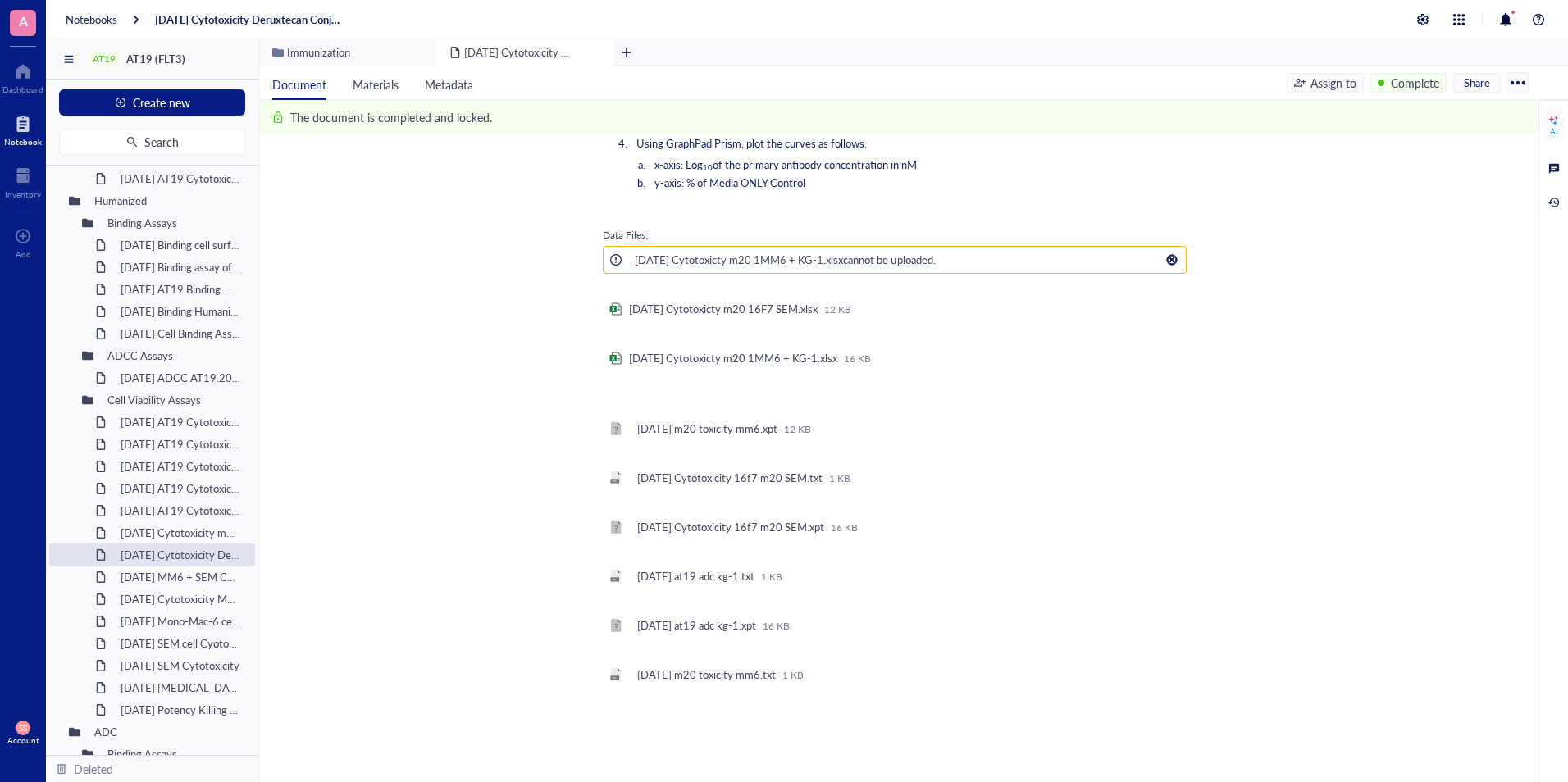
scroll to position [2516, 0]
click at [1174, 469] on div at bounding box center [1173, 476] width 15 height 15
click at [1198, 468] on span "Download" at bounding box center [1225, 472] width 93 height 18
click at [1171, 300] on div at bounding box center [1173, 307] width 15 height 15
click at [1189, 297] on span "Download" at bounding box center [1225, 303] width 93 height 18
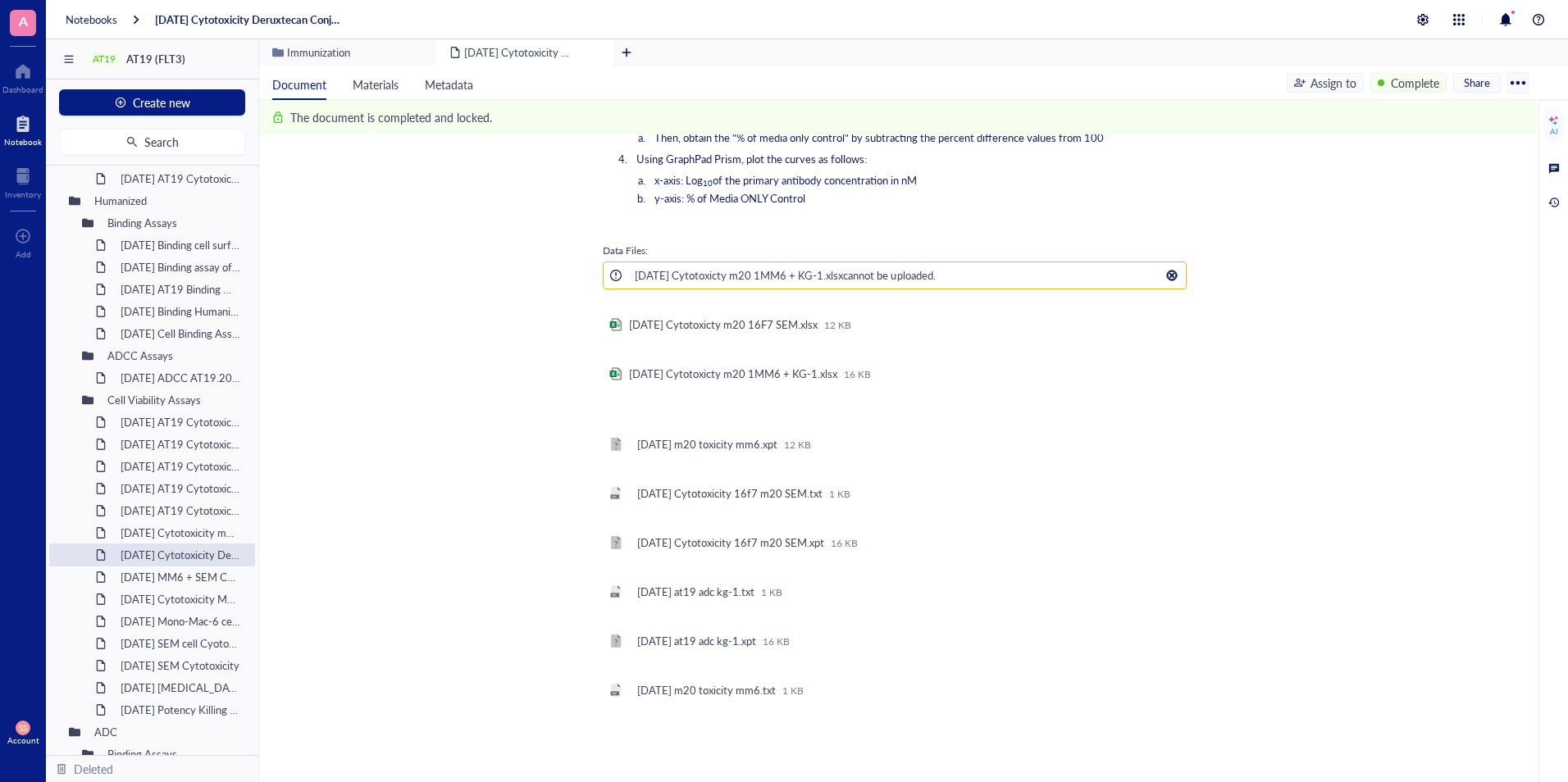
scroll to position [2486, 0]
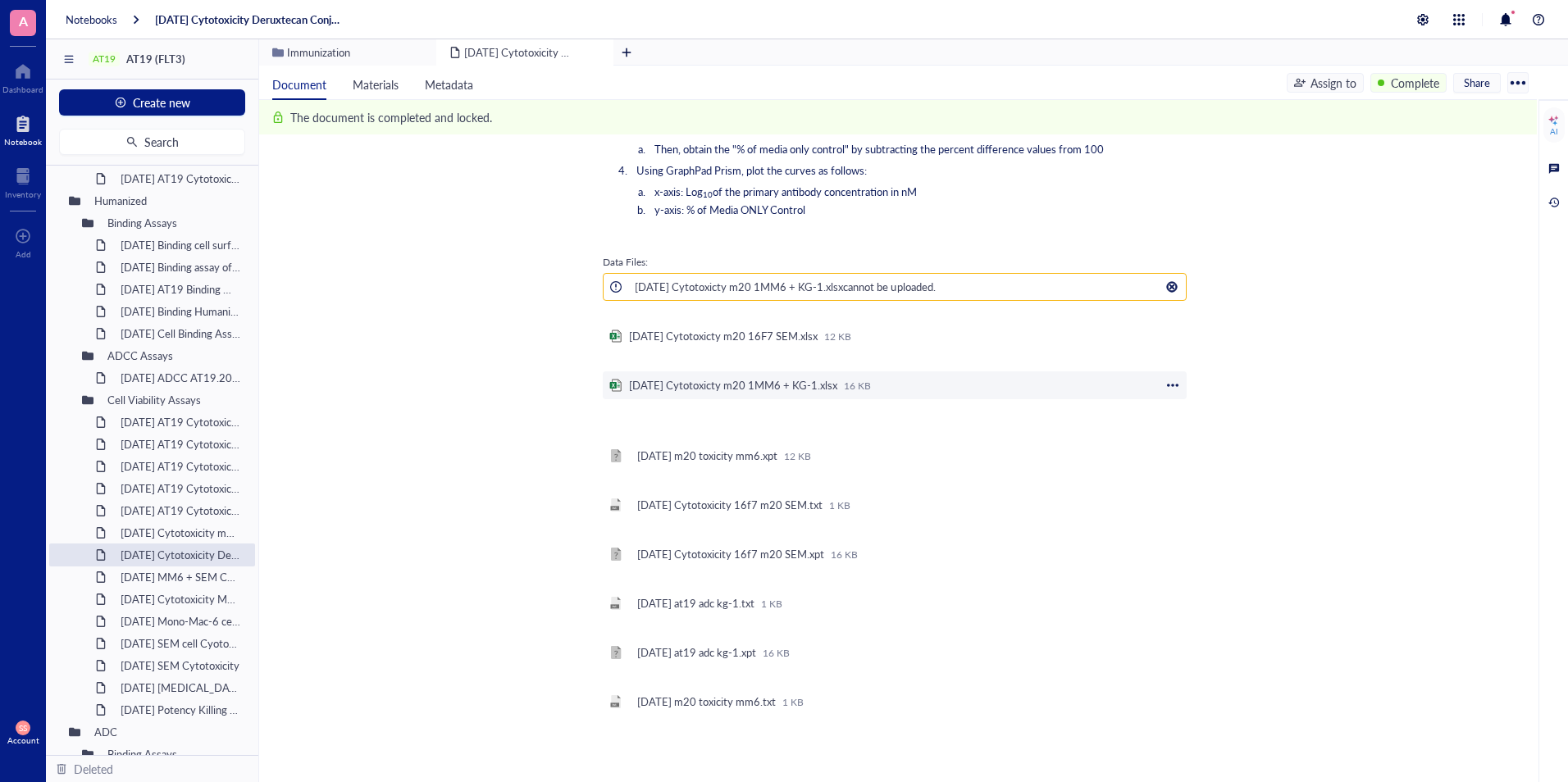
click at [1176, 378] on div at bounding box center [1173, 386] width 15 height 15
click at [1192, 380] on span "Download" at bounding box center [1225, 381] width 93 height 18
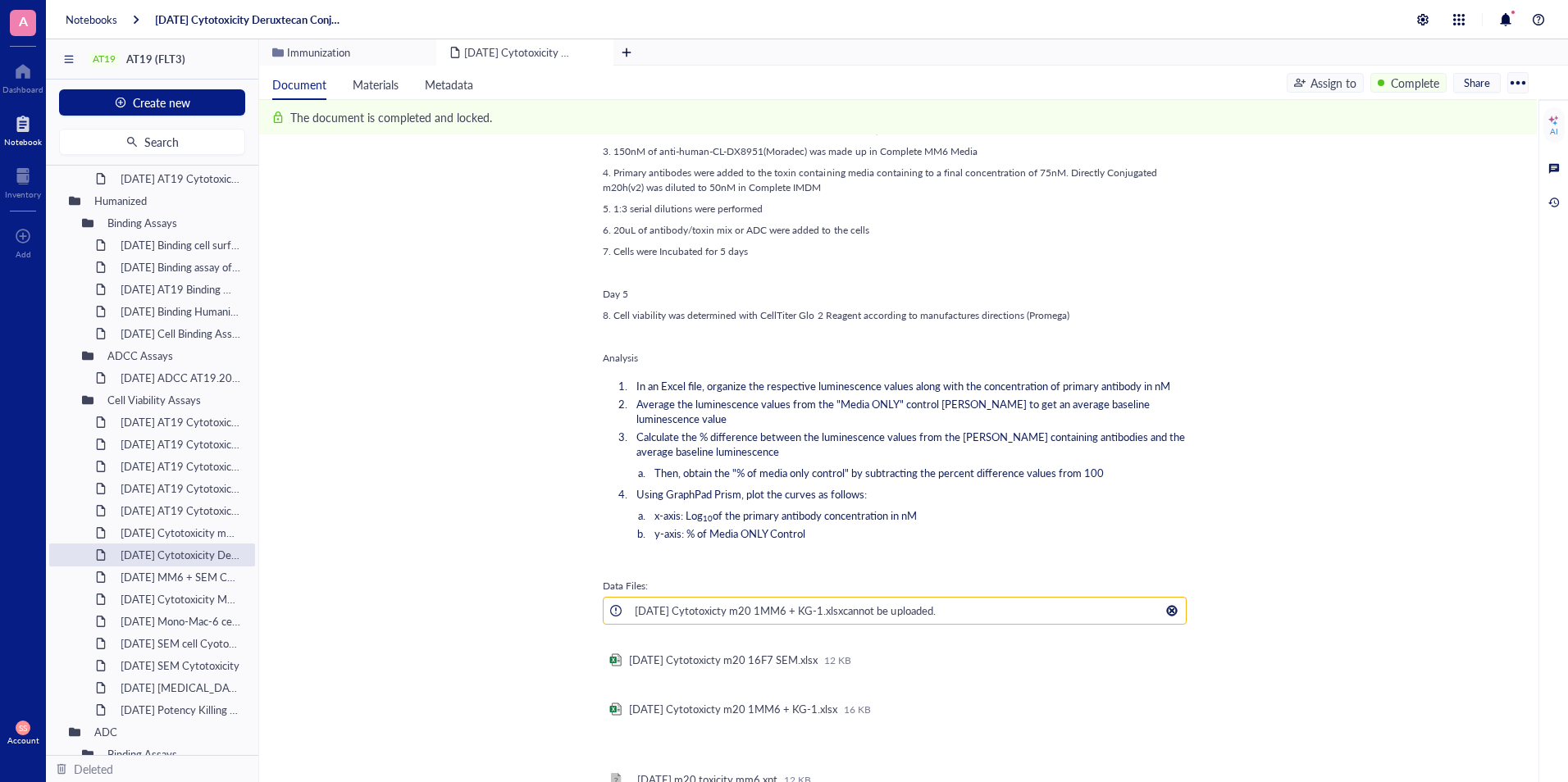
scroll to position [2168, 0]
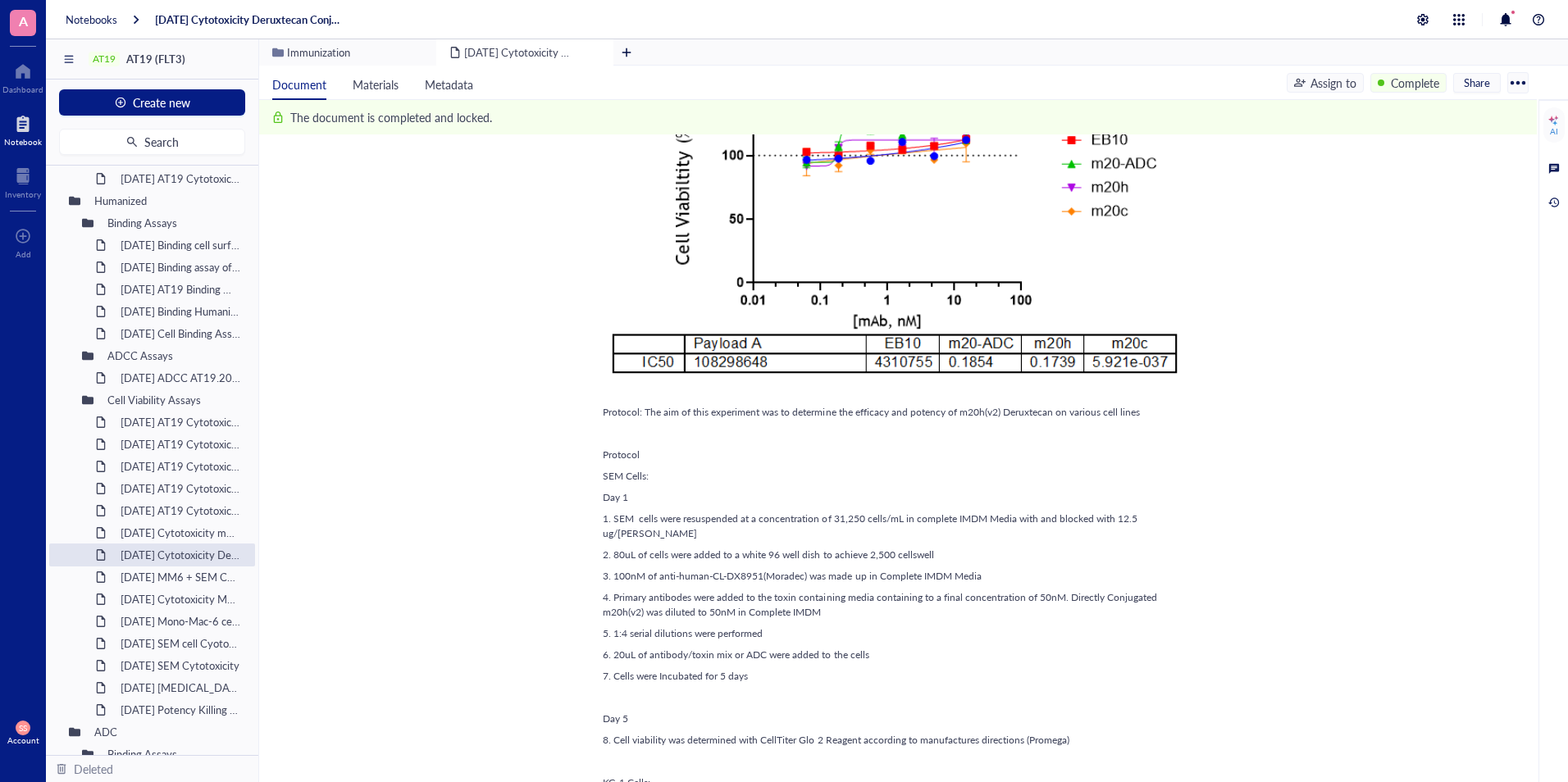
scroll to position [1104, 0]
click at [291, 310] on div "2025-2-12 Cytotoxicity Deruxtecan Conjugated m20 humanized (v2) 2025-2-12 Cytot…" at bounding box center [895, 752] width 1271 height 3367
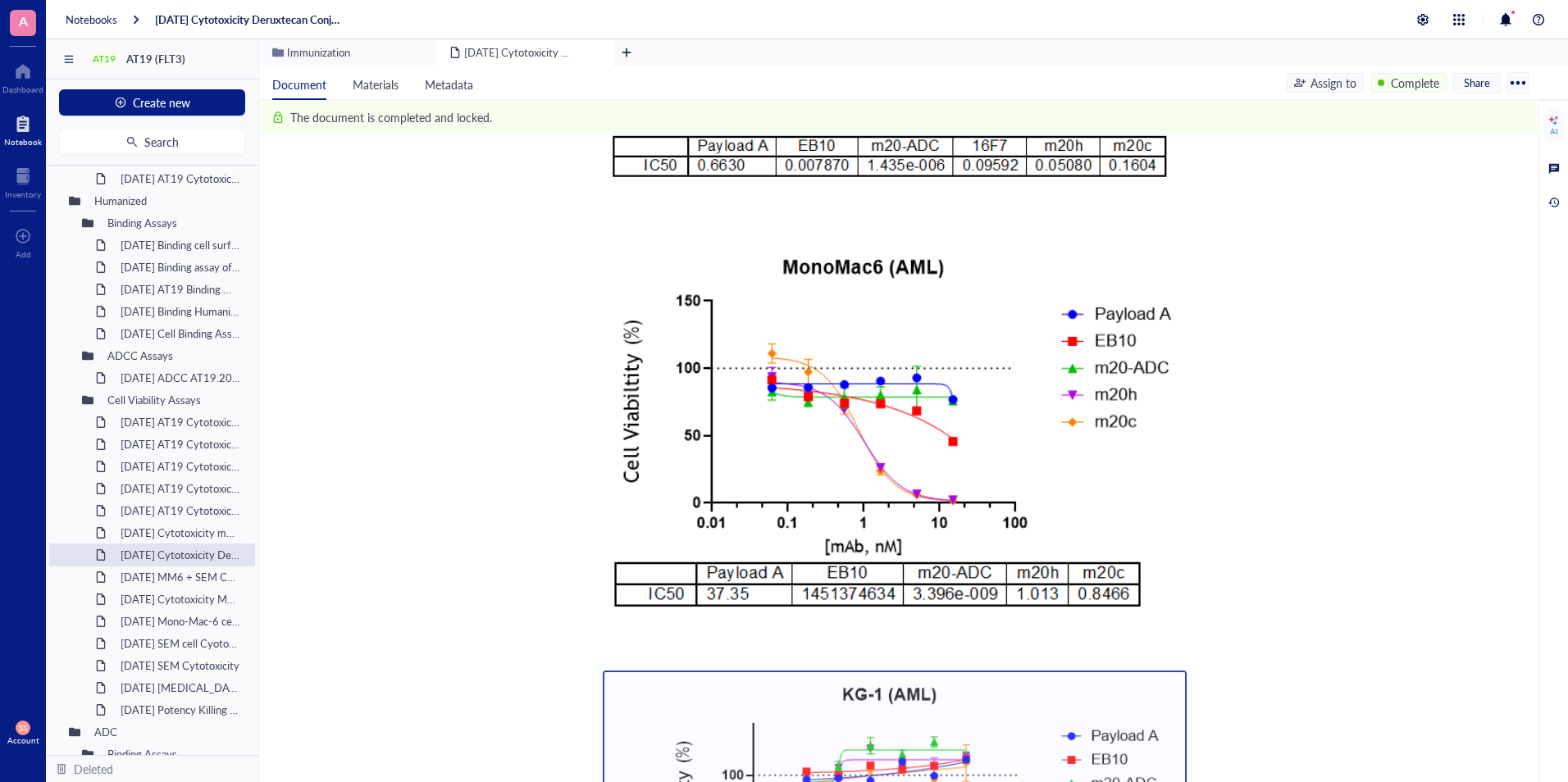
scroll to position [483, 0]
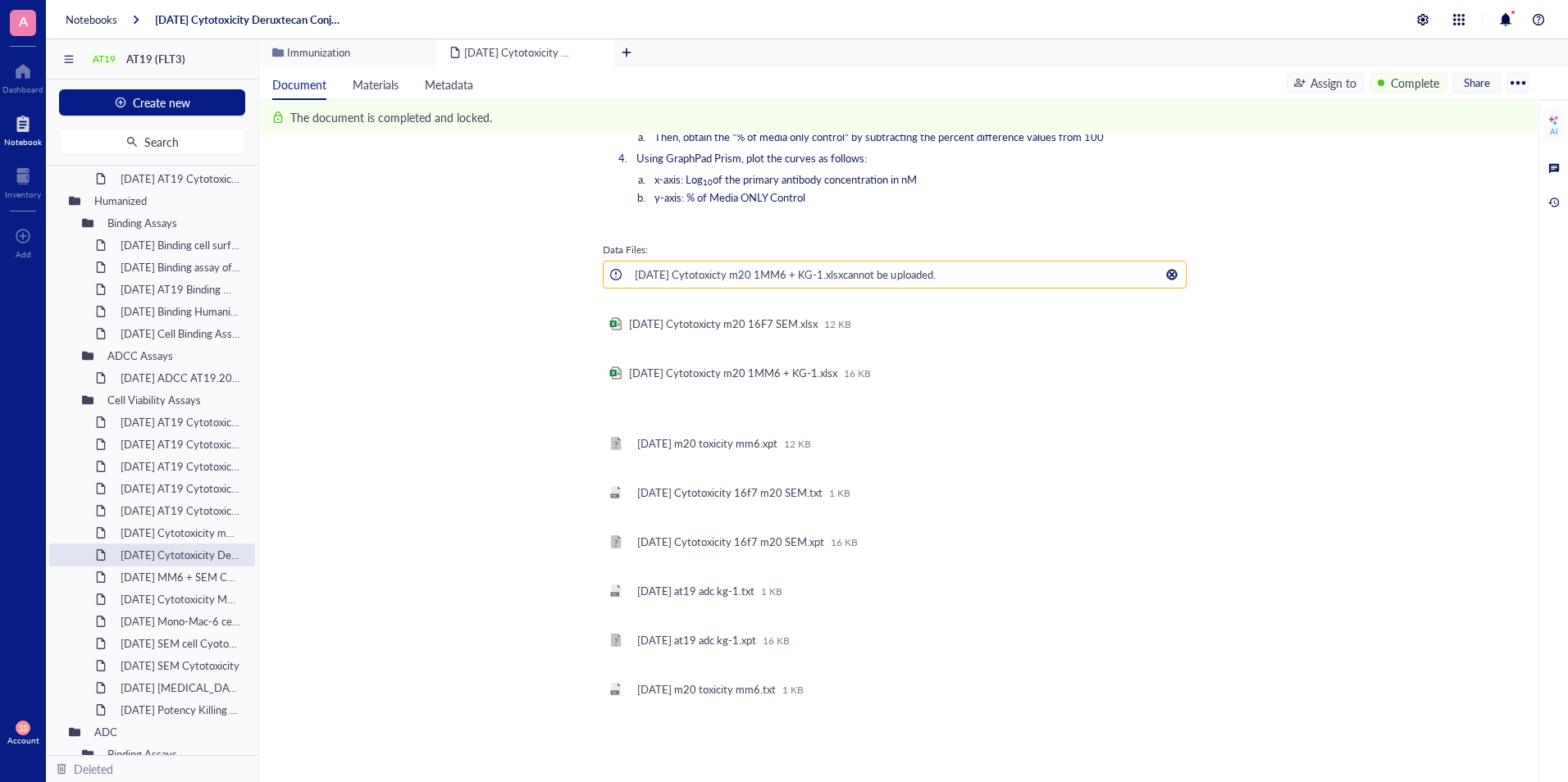
scroll to position [2501, 0]
click at [1175, 315] on div at bounding box center [1173, 322] width 15 height 15
click at [1171, 315] on div at bounding box center [1173, 322] width 15 height 15
click at [1180, 322] on span "Download" at bounding box center [1225, 318] width 93 height 18
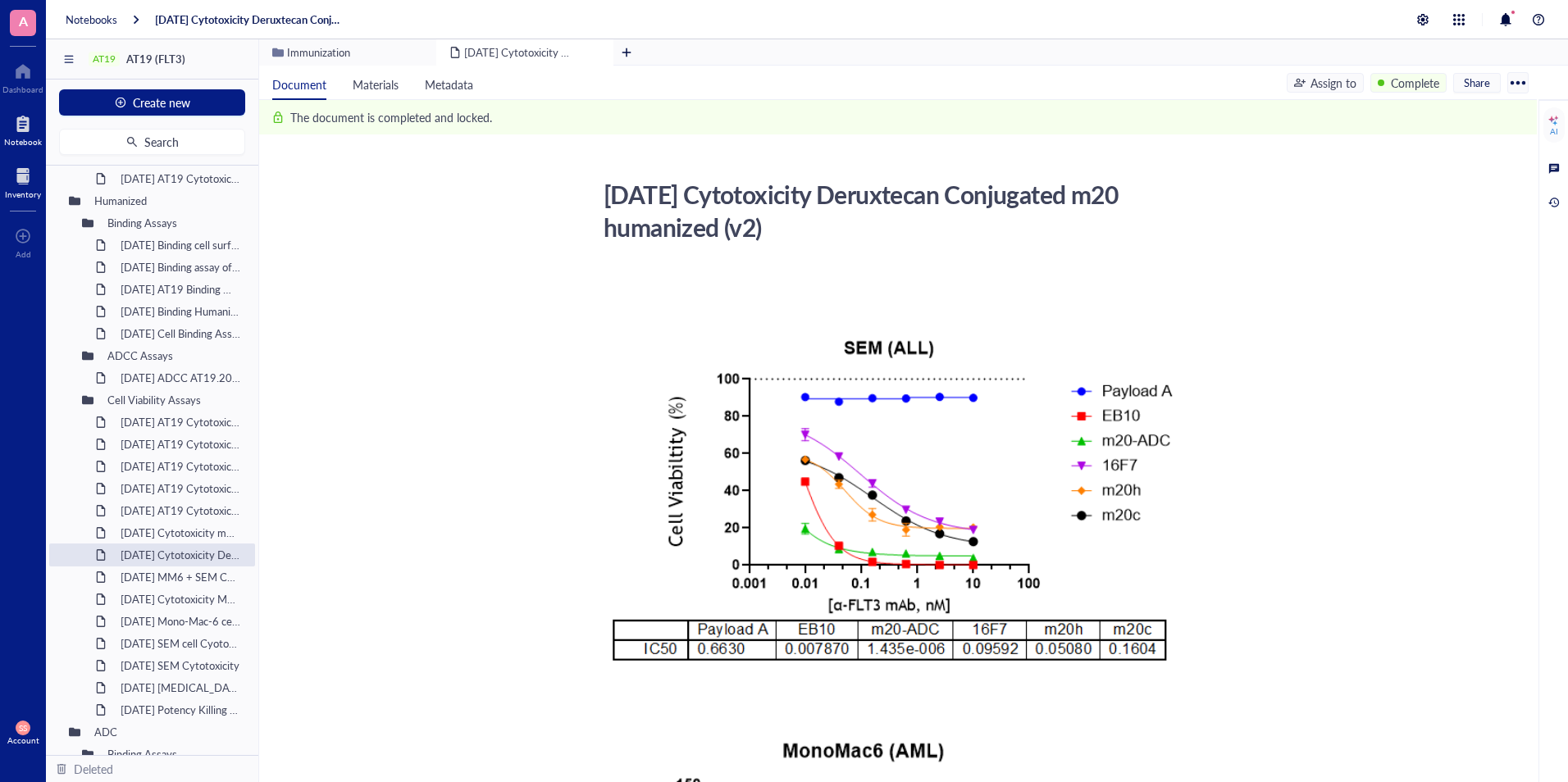
click at [30, 181] on div at bounding box center [22, 176] width 36 height 27
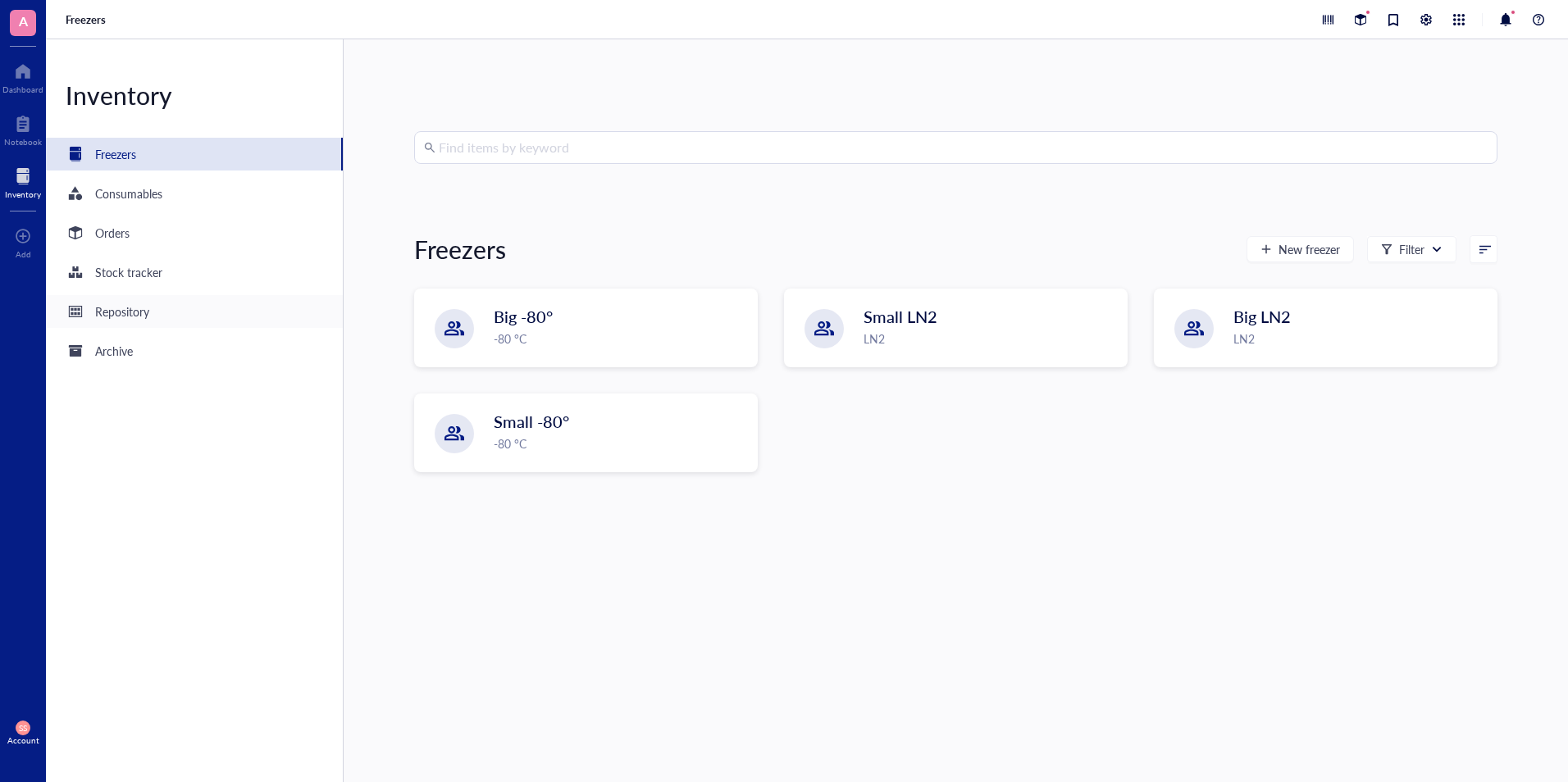
click at [115, 312] on div "Repository" at bounding box center [121, 312] width 54 height 18
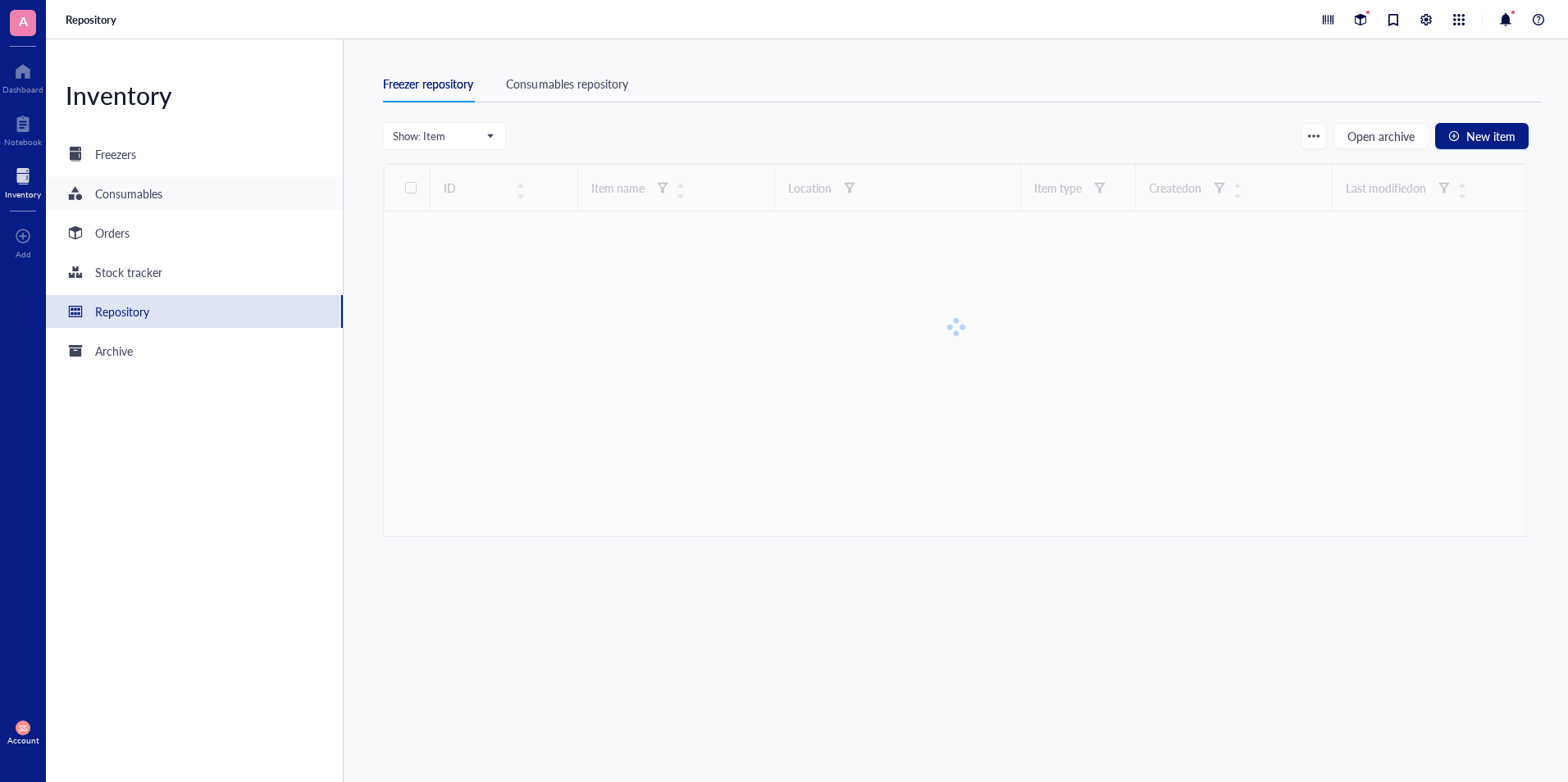
click at [114, 191] on div "Consumables" at bounding box center [128, 194] width 67 height 18
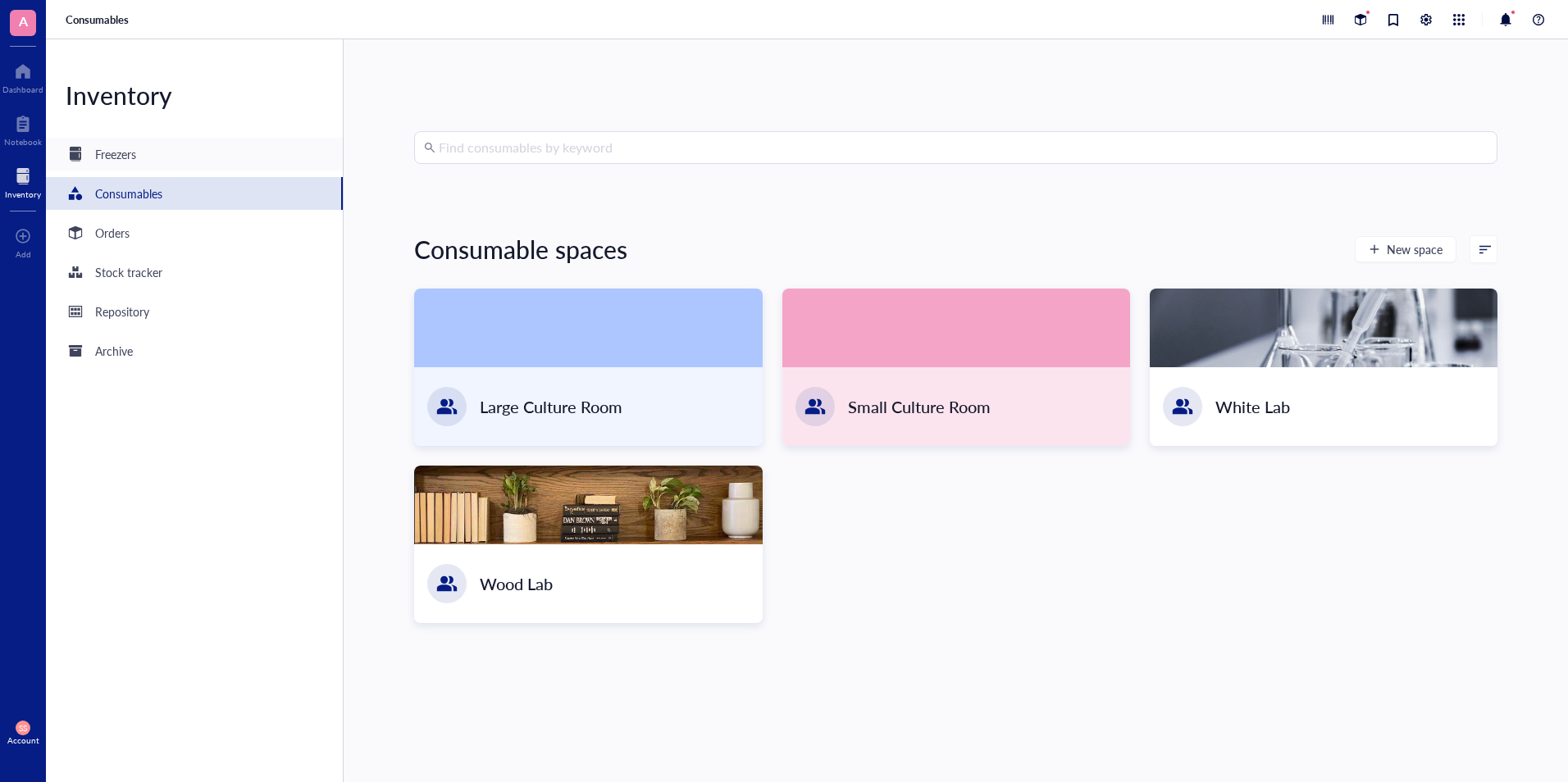
click at [166, 151] on div "Freezers" at bounding box center [194, 154] width 297 height 32
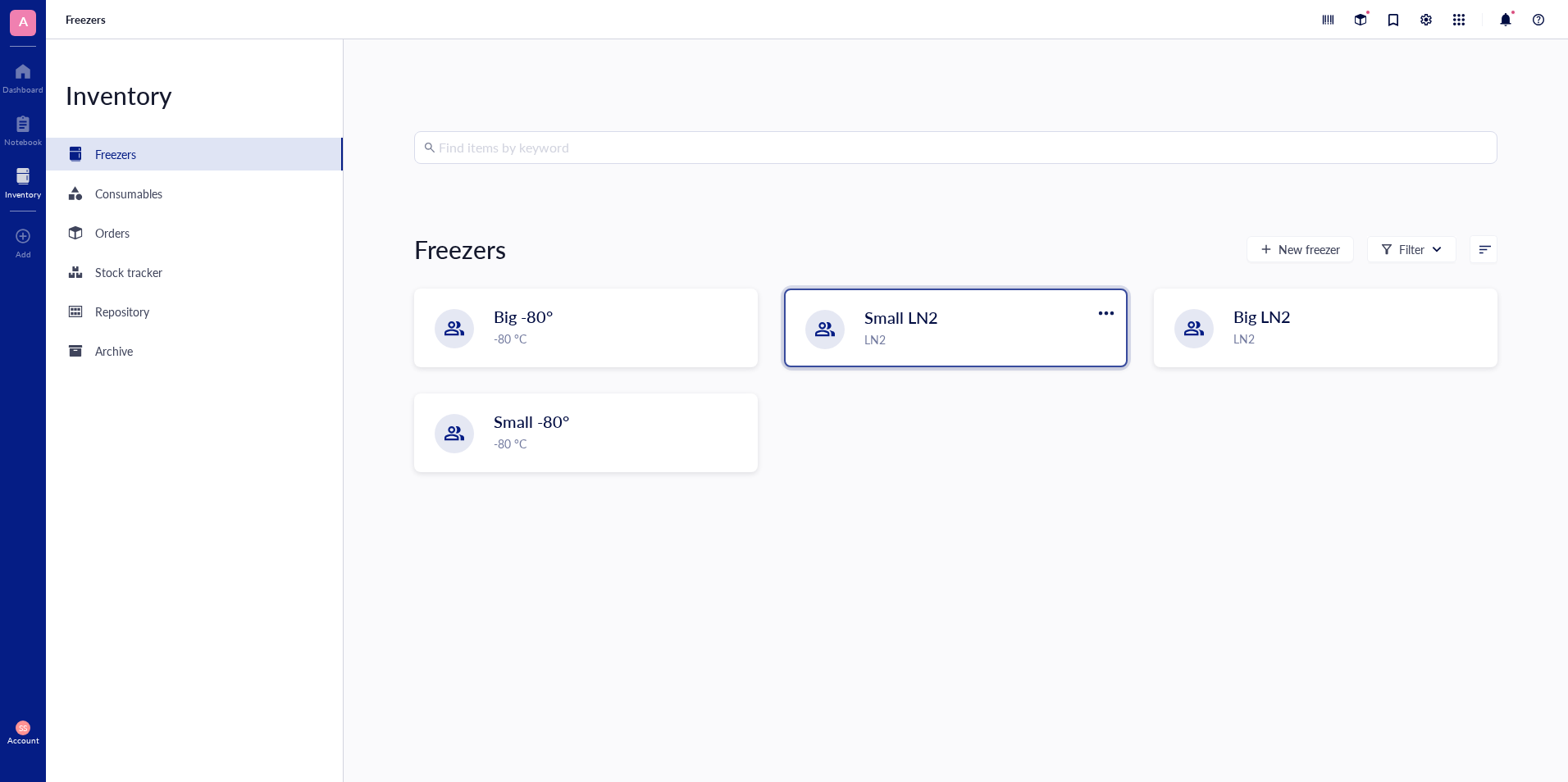
click at [914, 317] on span "Small LN2" at bounding box center [901, 317] width 74 height 23
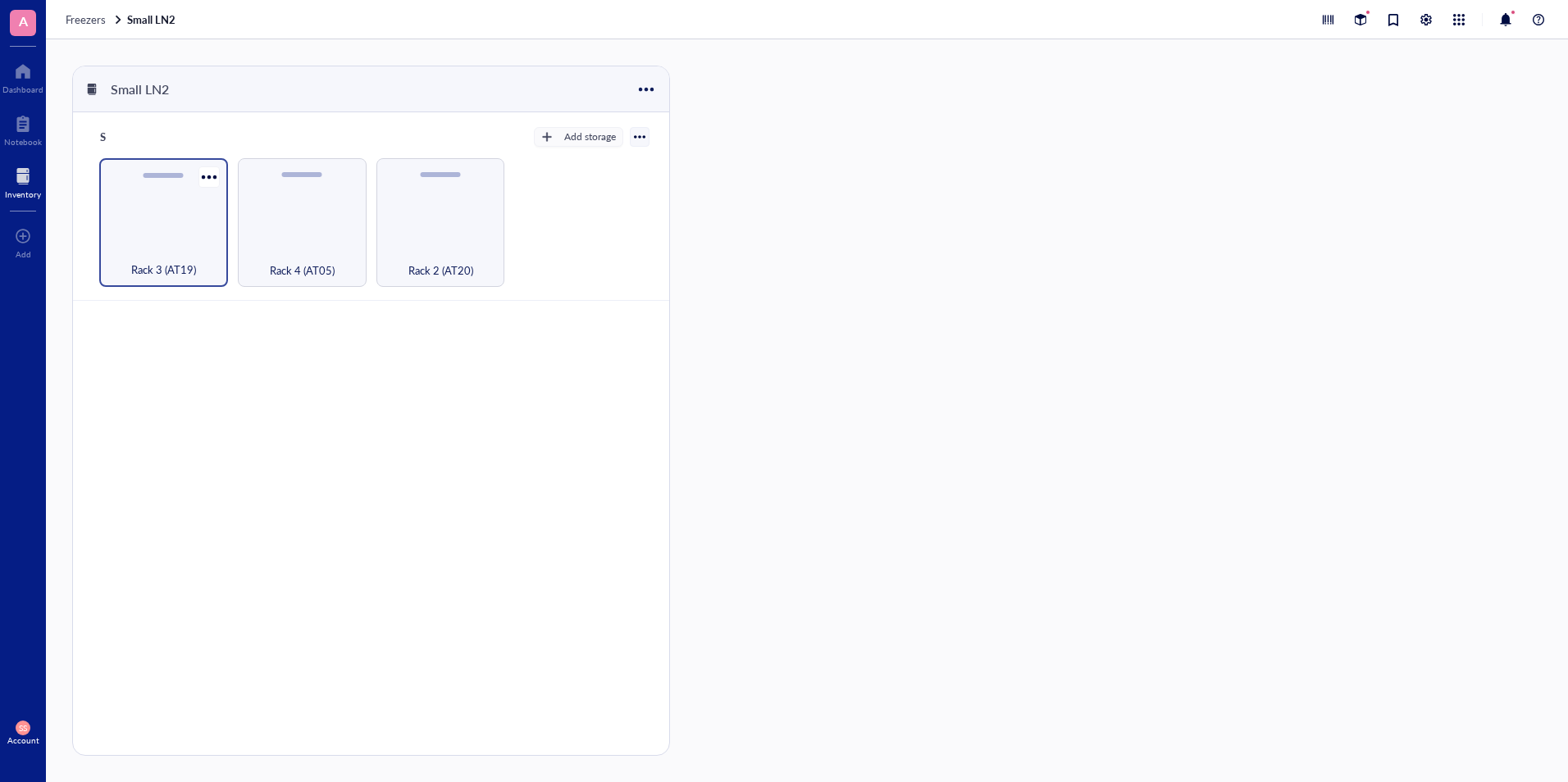
click at [149, 208] on div "Rack 3 (AT19)" at bounding box center [163, 222] width 129 height 129
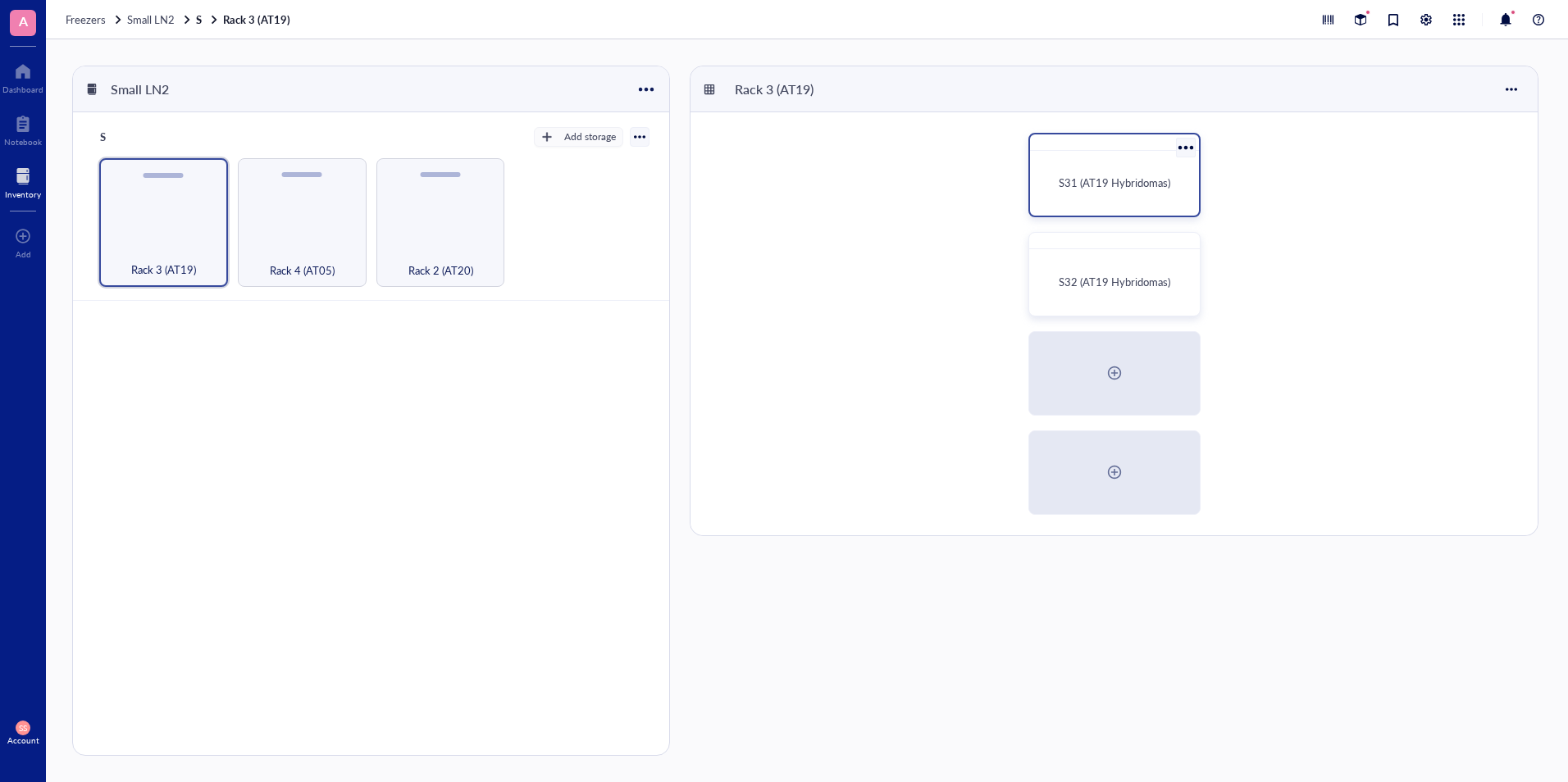
click at [1152, 186] on span "S31 (AT19 Hybridomas)" at bounding box center [1115, 182] width 111 height 16
